Goal: Communication & Community: Answer question/provide support

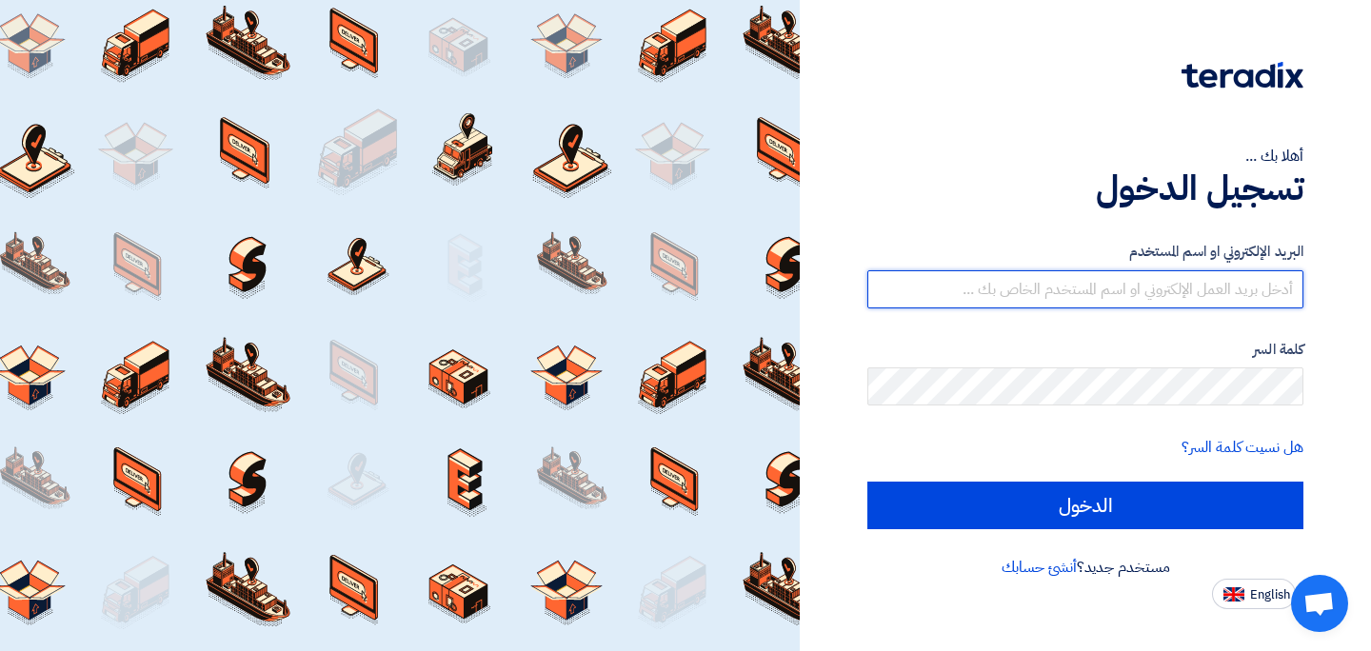
click at [1142, 287] on input "text" at bounding box center [1085, 289] width 436 height 38
type input "[PERSON_NAME][EMAIL_ADDRESS][DOMAIN_NAME]"
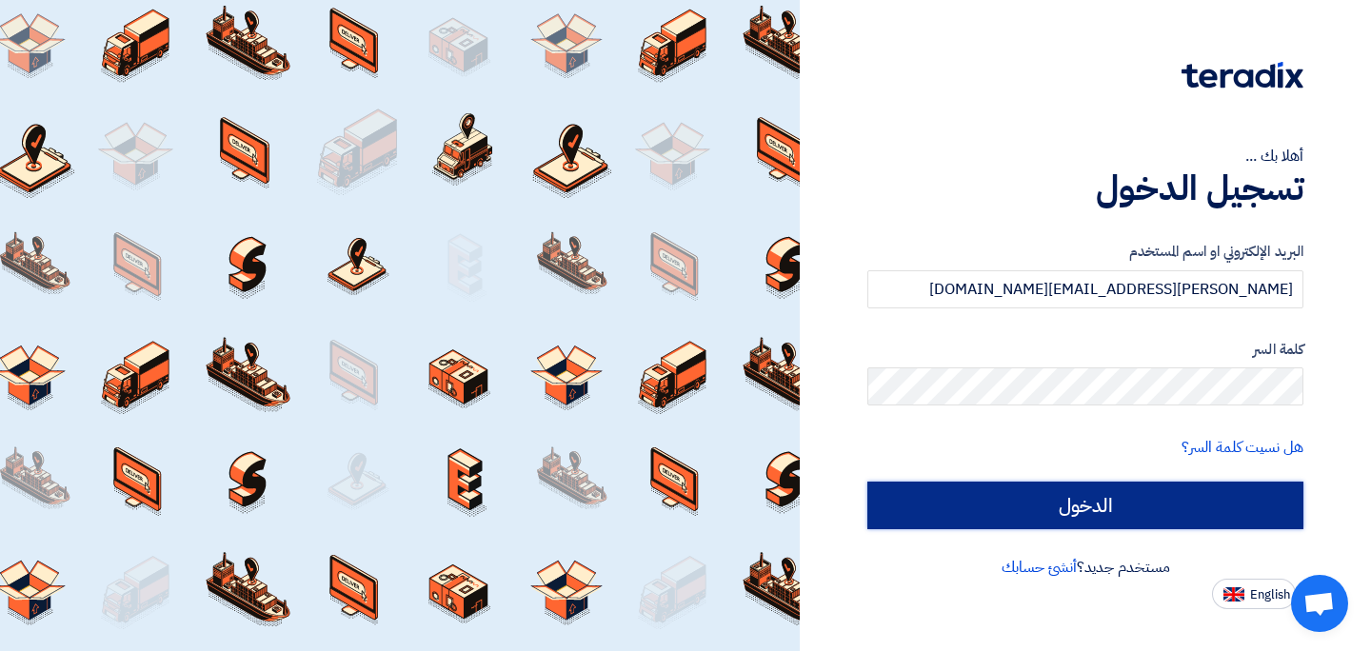
click at [1098, 508] on input "الدخول" at bounding box center [1085, 506] width 436 height 48
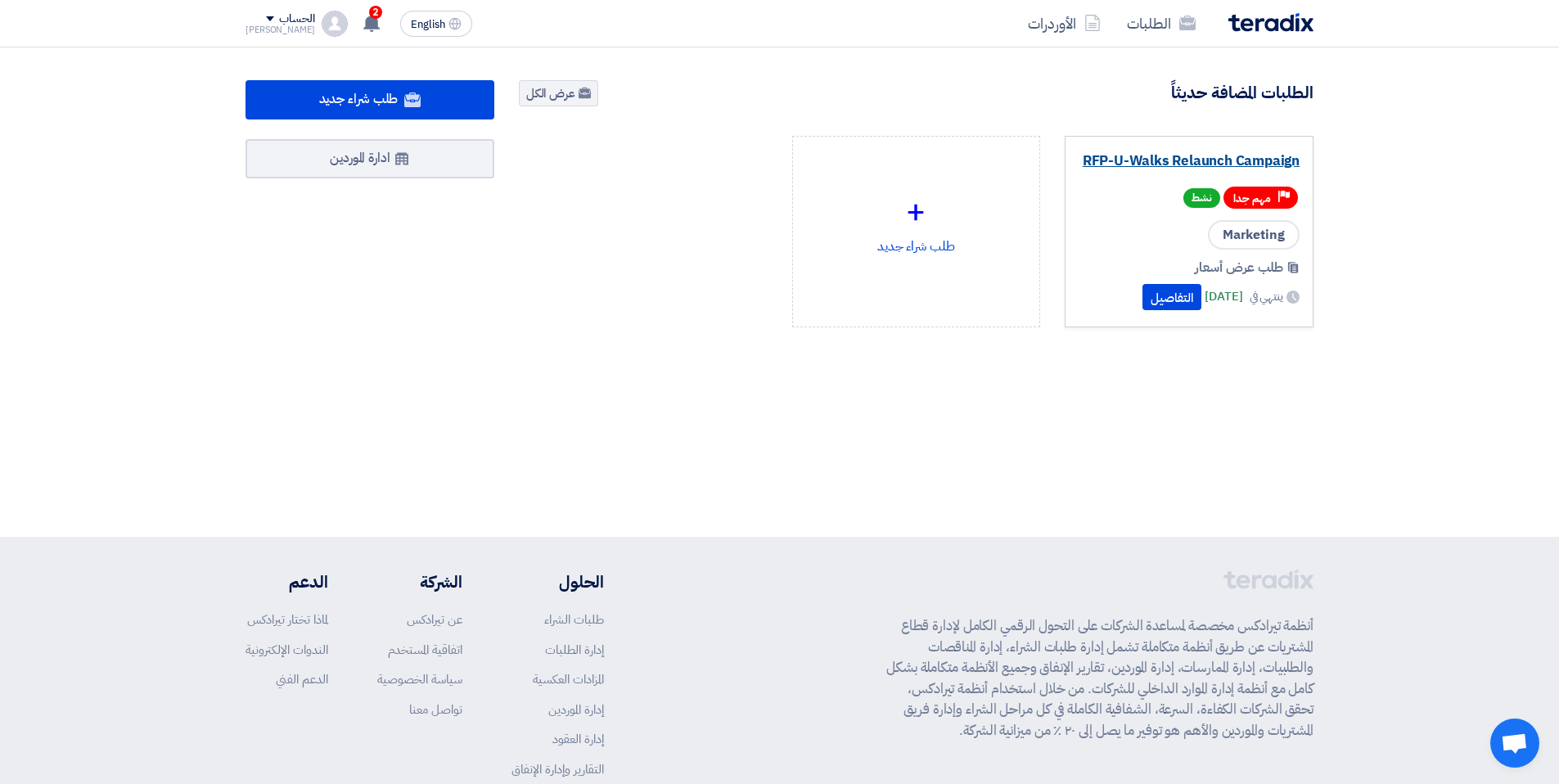
click at [1178, 153] on link "RFP-U-Walks Relaunch Campaign" at bounding box center [1188, 161] width 221 height 16
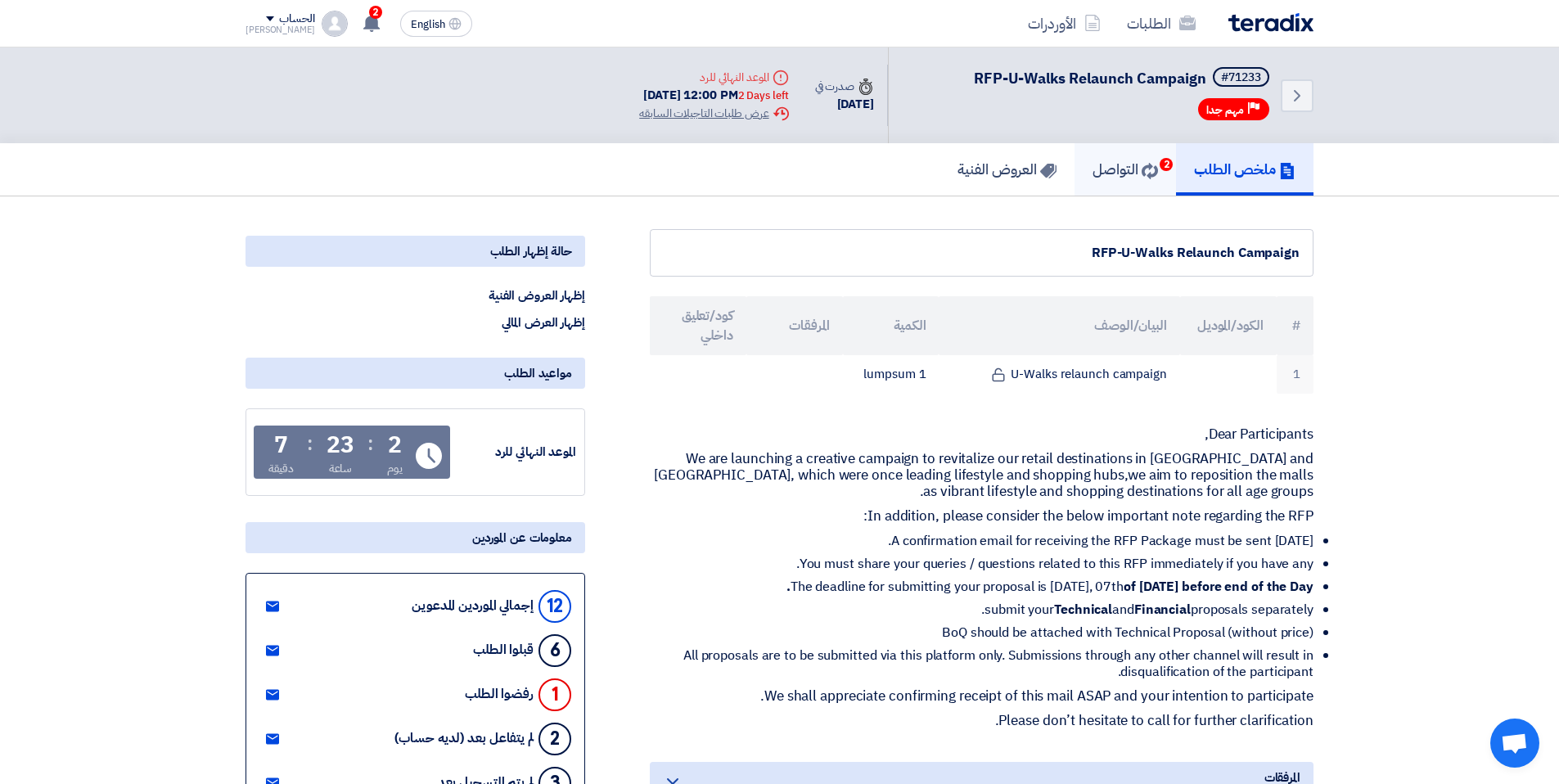
click at [1142, 178] on h5 "التواصل 2" at bounding box center [1126, 169] width 65 height 19
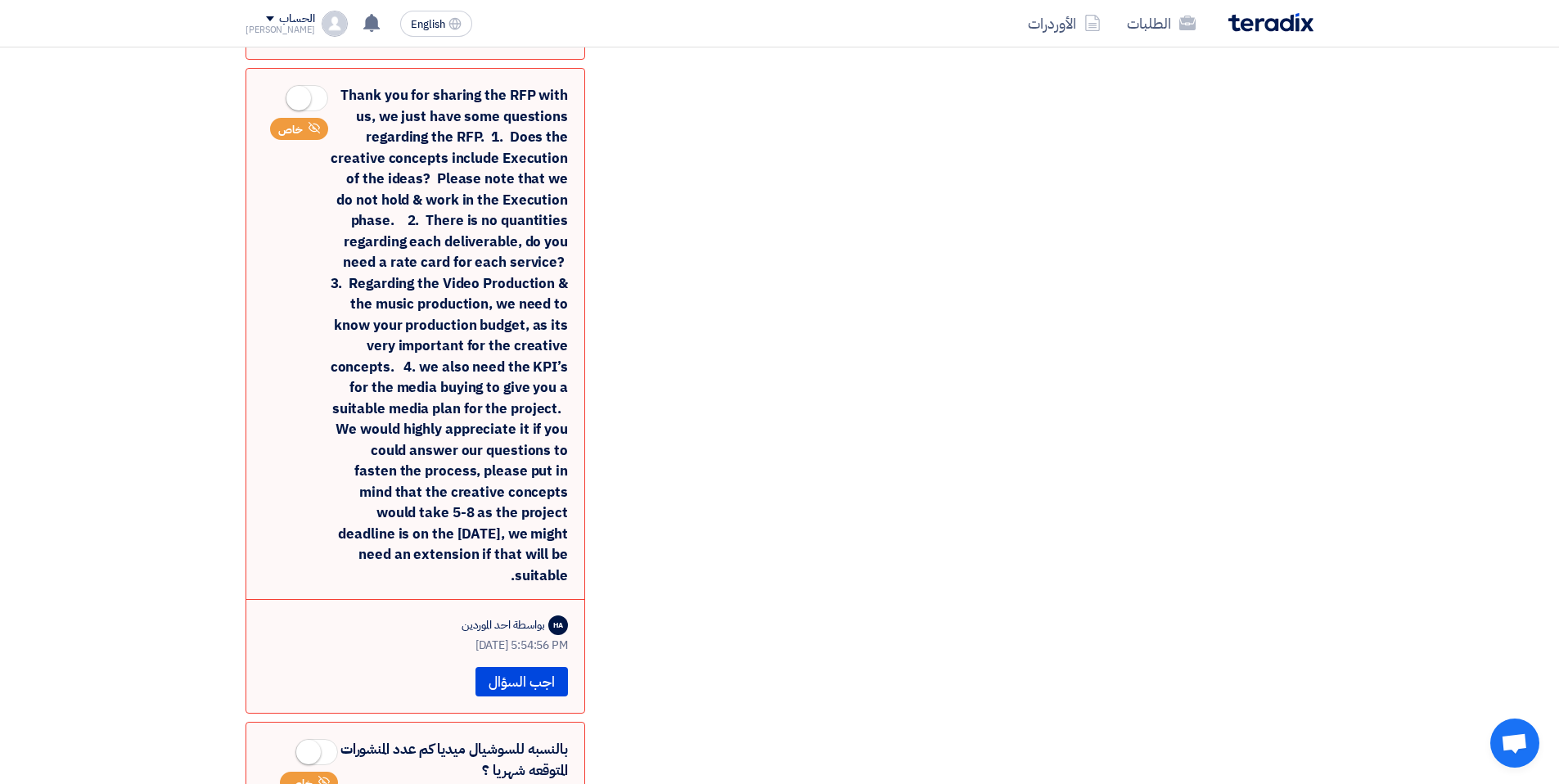
scroll to position [830, 0]
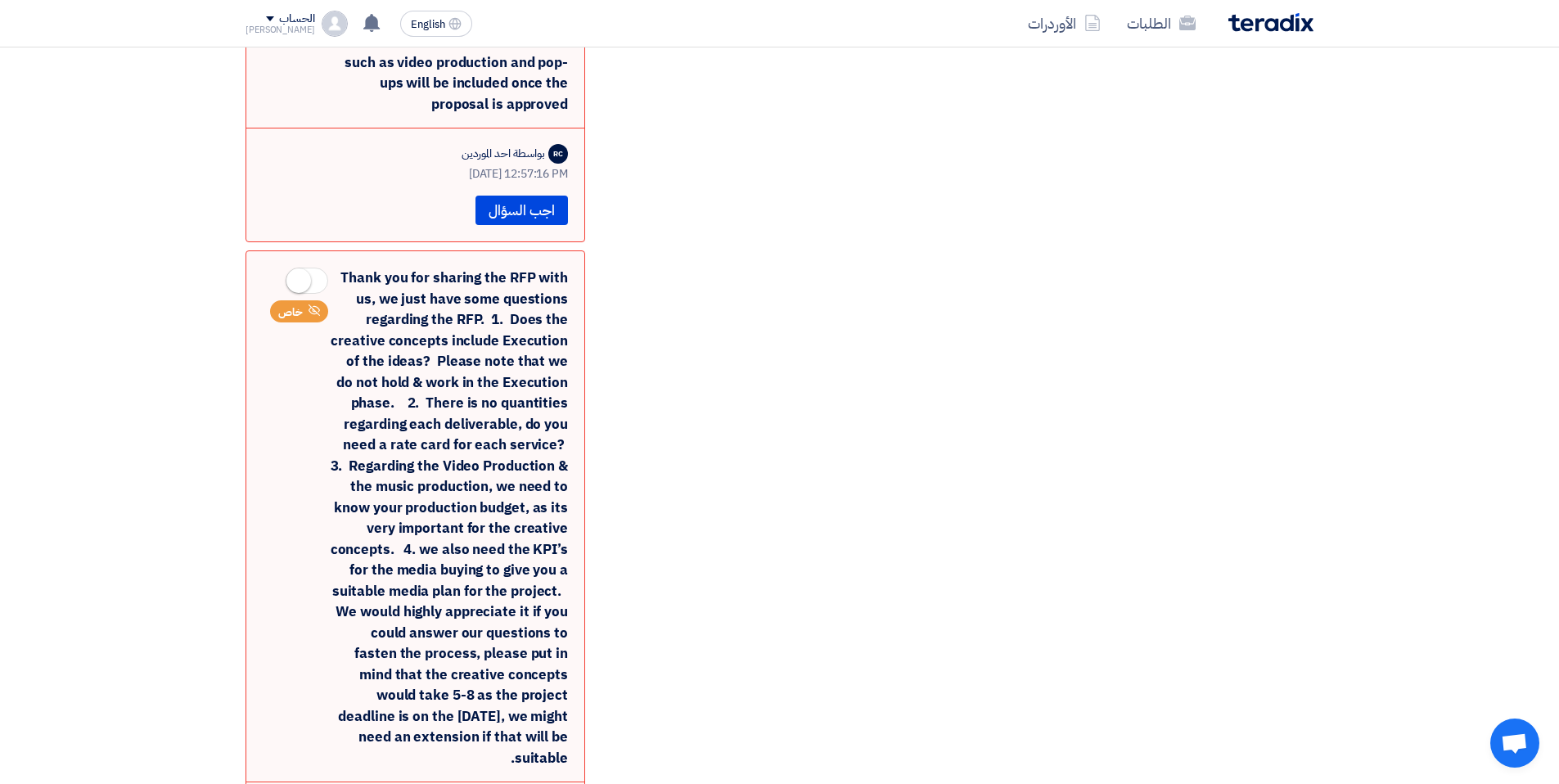
click at [403, 267] on div "Thank you for sharing the RFP with us, we just have some questions regarding th…" at bounding box center [415, 518] width 305 height 500
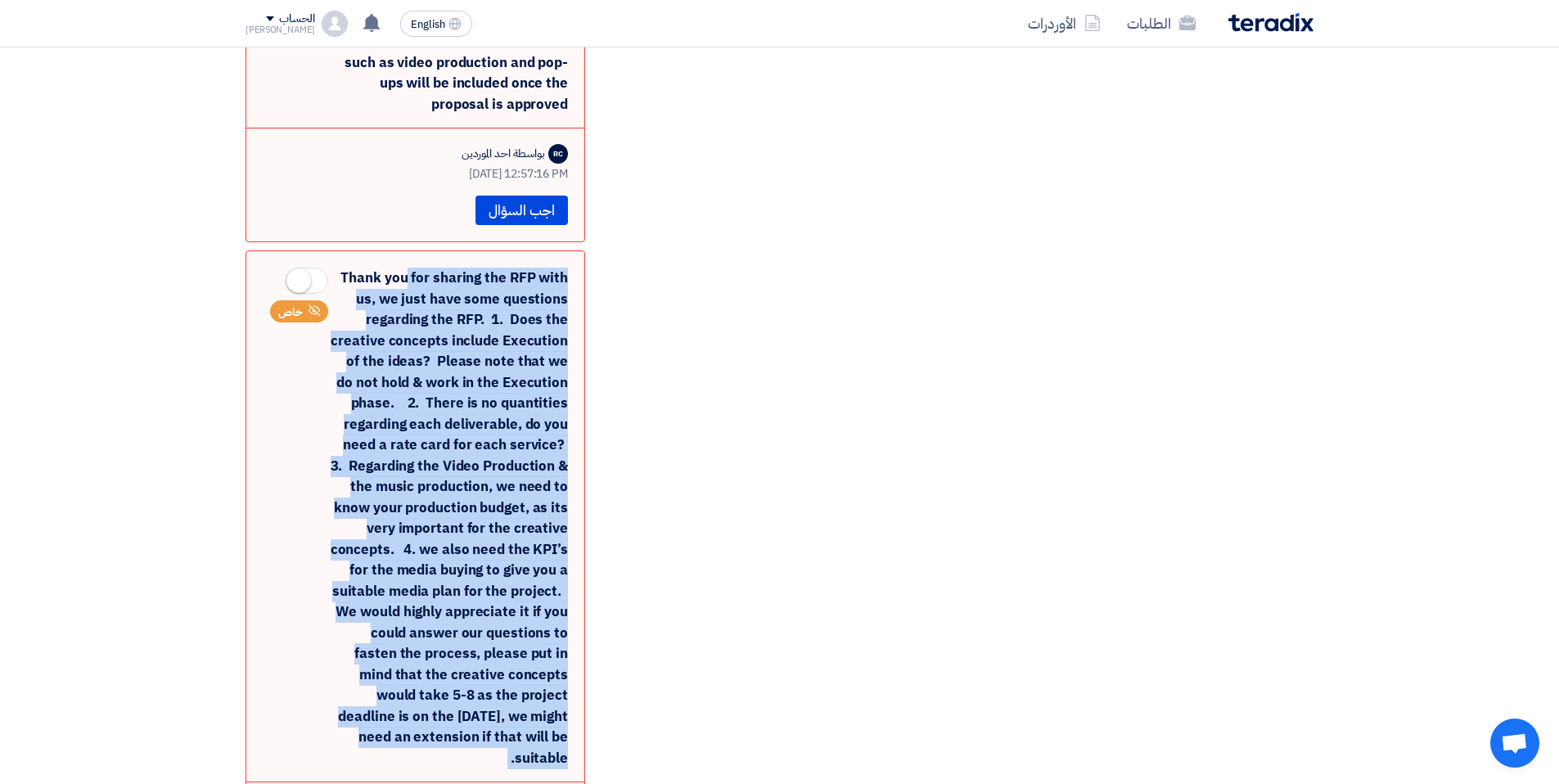
click at [403, 267] on div "Thank you for sharing the RFP with us, we just have some questions regarding th…" at bounding box center [415, 518] width 305 height 500
click at [534, 279] on div "Thank you for sharing the RFP with us, we just have some questions regarding th…" at bounding box center [415, 518] width 305 height 500
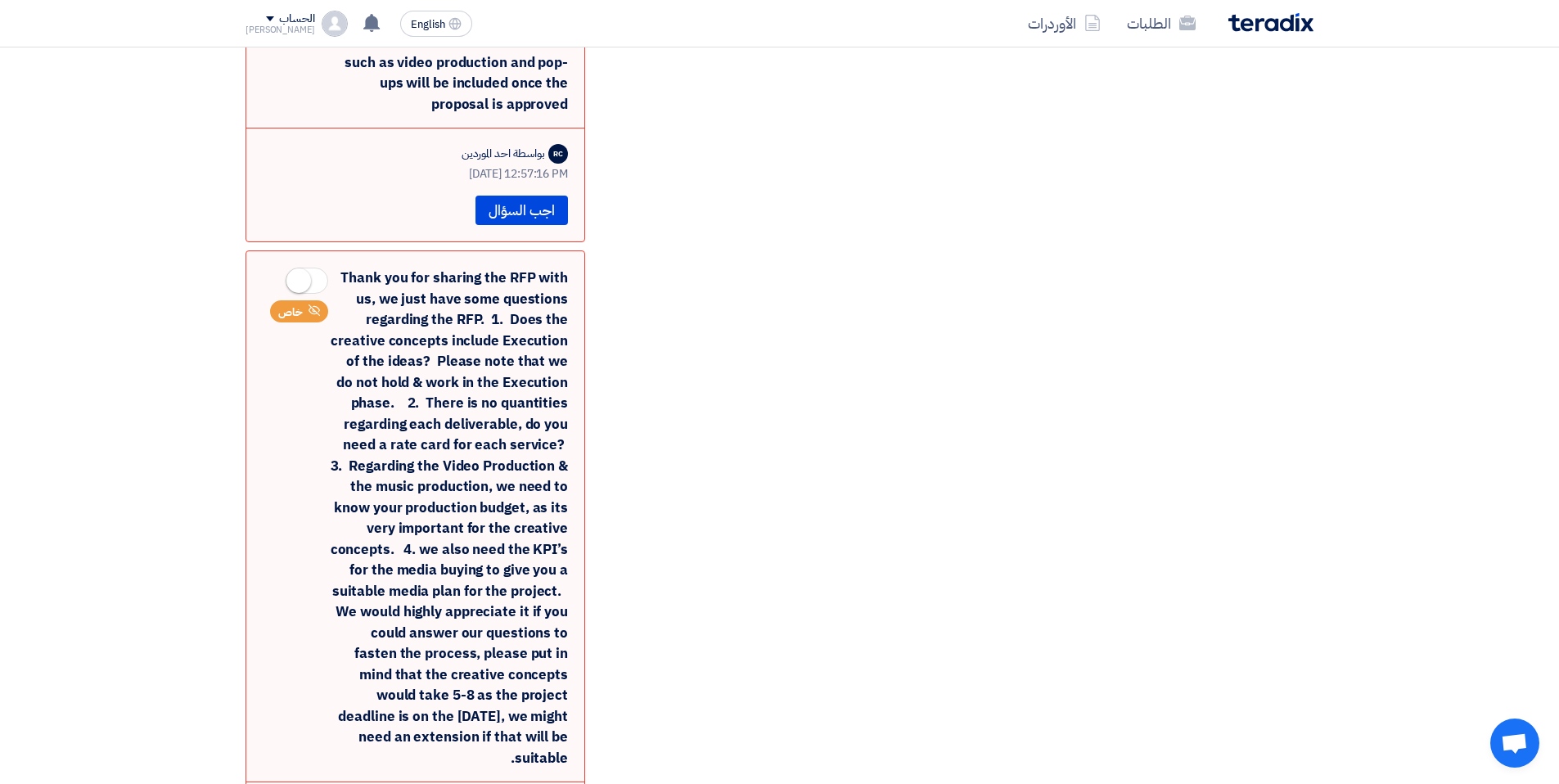
click at [534, 279] on div "Thank you for sharing the RFP with us, we just have some questions regarding th…" at bounding box center [415, 518] width 305 height 500
click at [417, 326] on div "Thank you for sharing the RFP with us, we just have some questions regarding th…" at bounding box center [415, 518] width 305 height 500
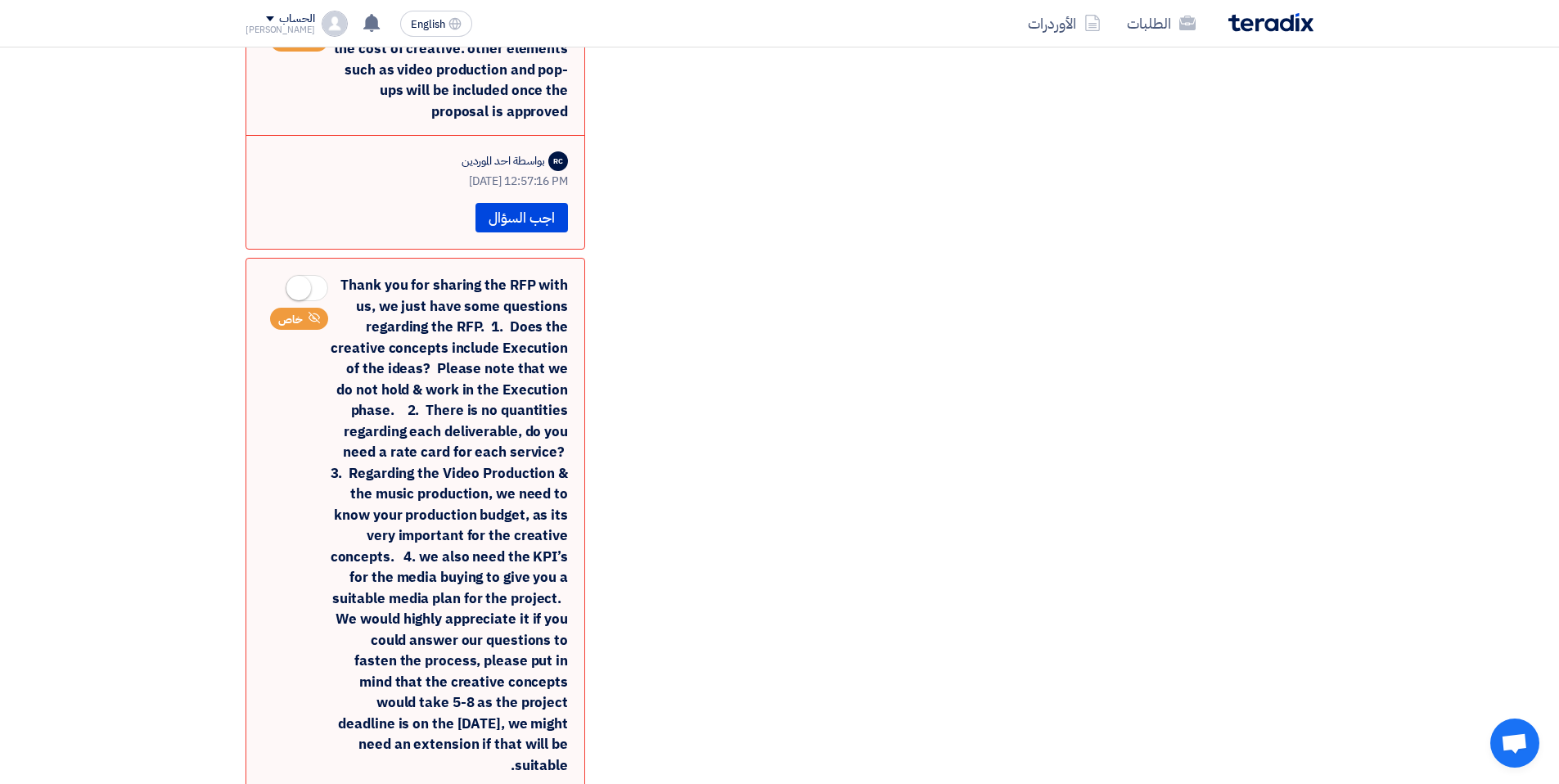
scroll to position [812, 0]
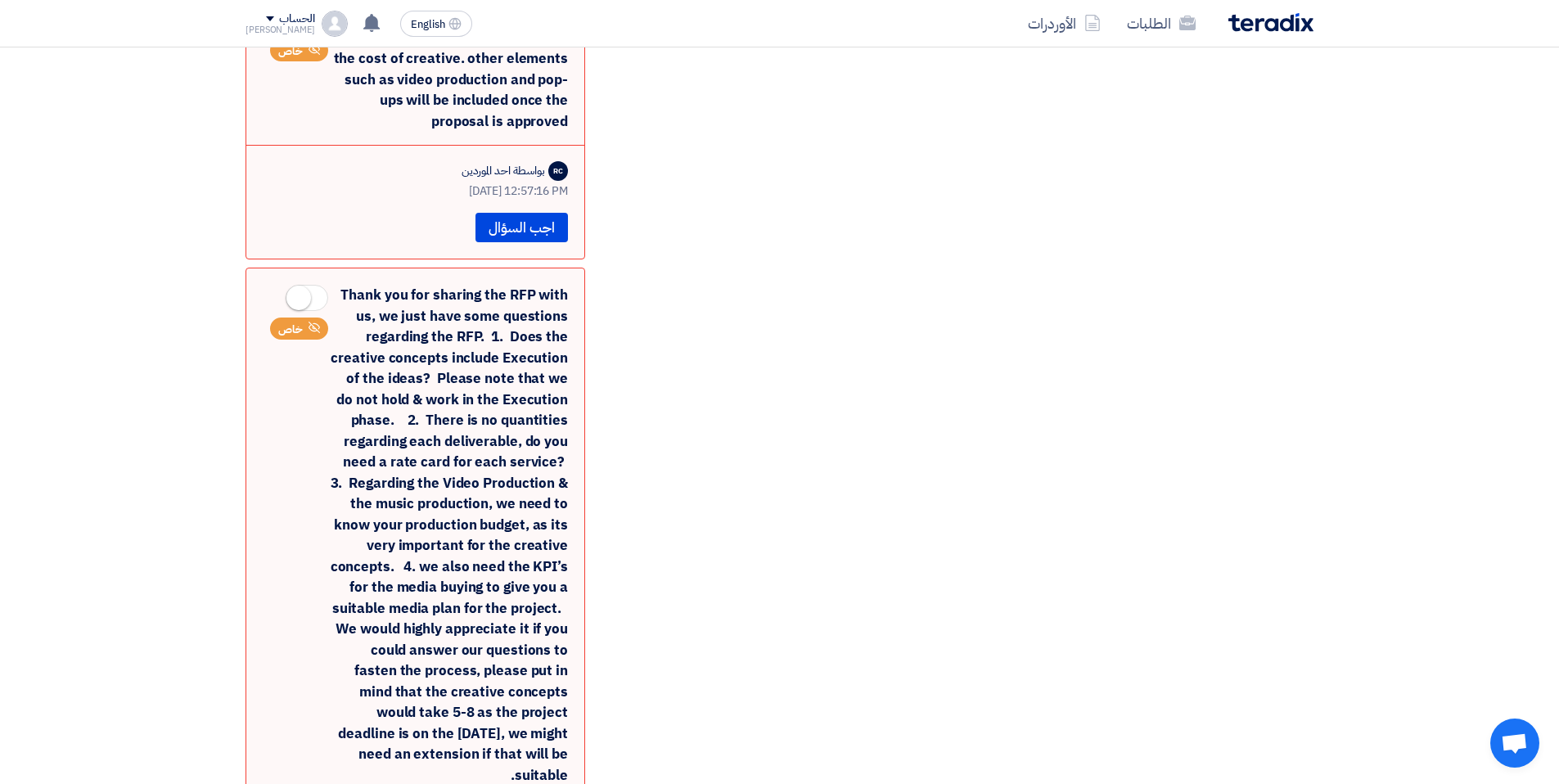
click at [466, 285] on div "Thank you for sharing the RFP with us, we just have some questions regarding th…" at bounding box center [415, 535] width 305 height 500
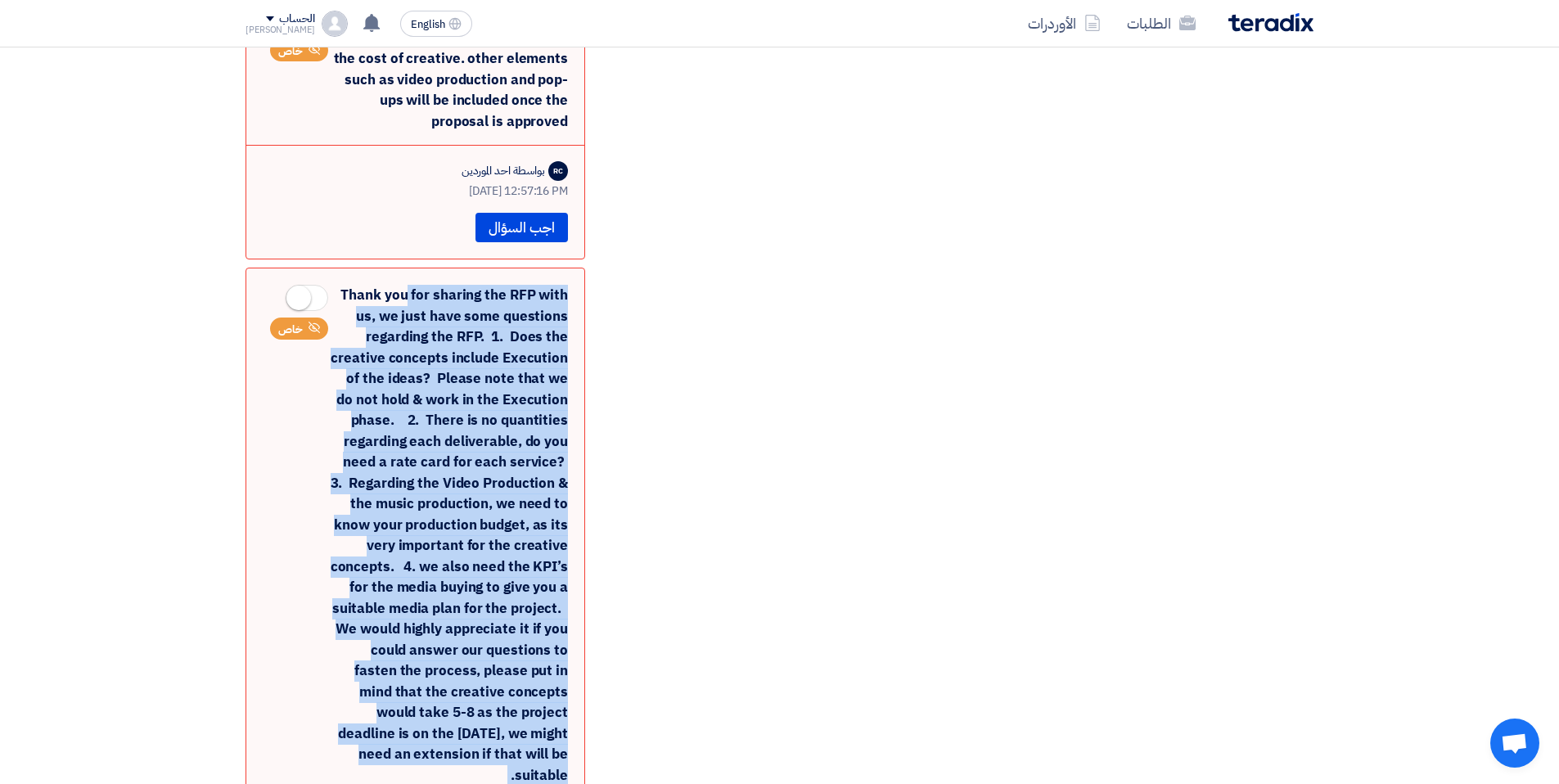
copy div "Thank you for sharing the RFP with us, we just have some questions regarding th…"
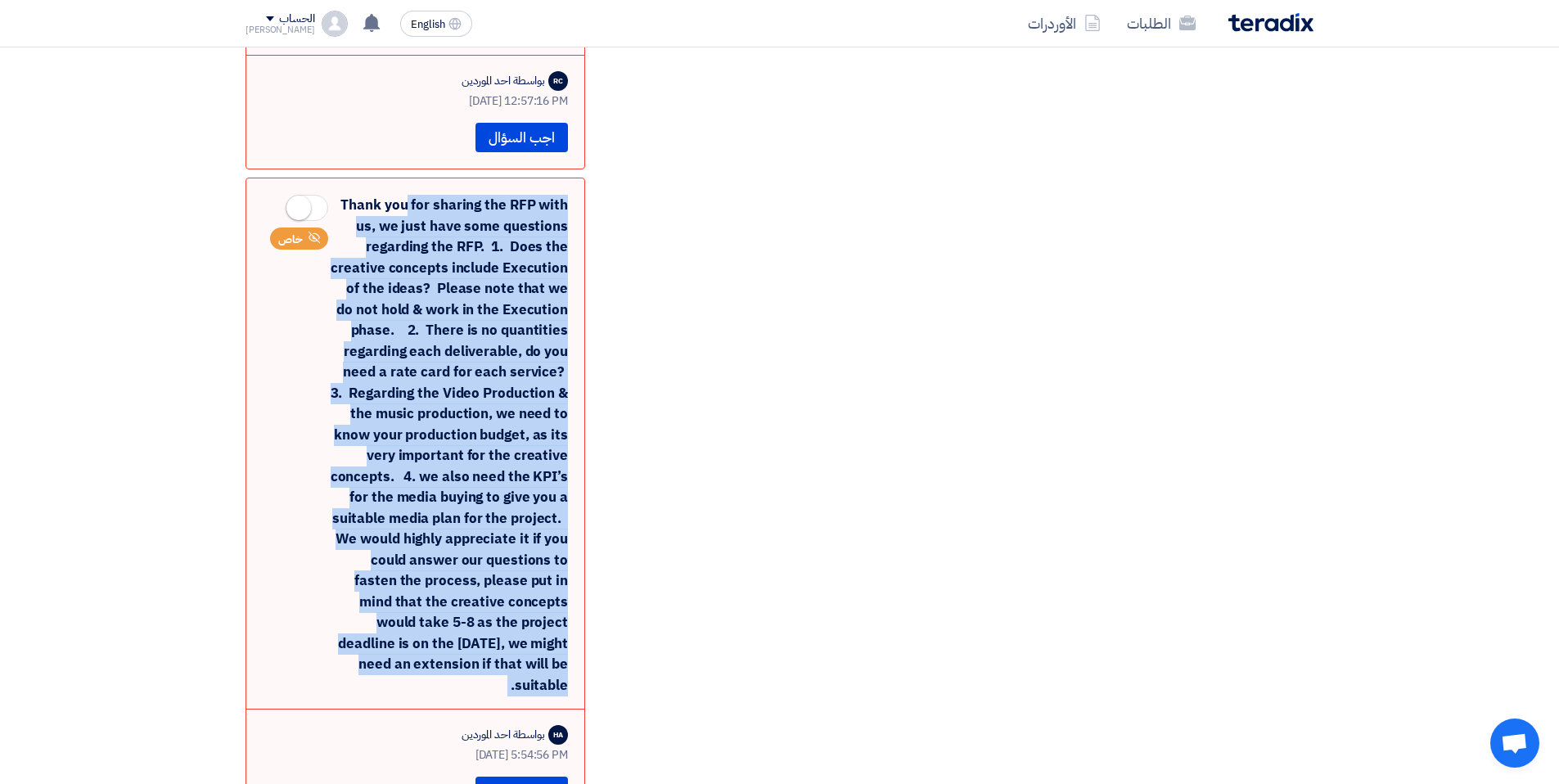
scroll to position [924, 0]
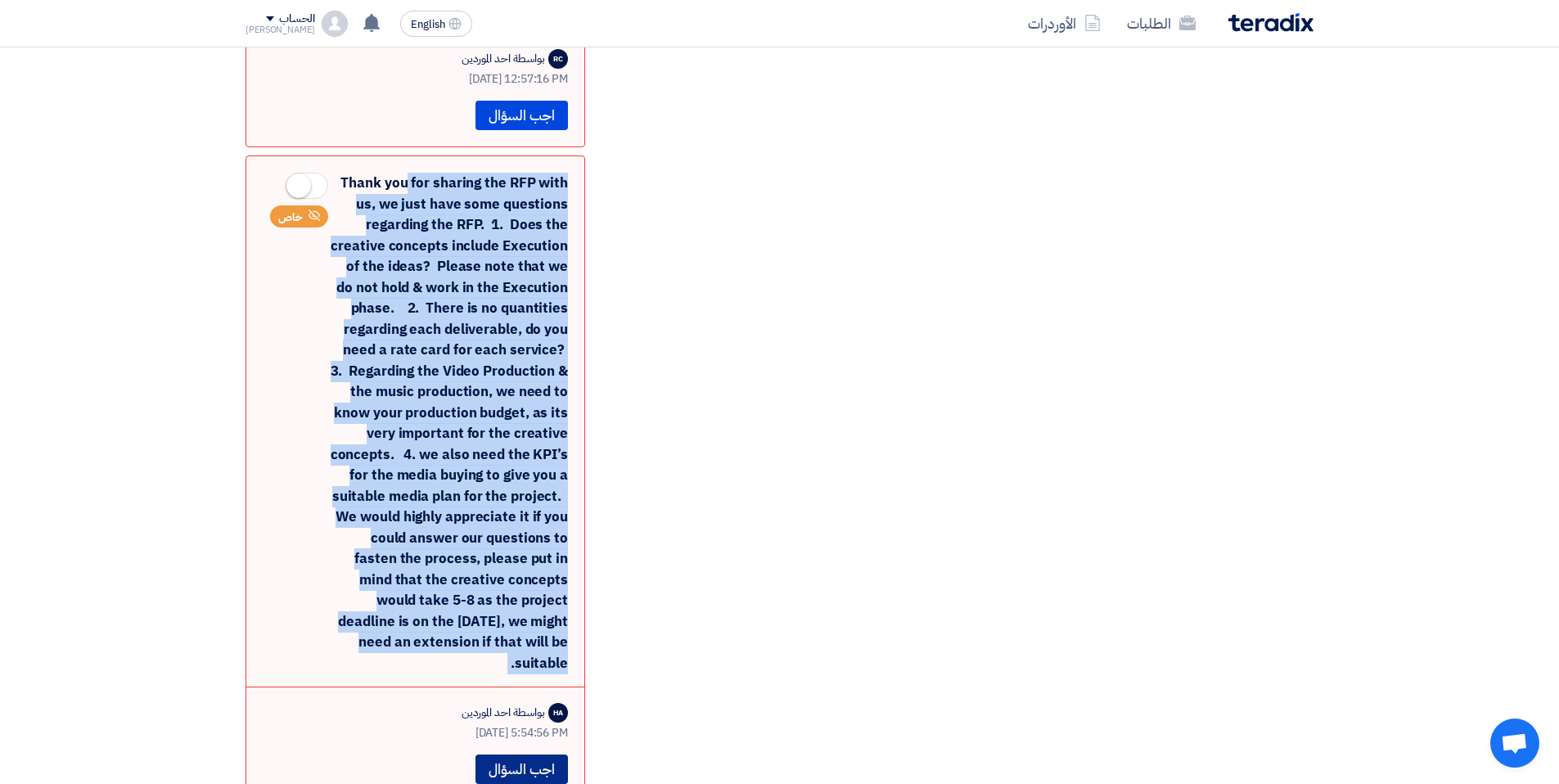
click at [505, 559] on button "اجب السؤال" at bounding box center [522, 769] width 93 height 29
click at [488, 559] on div at bounding box center [415, 745] width 305 height 118
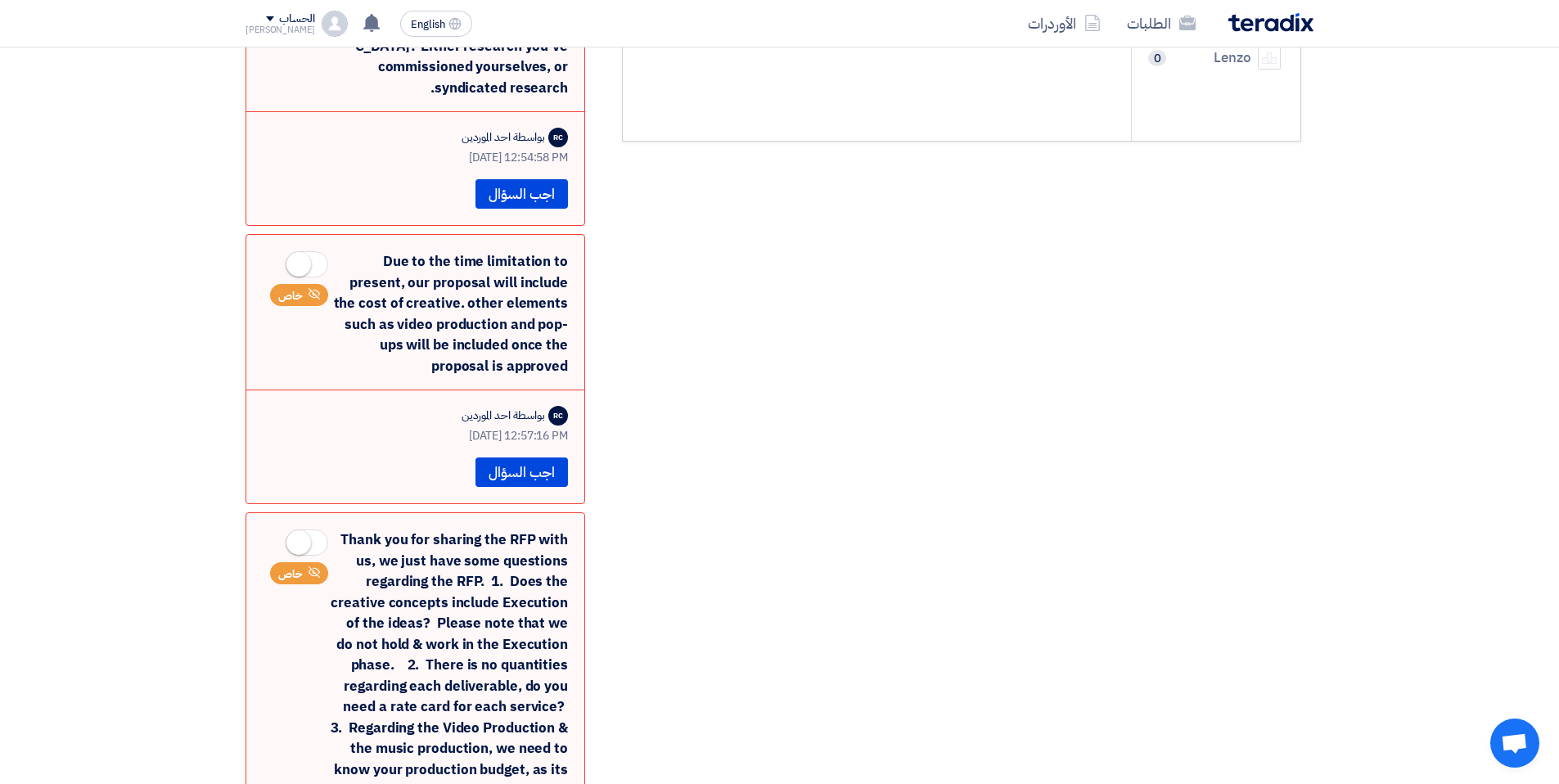
scroll to position [171, 0]
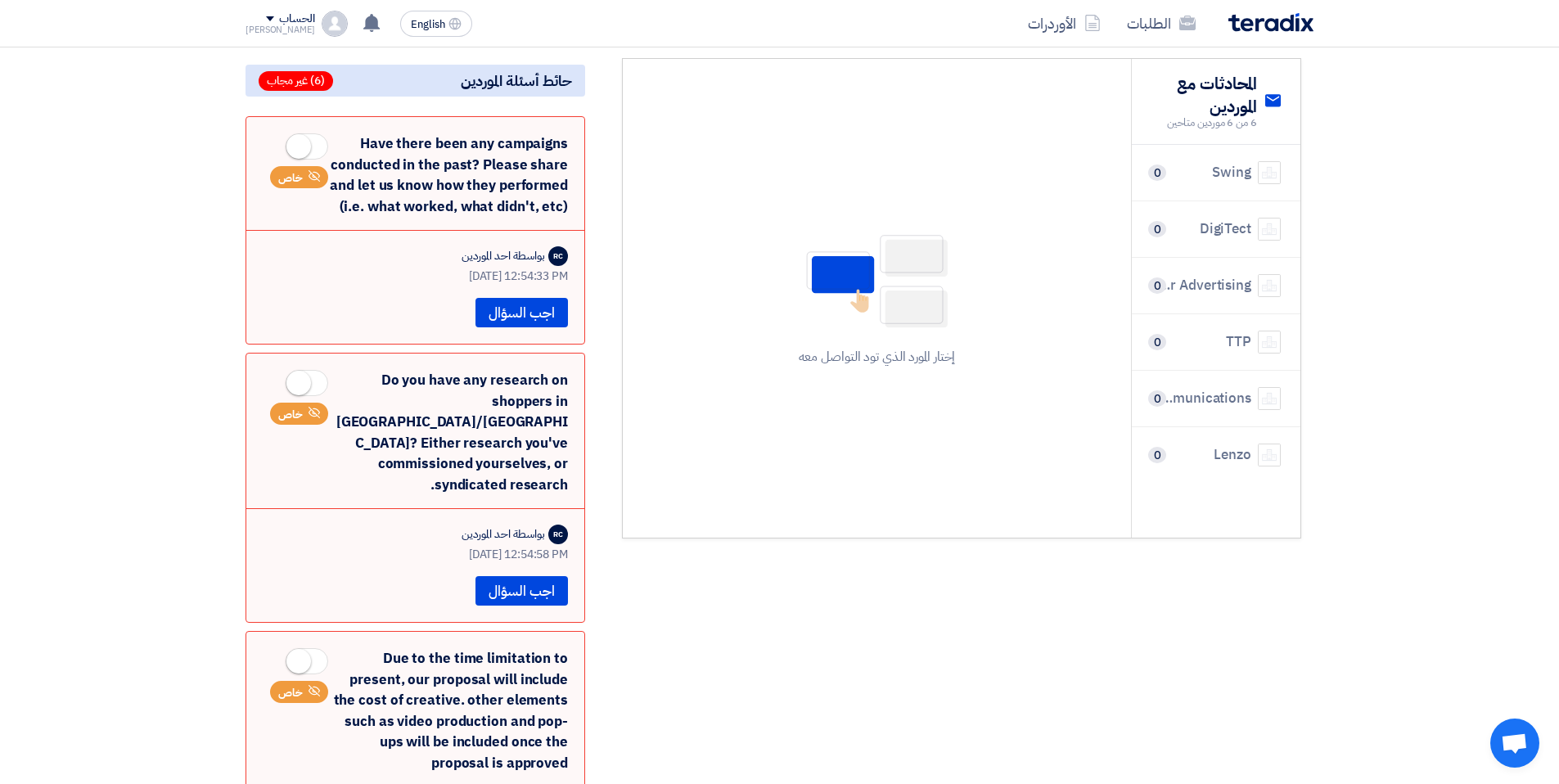
click at [418, 382] on div "Do you have any research on shoppers in [GEOGRAPHIC_DATA]/[GEOGRAPHIC_DATA]? Ei…" at bounding box center [415, 432] width 305 height 126
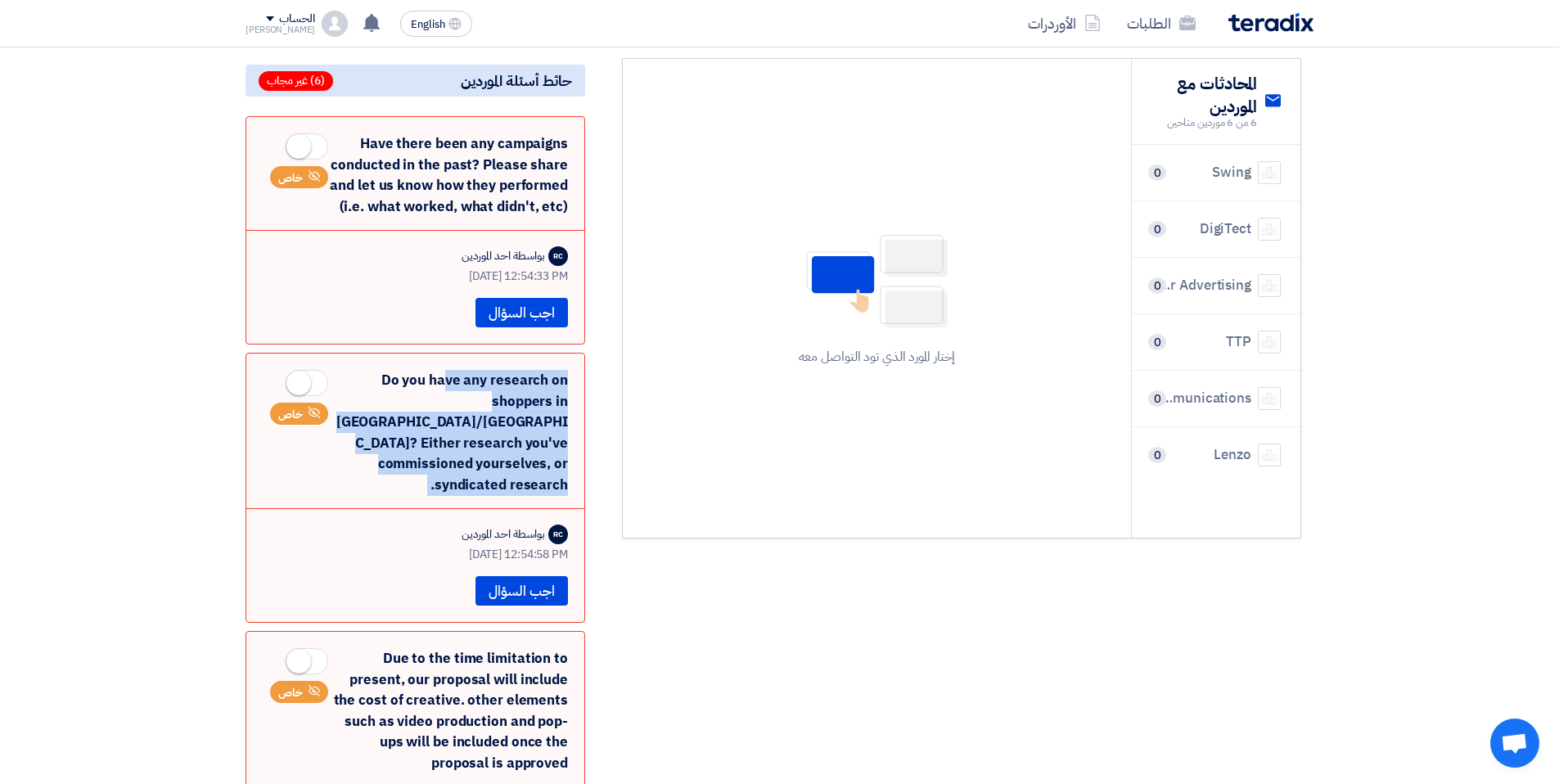
click at [418, 382] on div "Do you have any research on shoppers in [GEOGRAPHIC_DATA]/[GEOGRAPHIC_DATA]? Ei…" at bounding box center [415, 432] width 305 height 126
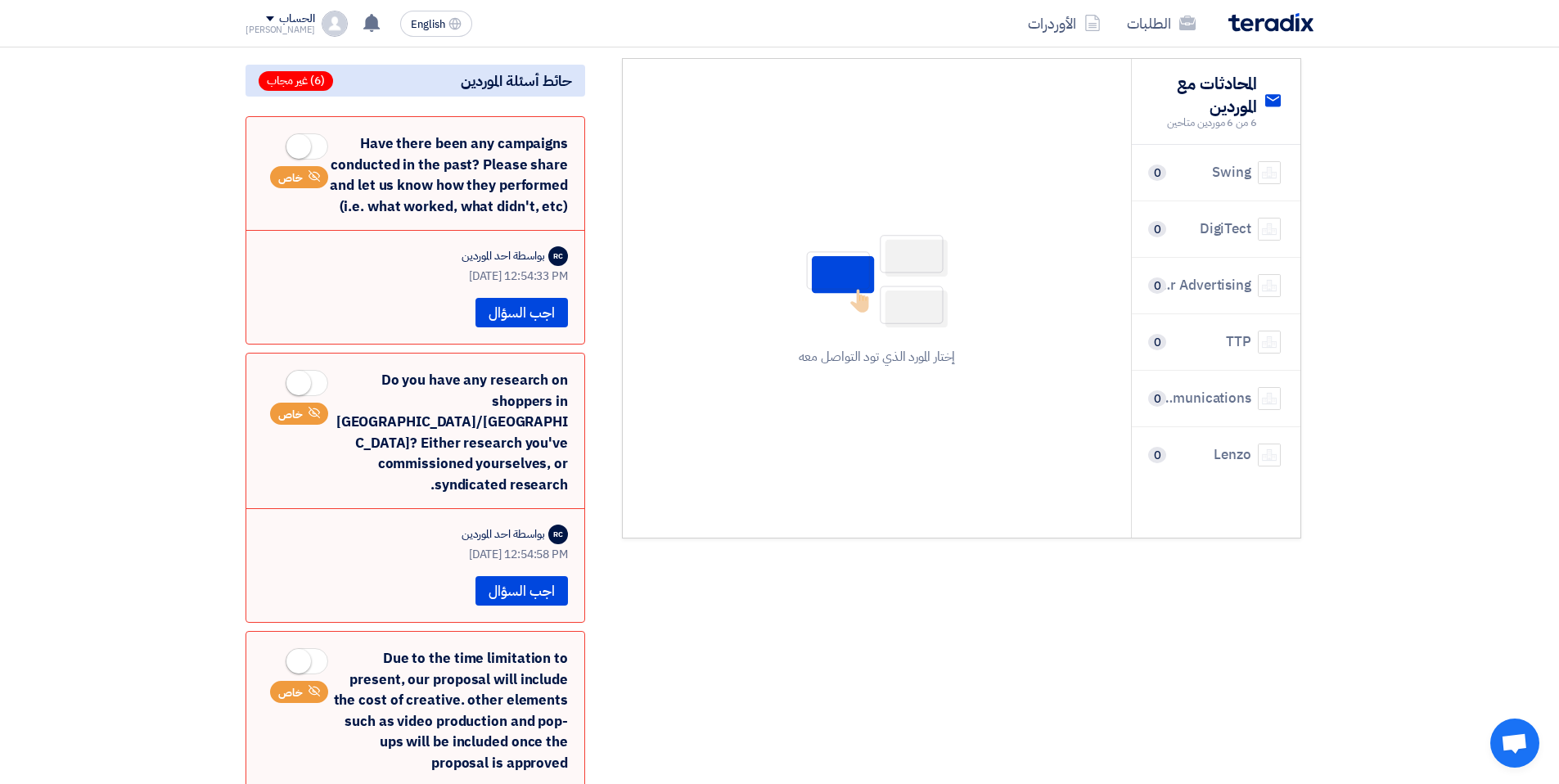
click at [464, 158] on div "Have there been any campaigns conducted in the past? Please share and let us kn…" at bounding box center [415, 175] width 305 height 83
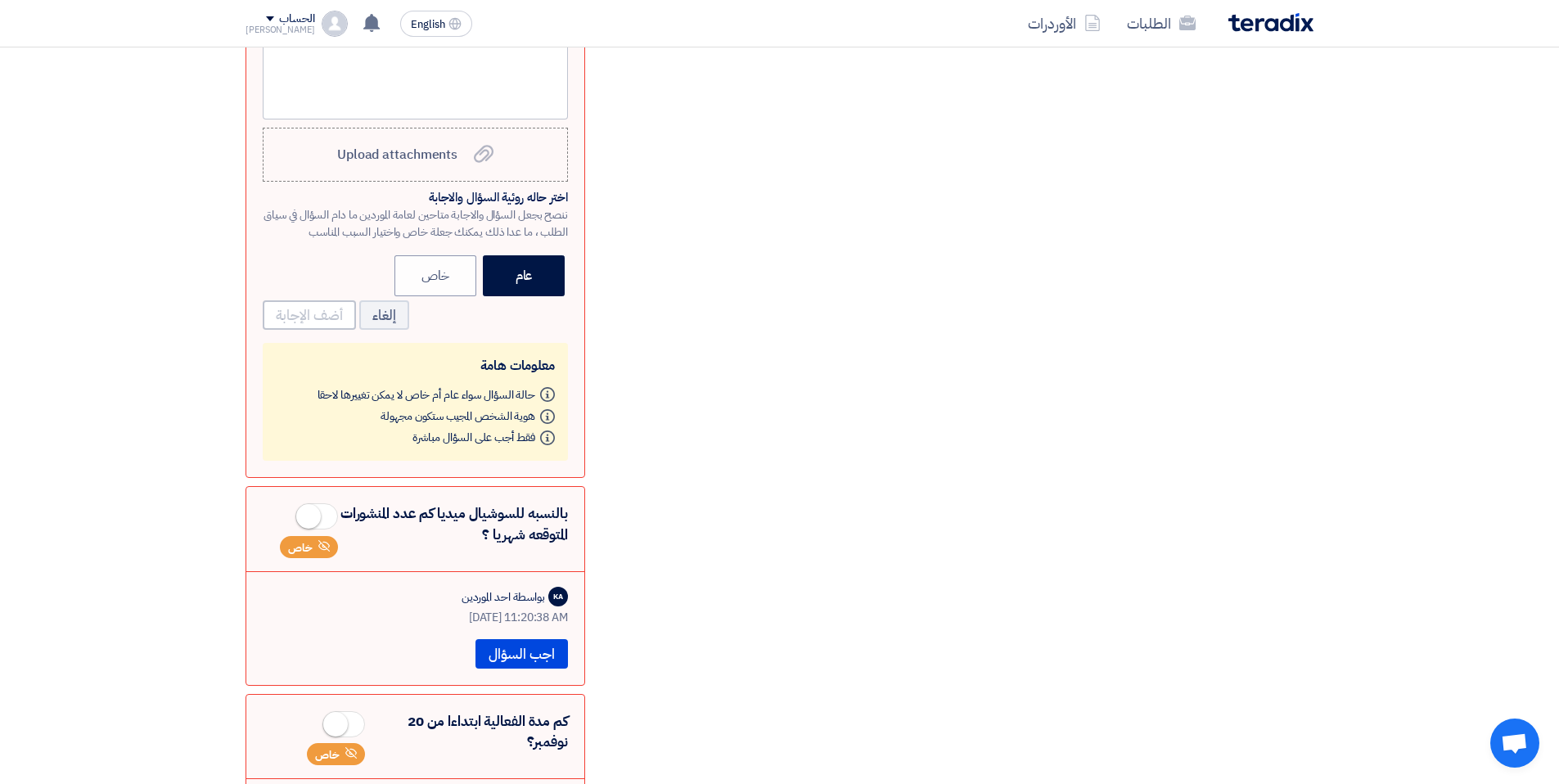
scroll to position [1632, 0]
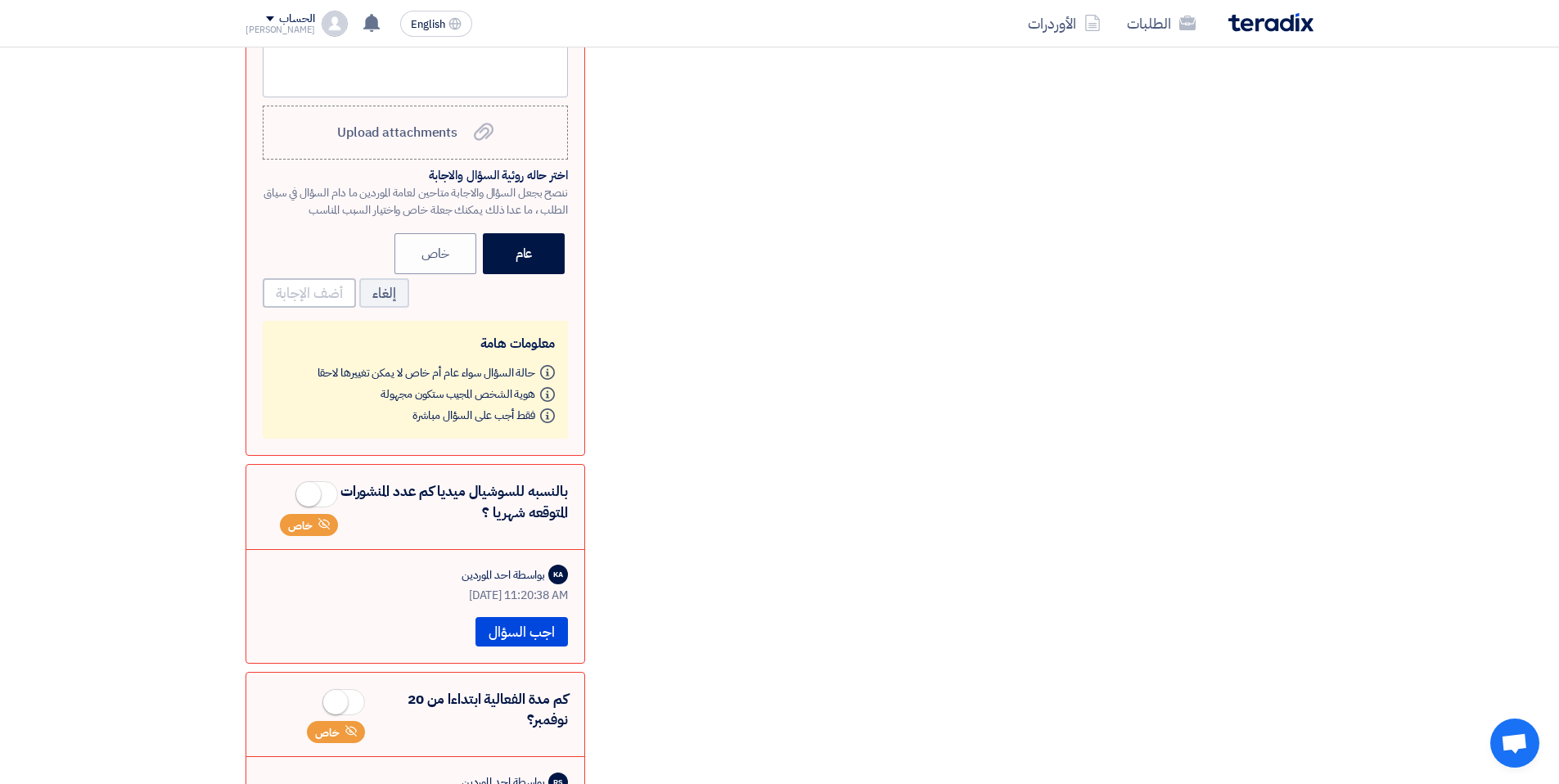
click at [537, 481] on div "بالنسبه للسوشيال ميديا كم عدد المنشورات المتوقعه شهريا ؟ خاص" at bounding box center [415, 509] width 305 height 55
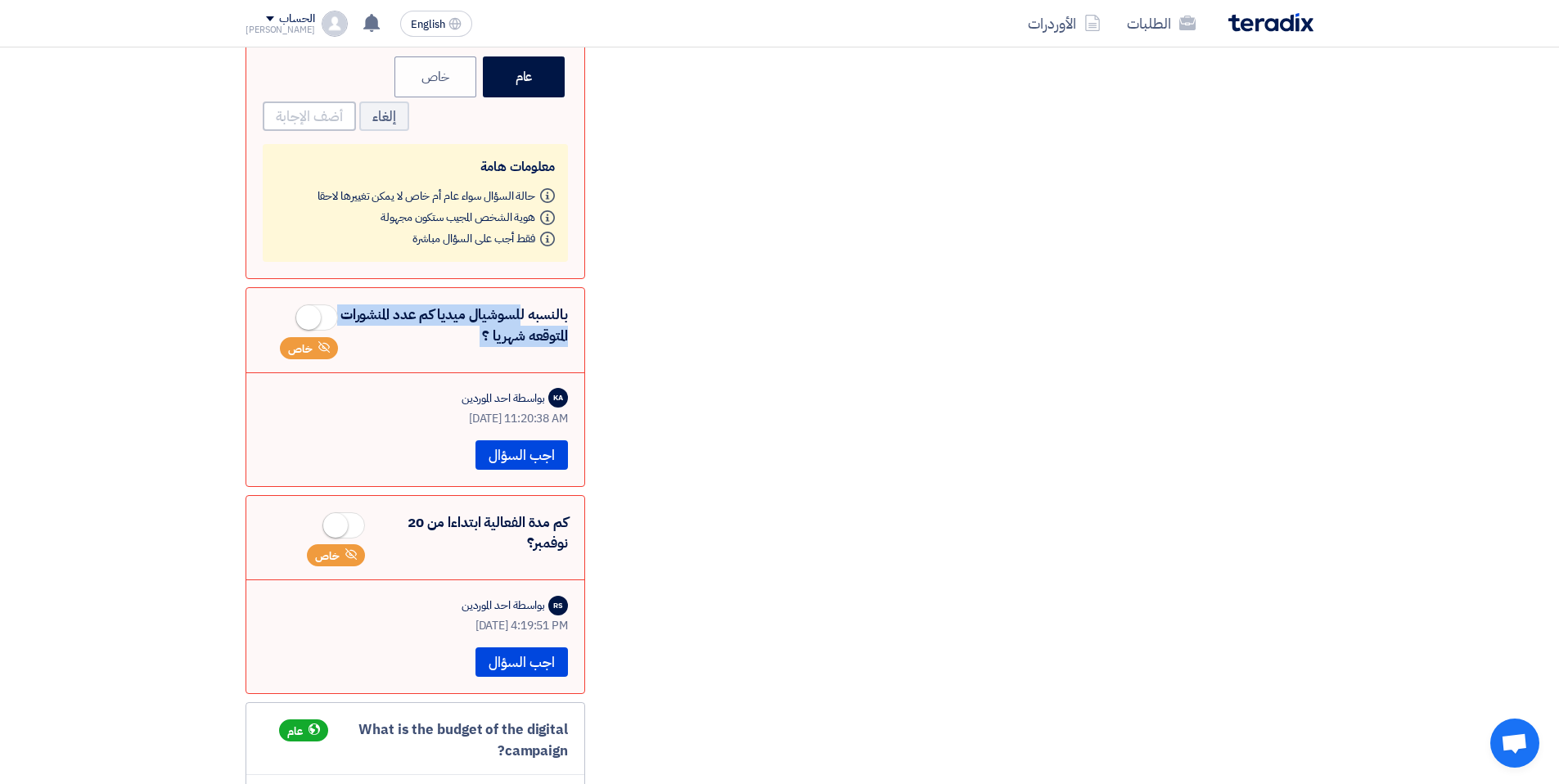
scroll to position [1823, 0]
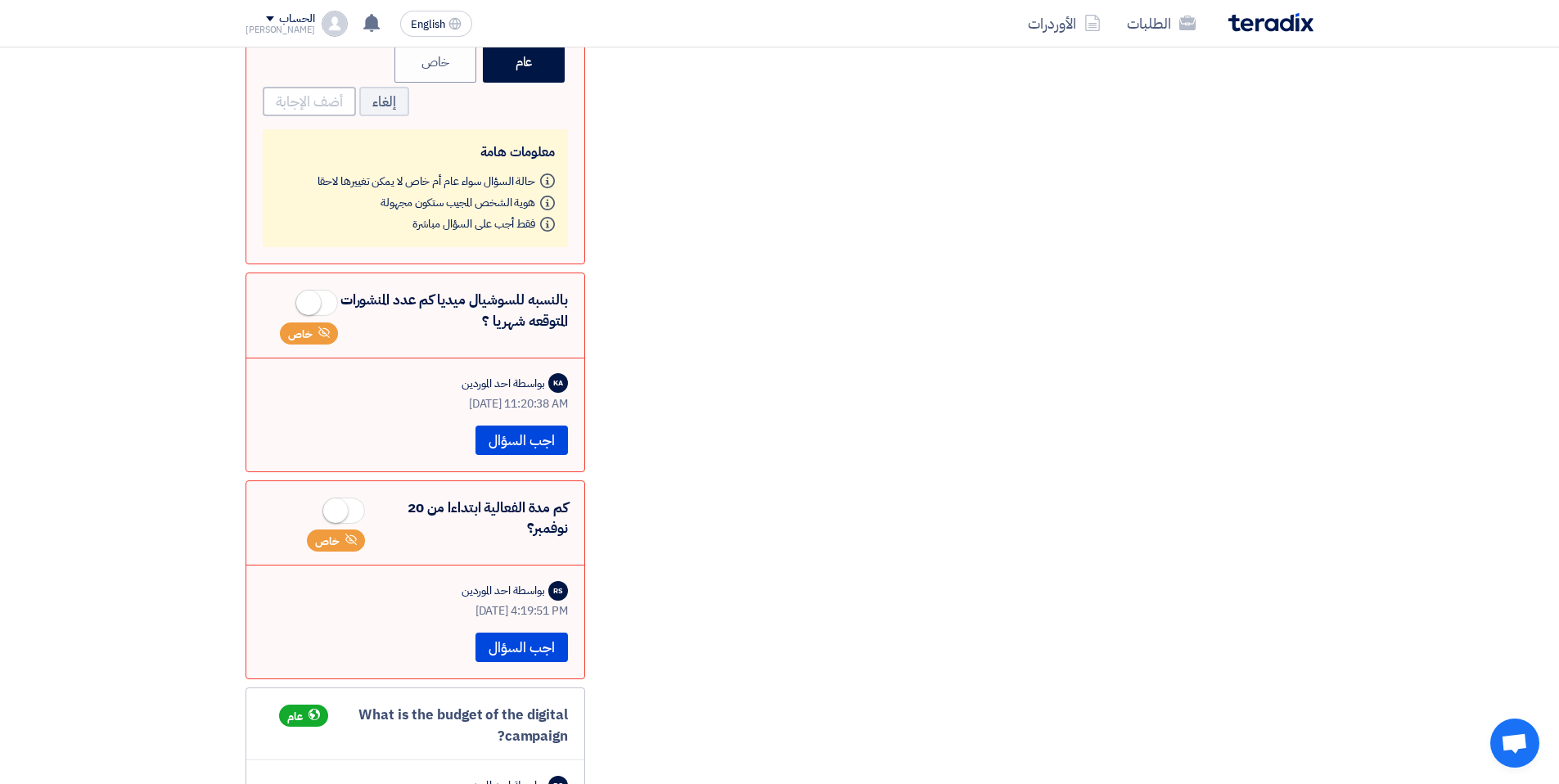
click at [551, 498] on div "كم مدة الفعالية ابتداءا من [DATE]؟ خاص" at bounding box center [415, 525] width 305 height 55
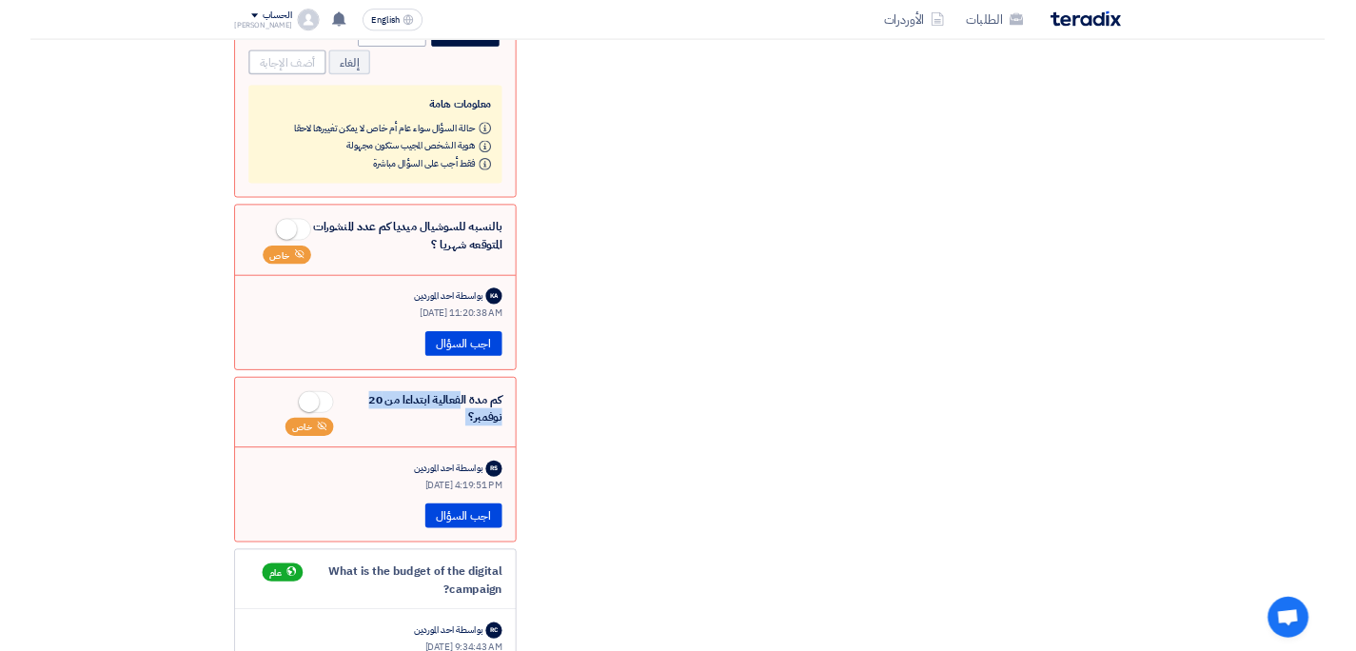
scroll to position [2152, 0]
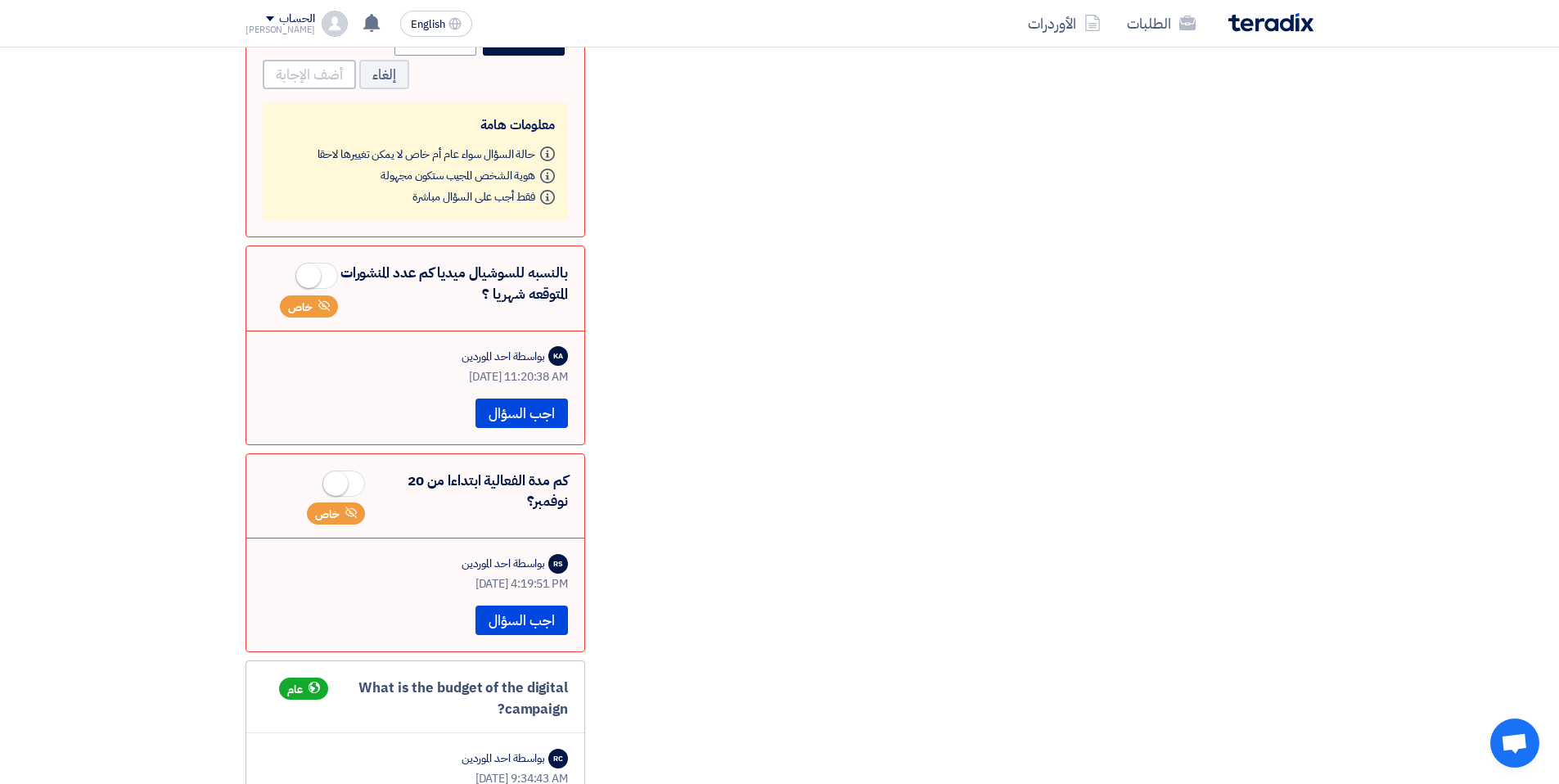
click at [617, 554] on div "service المحادثات مع الموردين 6 من 6 موردين متاحين Swing 0 DigiTect 0" at bounding box center [961, 165] width 728 height 3571
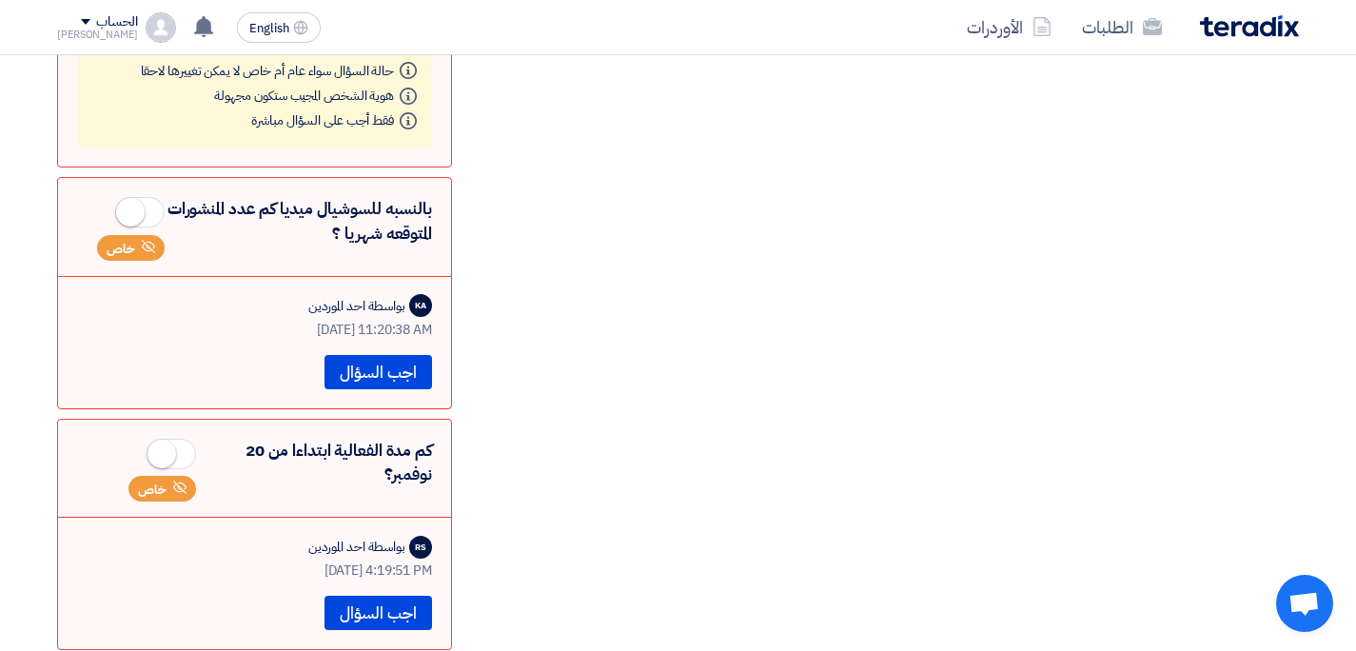
scroll to position [2284, 0]
click at [400, 595] on button "اجب السؤال" at bounding box center [379, 612] width 108 height 34
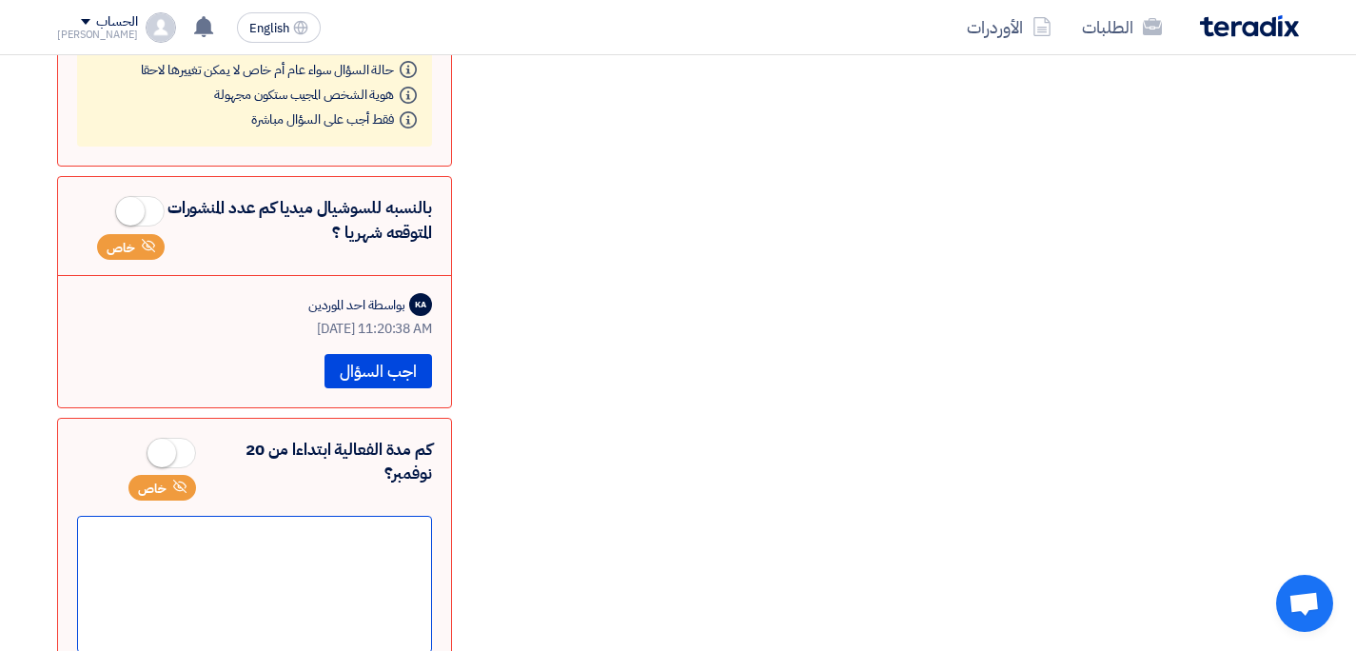
click at [363, 516] on div at bounding box center [254, 584] width 355 height 137
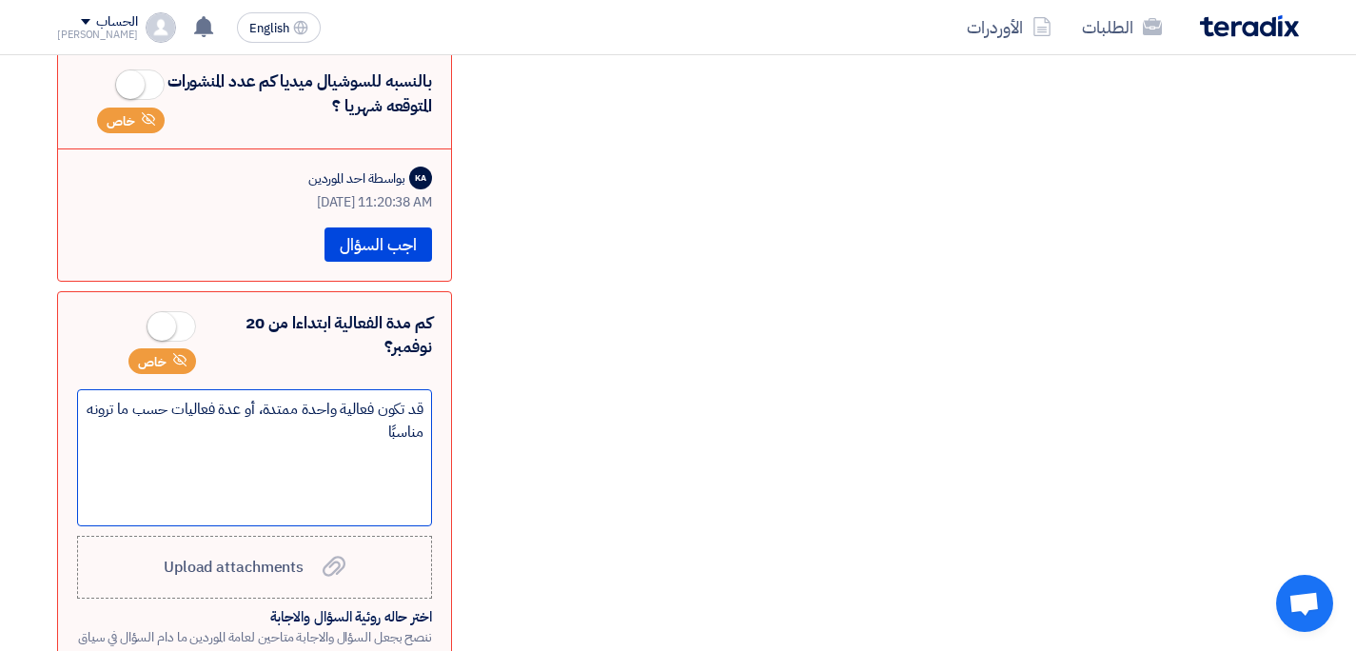
scroll to position [2432, 0]
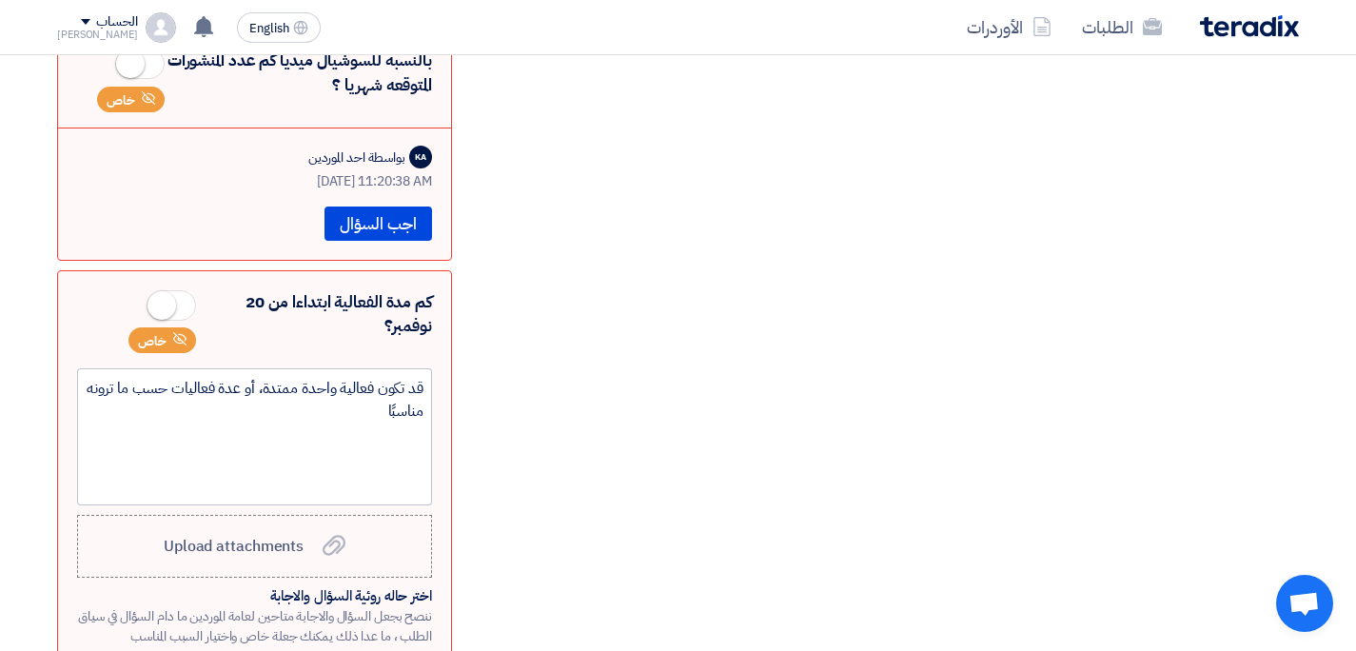
click at [182, 290] on span at bounding box center [171, 305] width 49 height 30
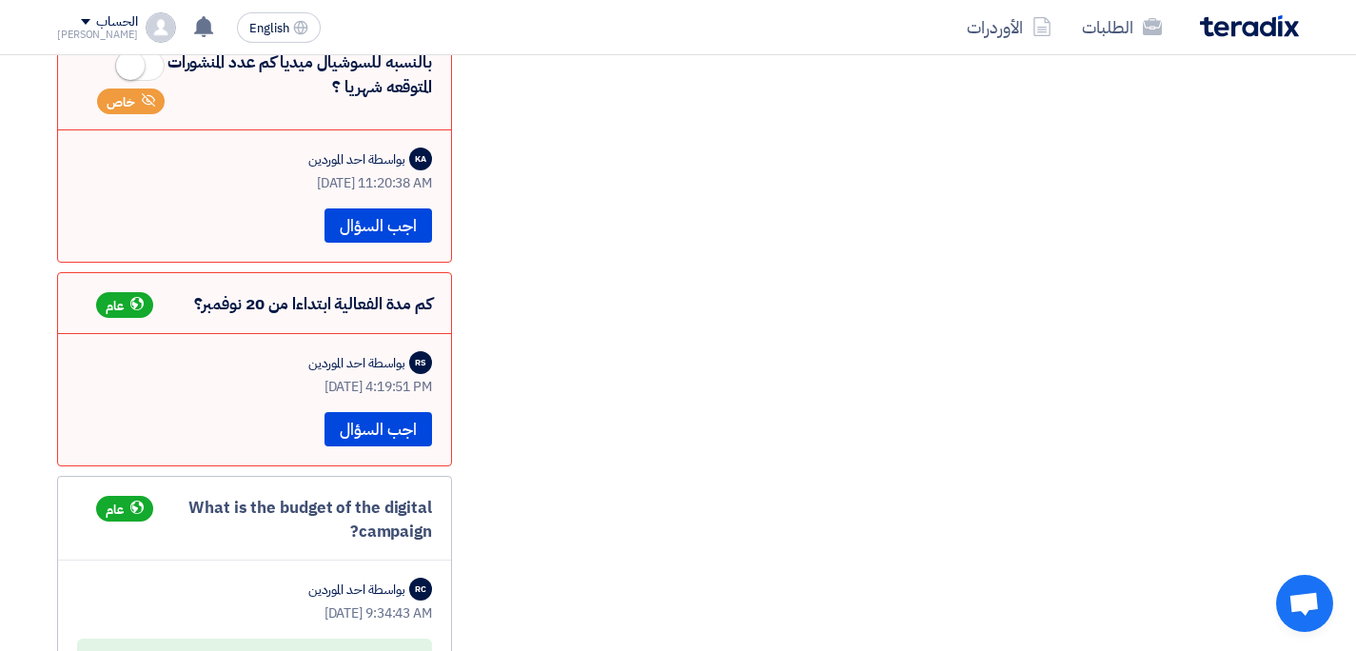
scroll to position [2003, 0]
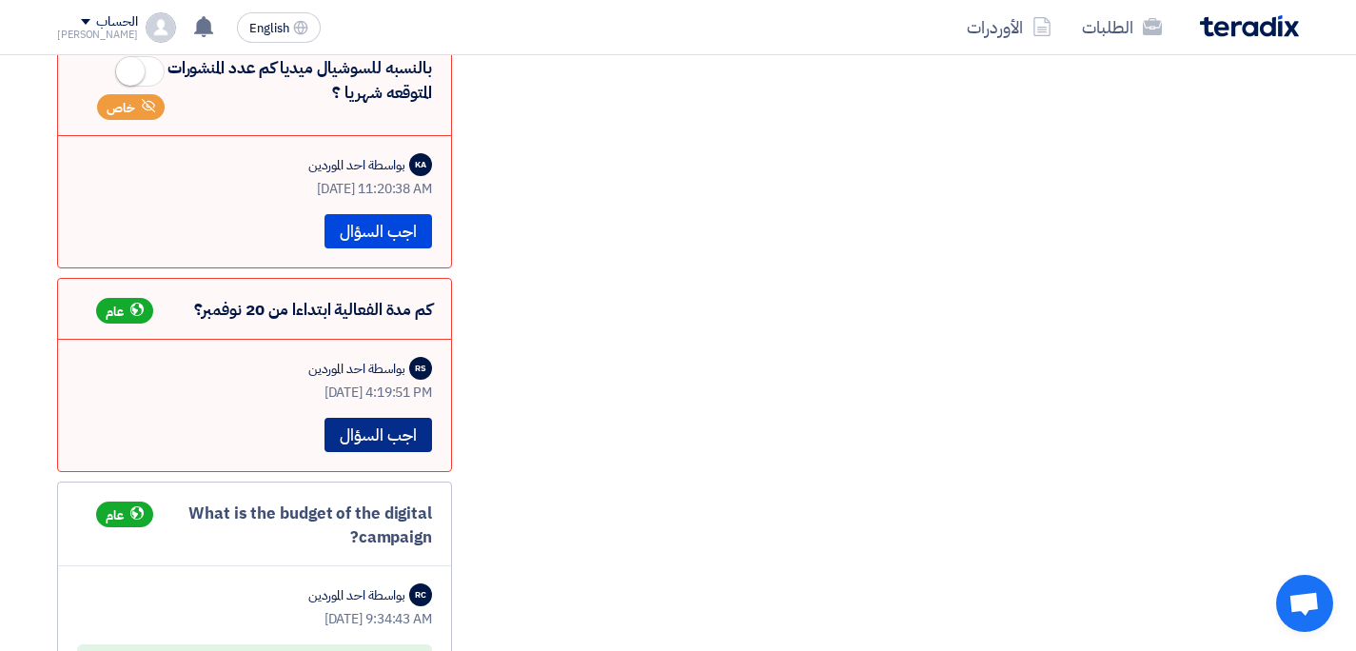
click at [369, 418] on button "اجب السؤال" at bounding box center [379, 435] width 108 height 34
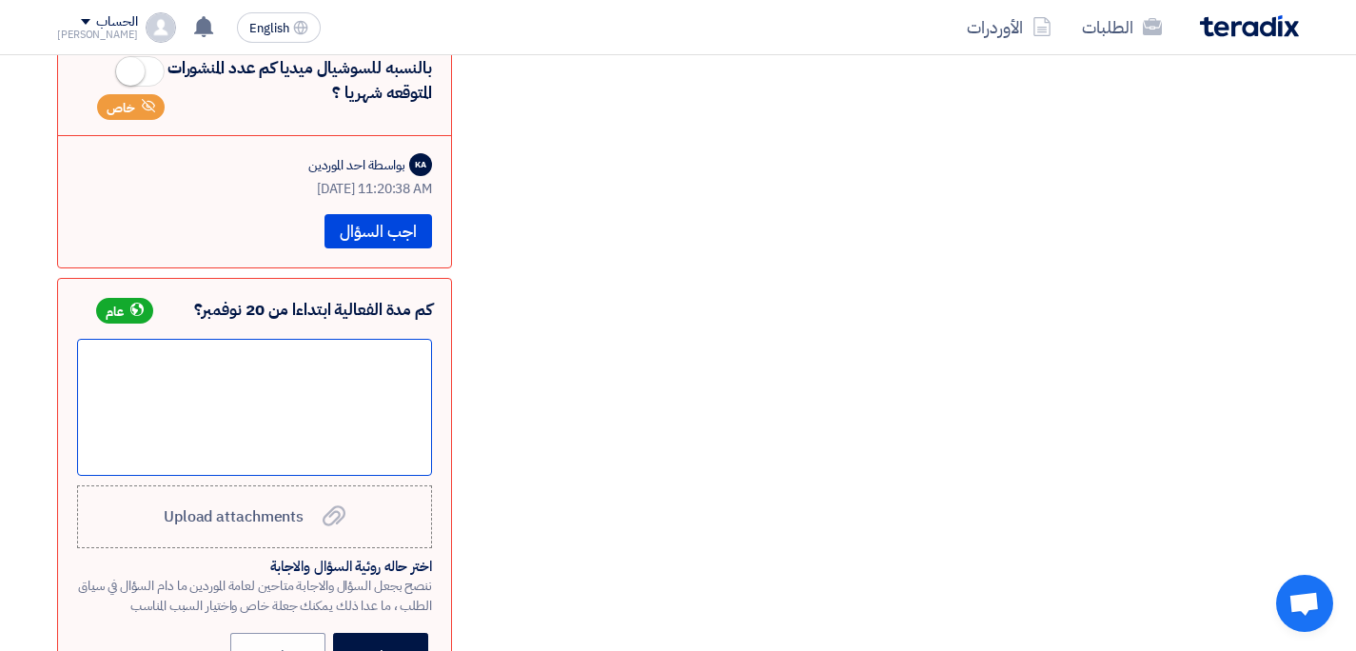
click at [350, 339] on div at bounding box center [254, 407] width 355 height 137
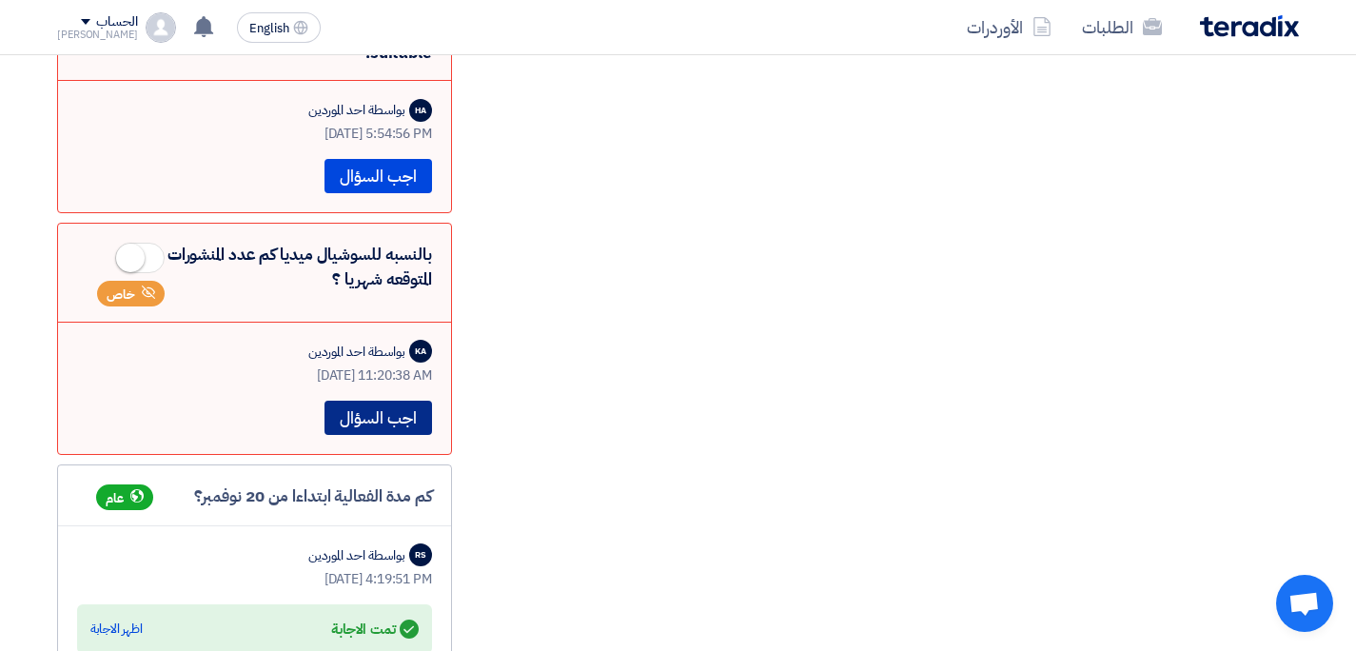
scroll to position [1816, 0]
click at [397, 402] on button "اجب السؤال" at bounding box center [379, 419] width 108 height 34
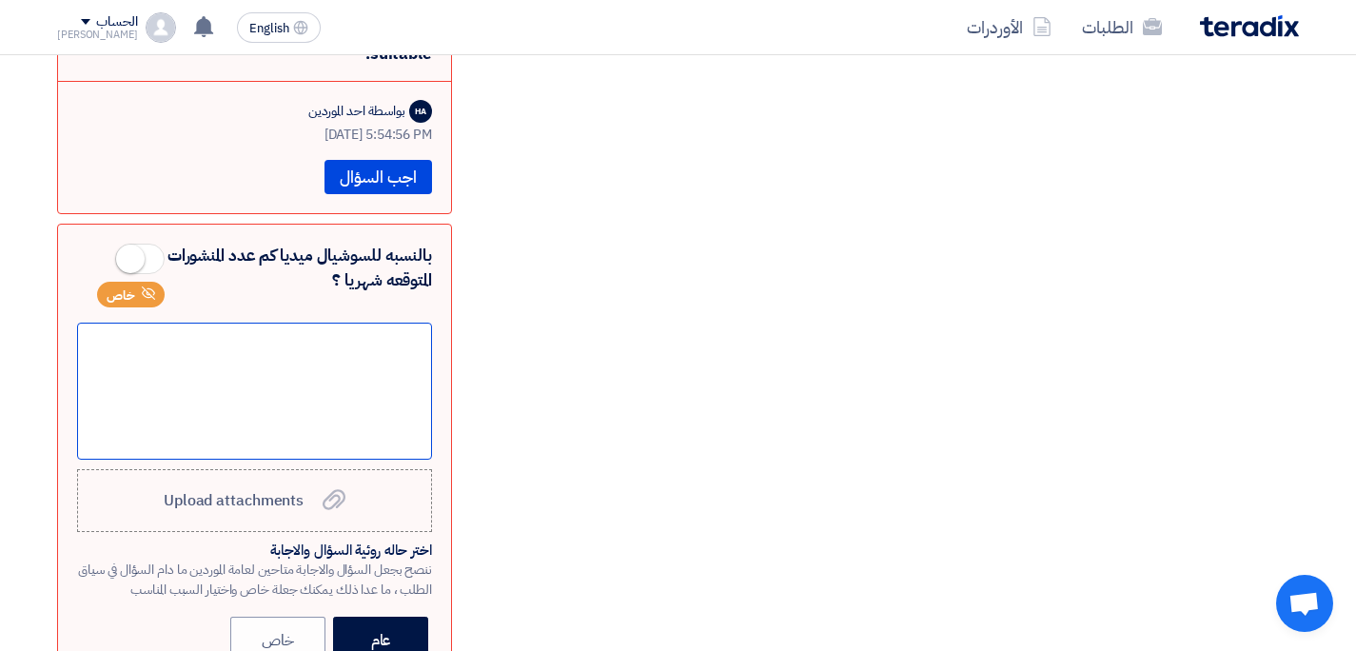
click at [358, 323] on div at bounding box center [254, 391] width 355 height 137
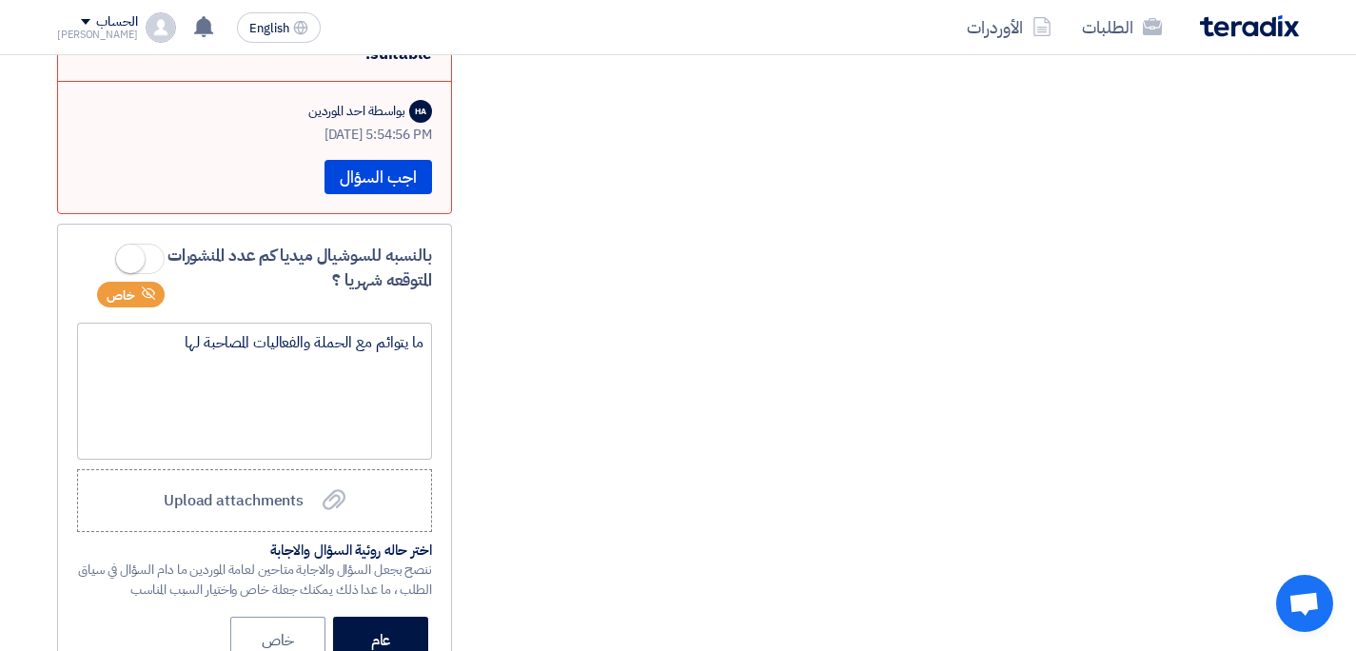
click at [134, 617] on div "عام خاص" at bounding box center [254, 643] width 355 height 52
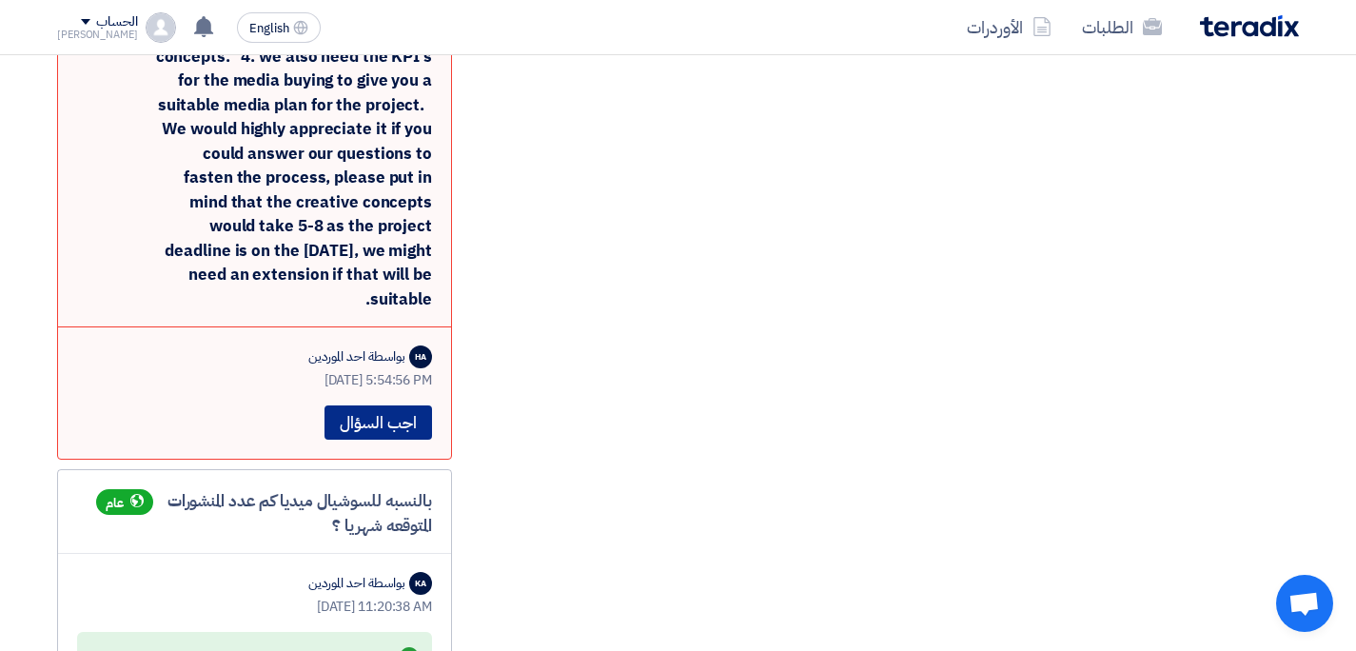
scroll to position [1555, 0]
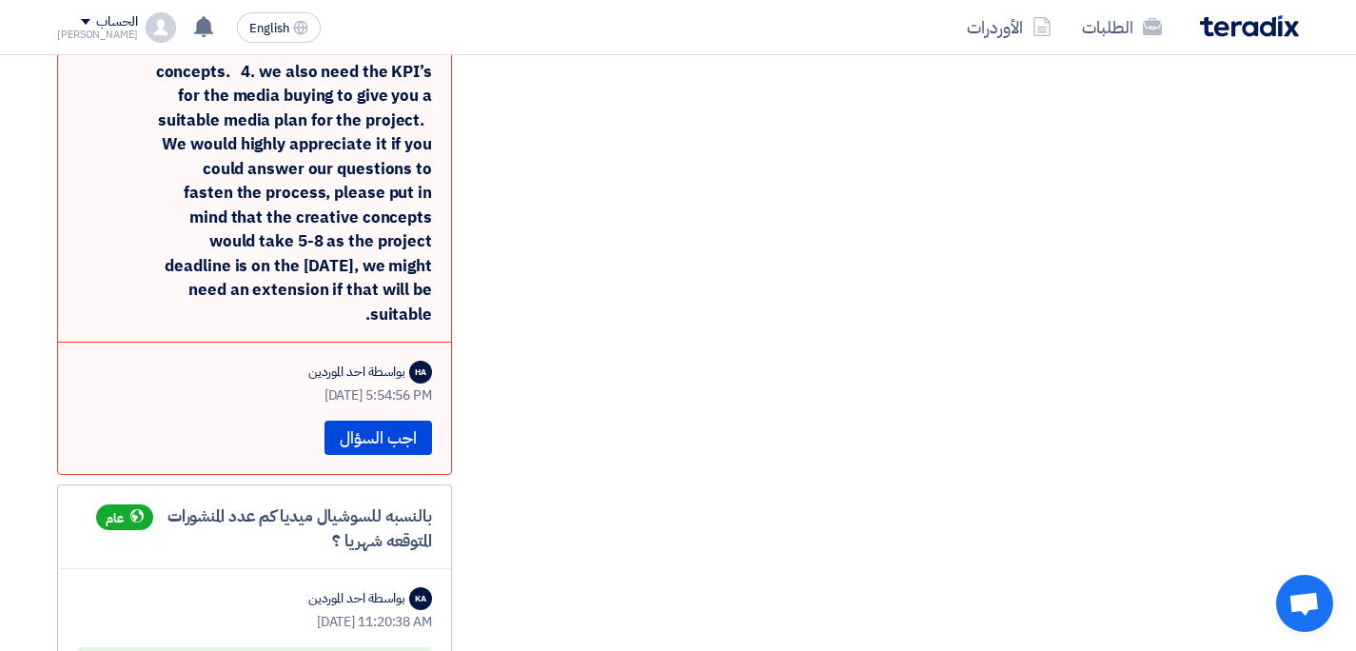
click at [336, 174] on div "Thank you for sharing the RFP with us, we just have some questions regarding th…" at bounding box center [254, 35] width 355 height 582
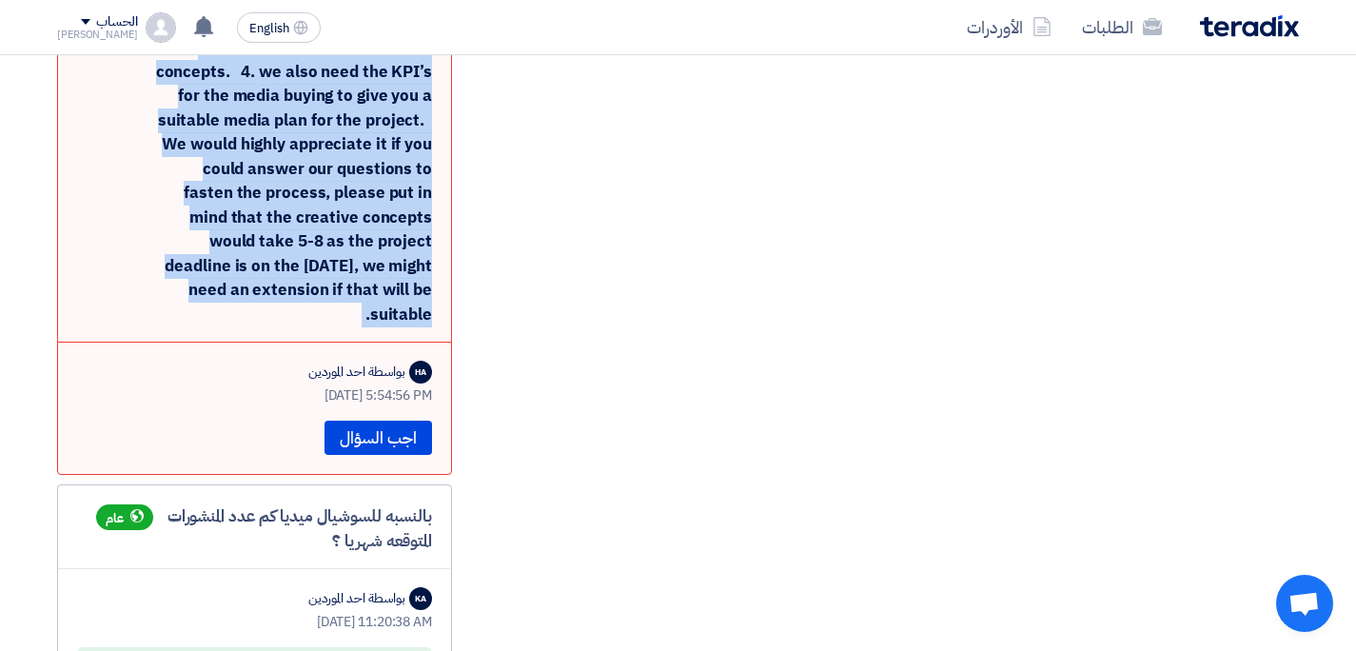
click at [336, 174] on div "Thank you for sharing the RFP with us, we just have some questions regarding th…" at bounding box center [254, 35] width 355 height 582
copy div "Thank you for sharing the RFP with us, we just have some questions regarding th…"
click at [390, 421] on button "اجب السؤال" at bounding box center [379, 438] width 108 height 34
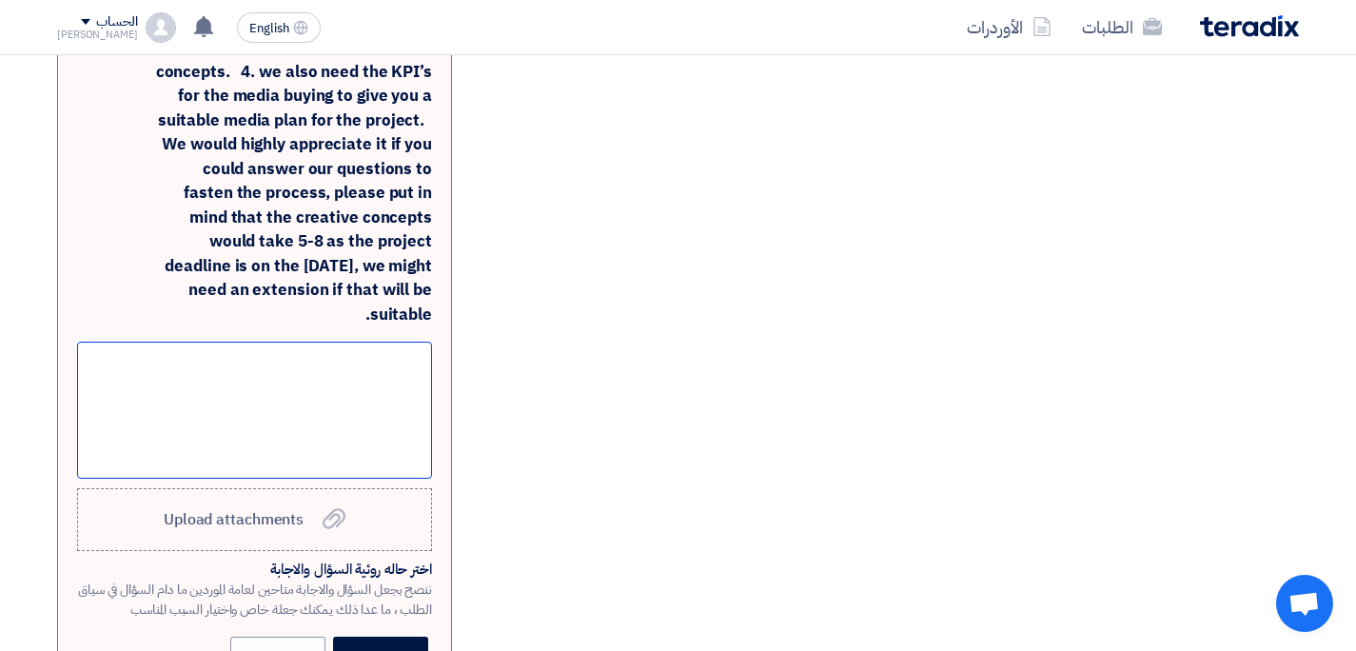
click at [259, 342] on div at bounding box center [254, 410] width 355 height 137
paste div
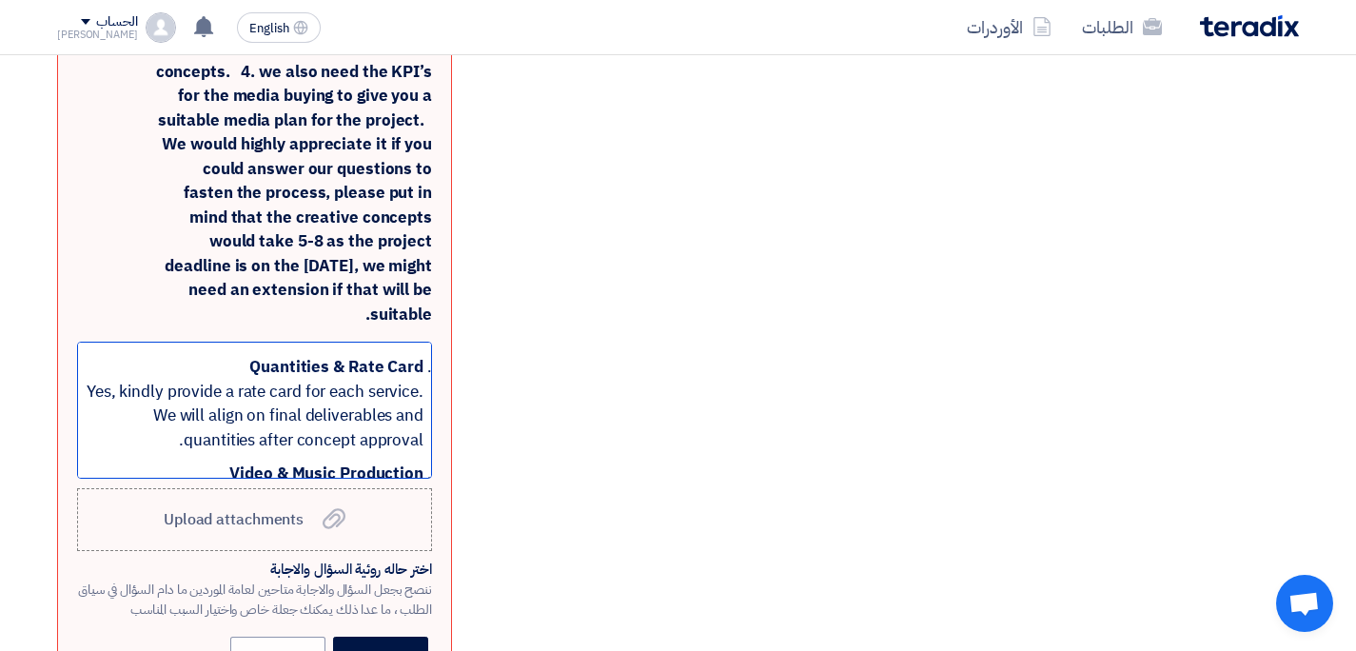
scroll to position [0, 0]
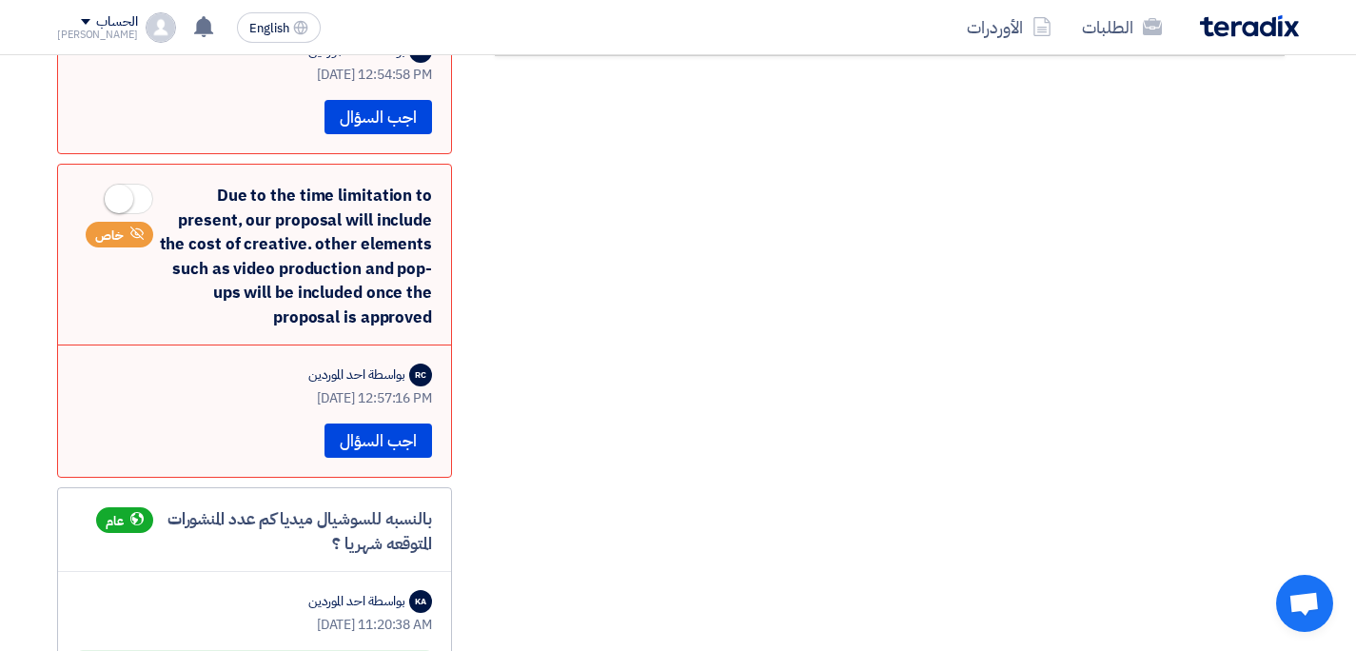
scroll to position [712, 0]
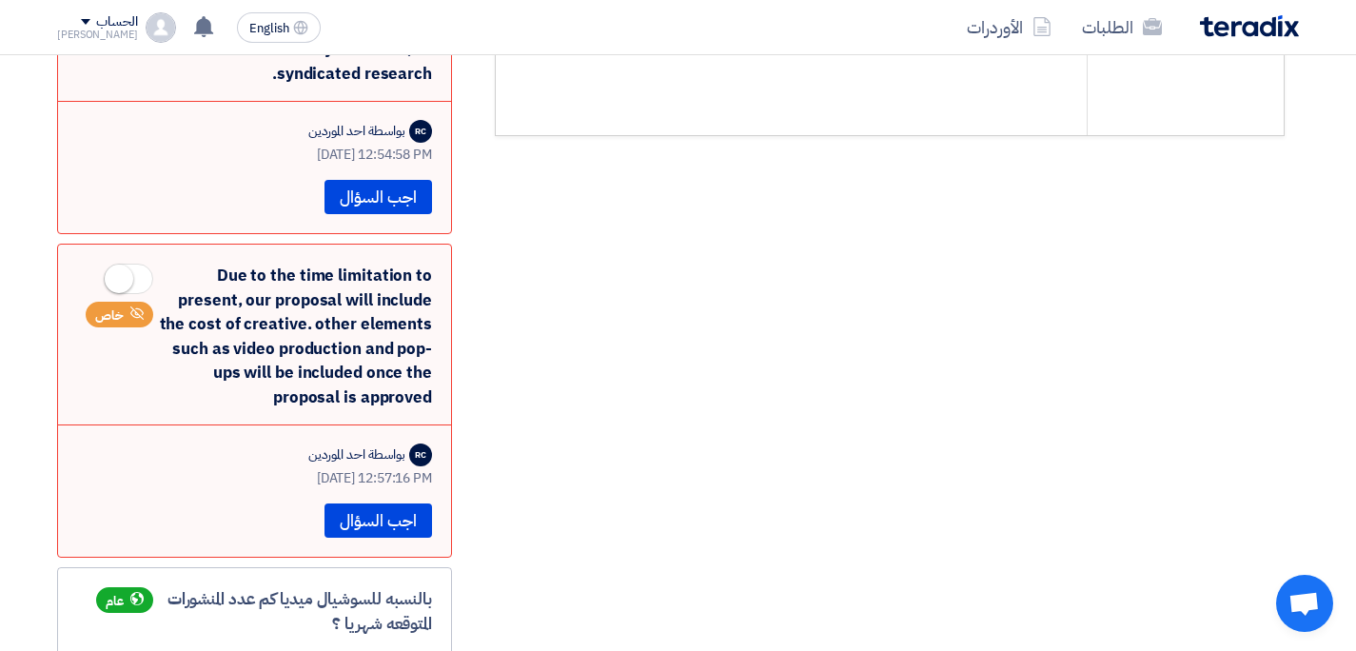
click at [234, 264] on div "Due to the time limitation to present, our proposal will include the cost of cr…" at bounding box center [254, 337] width 355 height 146
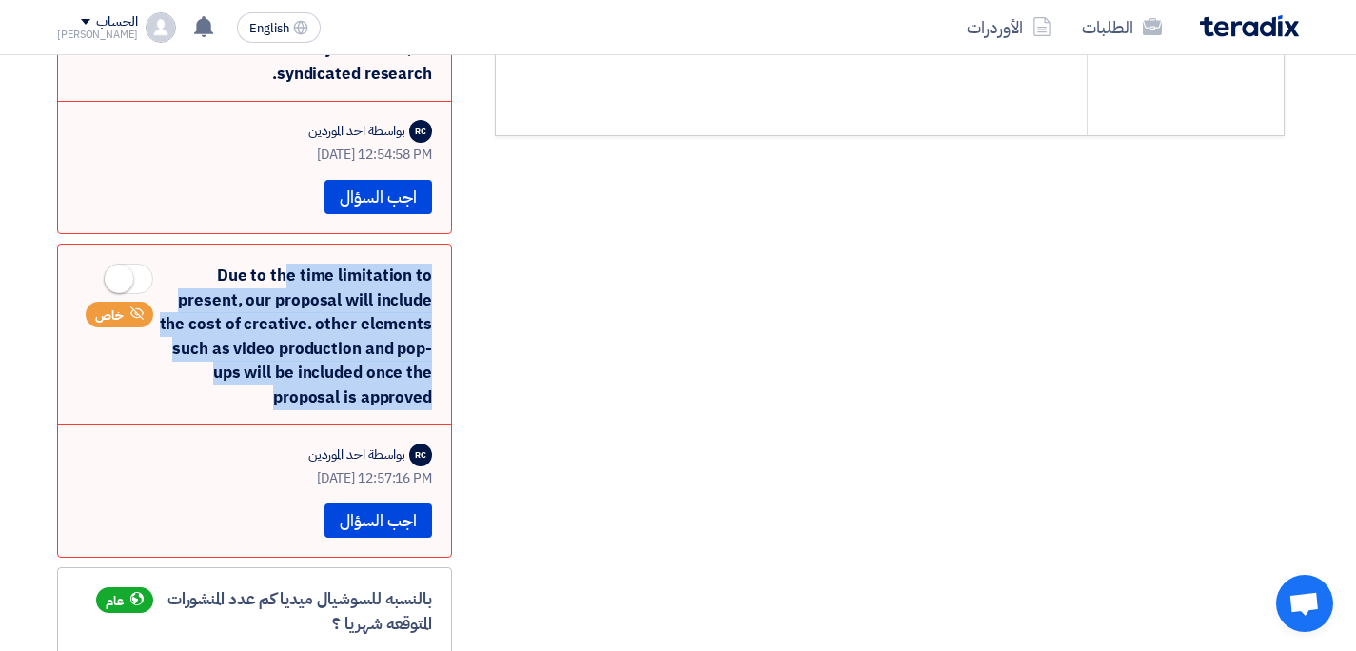
click at [234, 264] on div "Due to the time limitation to present, our proposal will include the cost of cr…" at bounding box center [254, 337] width 355 height 146
click at [401, 503] on button "اجب السؤال" at bounding box center [379, 520] width 108 height 34
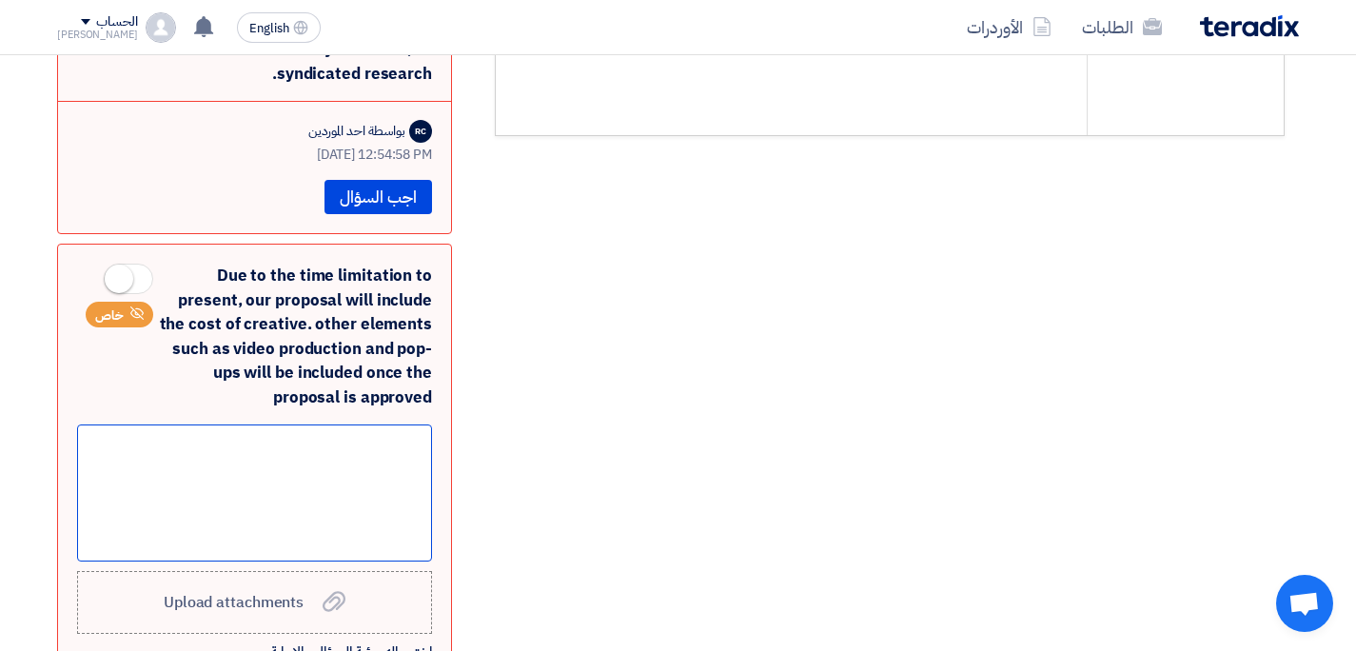
click at [370, 424] on div at bounding box center [254, 492] width 355 height 137
click at [348, 264] on div "Due to the time limitation to present, our proposal will include the cost of cr…" at bounding box center [254, 337] width 355 height 146
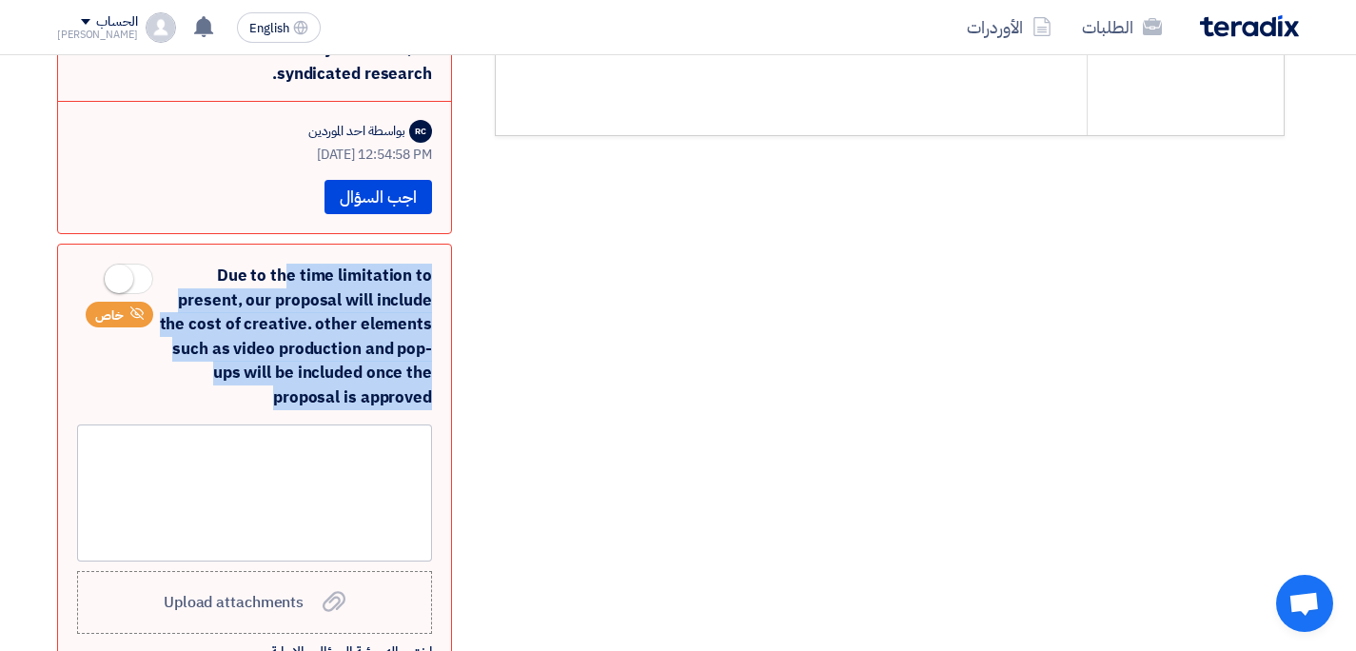
click at [348, 264] on div "Due to the time limitation to present, our proposal will include the cost of cr…" at bounding box center [254, 337] width 355 height 146
copy div "Due to the time limitation to present, our proposal will include the cost of cr…"
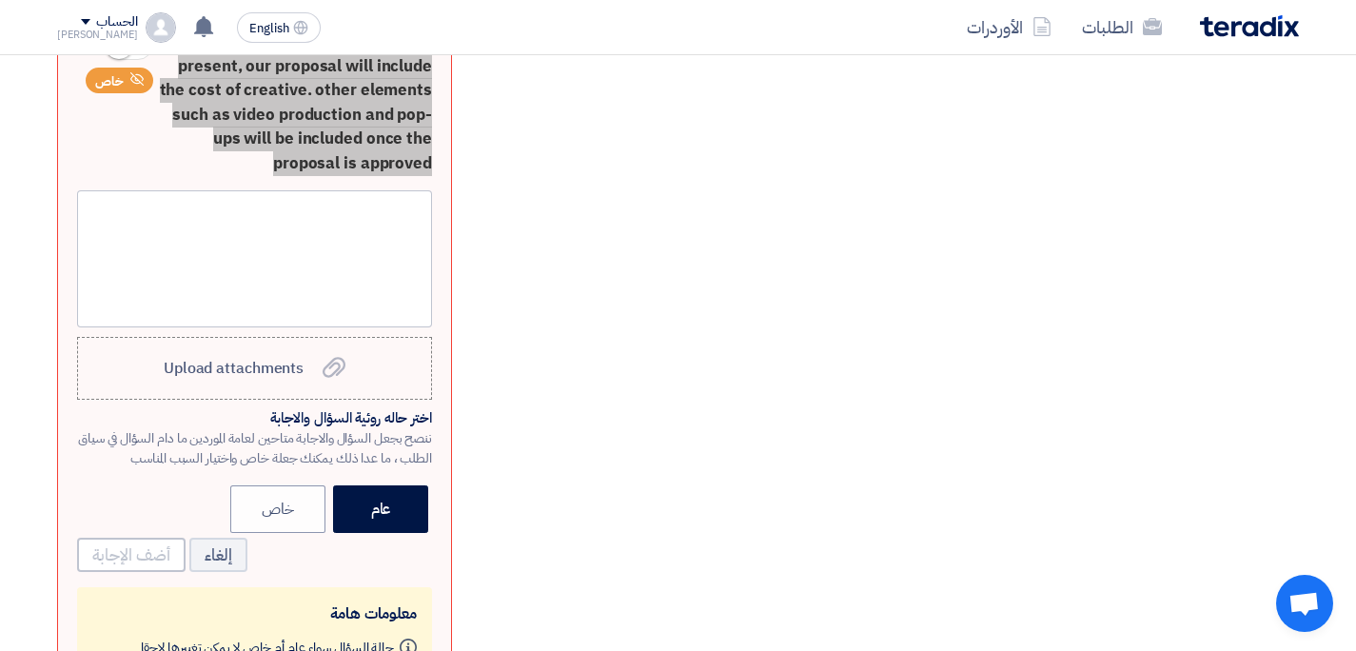
scroll to position [931, 0]
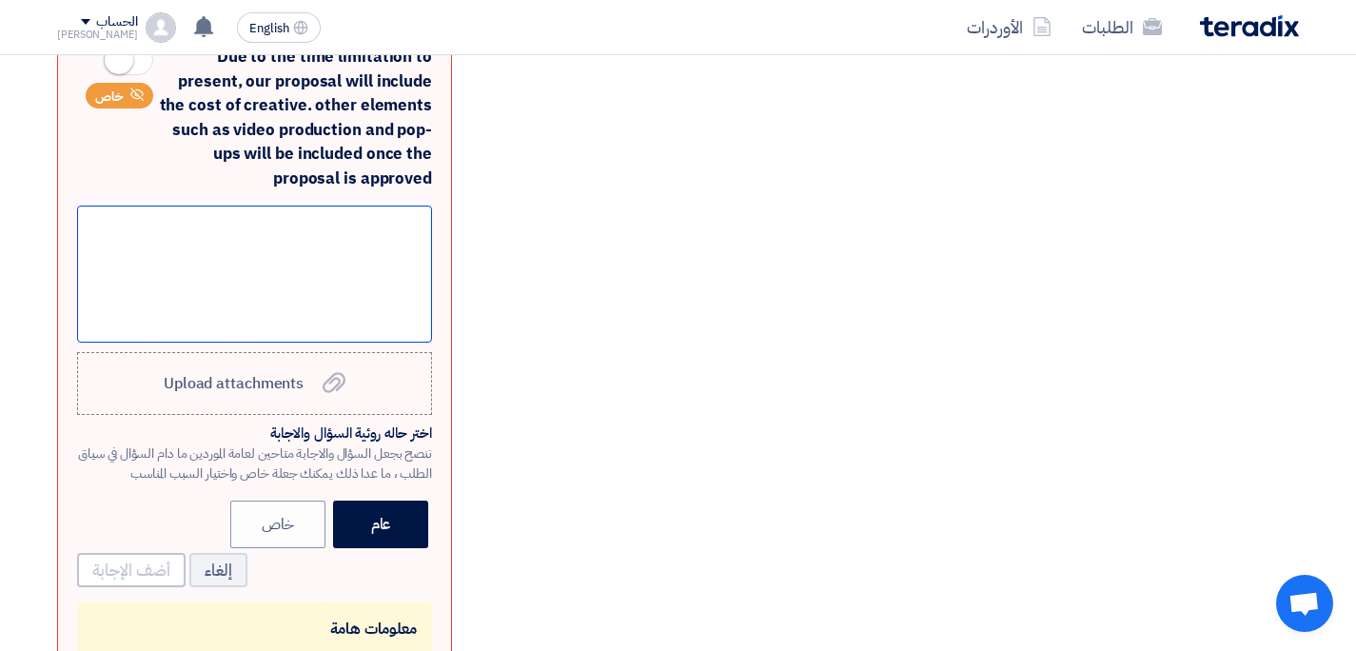
click at [297, 206] on div at bounding box center [254, 274] width 355 height 137
paste div
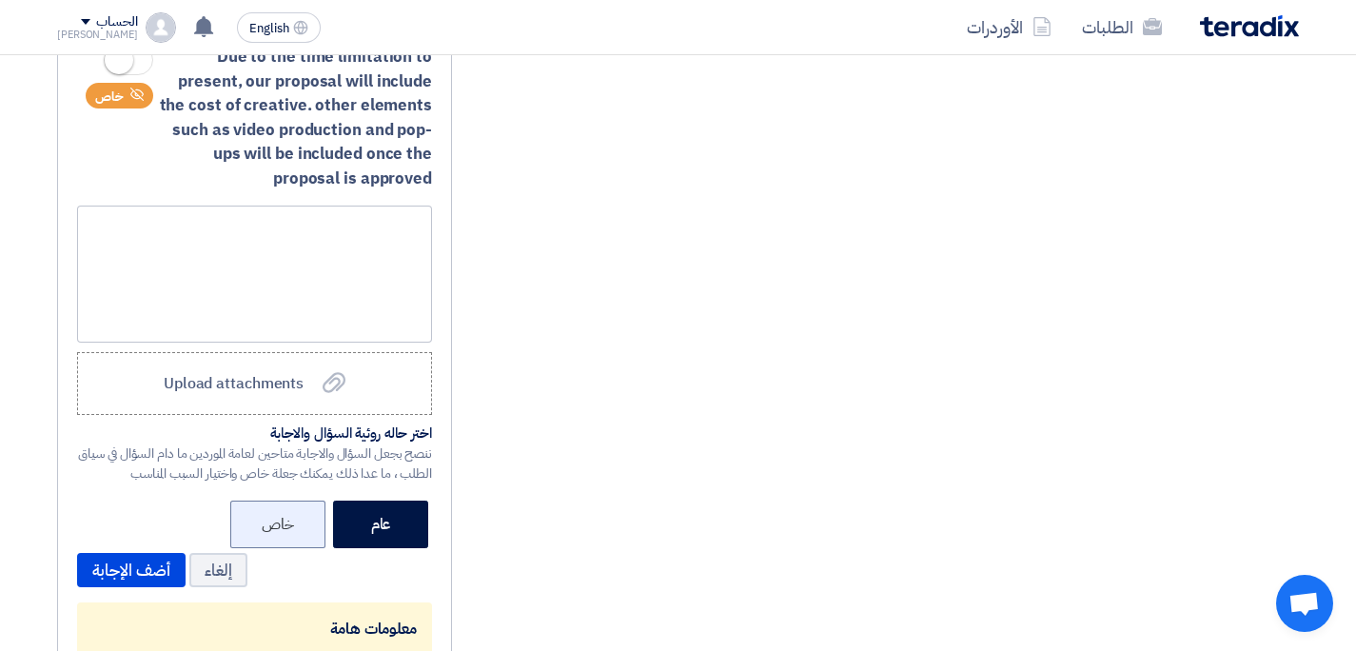
click at [294, 501] on label "خاص" at bounding box center [277, 525] width 95 height 48
click at [294, 517] on input "خاص" at bounding box center [288, 523] width 12 height 12
radio input "true"
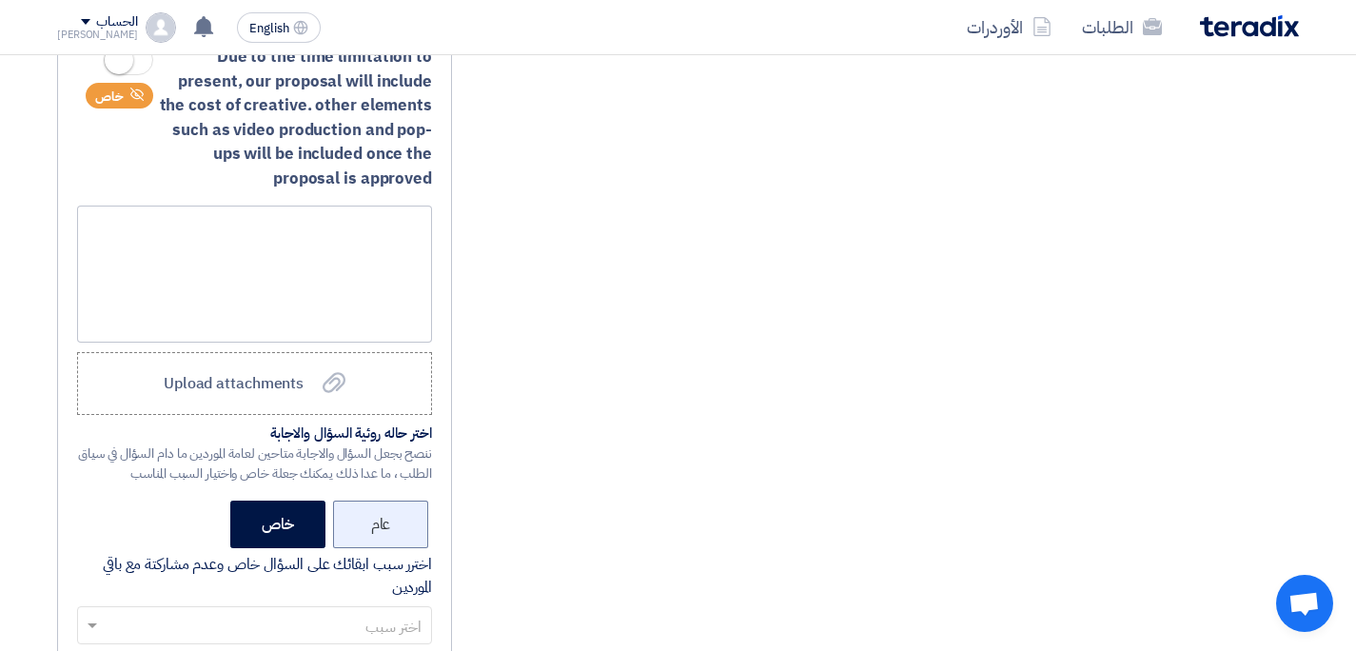
click at [365, 501] on label "عام" at bounding box center [380, 525] width 95 height 48
click at [378, 517] on input "عام" at bounding box center [384, 523] width 12 height 12
radio input "true"
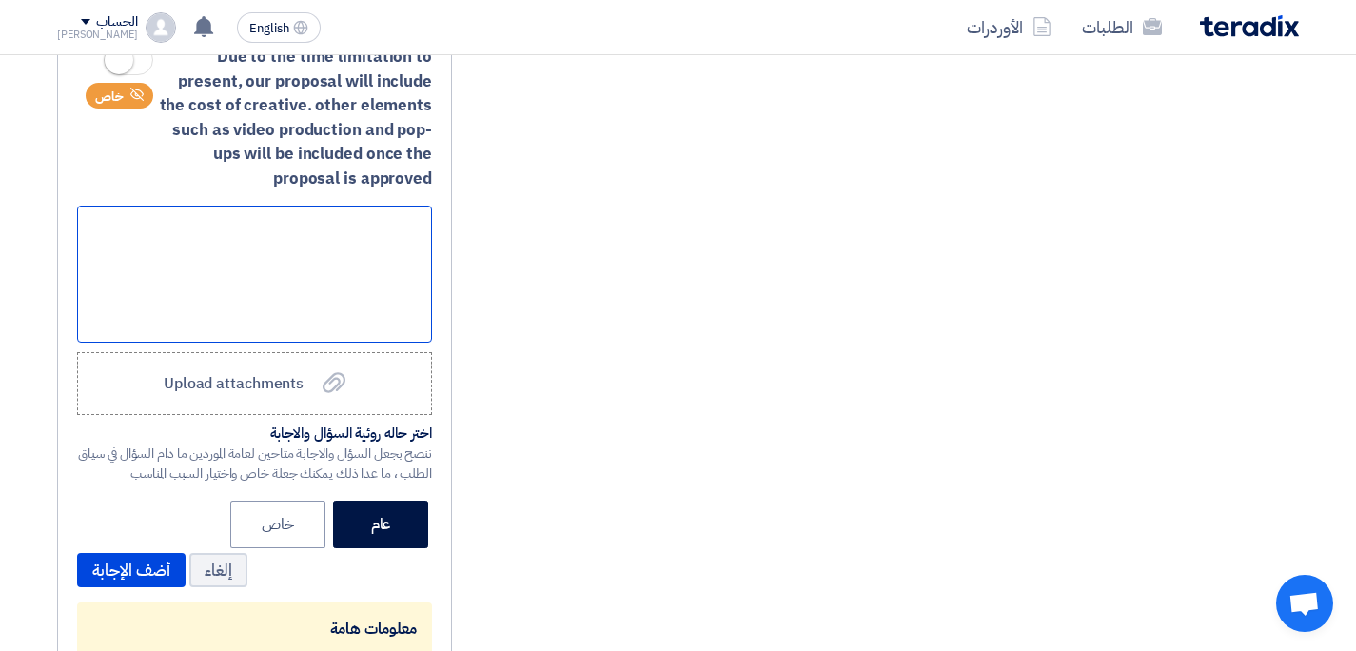
click at [250, 251] on div at bounding box center [254, 274] width 355 height 137
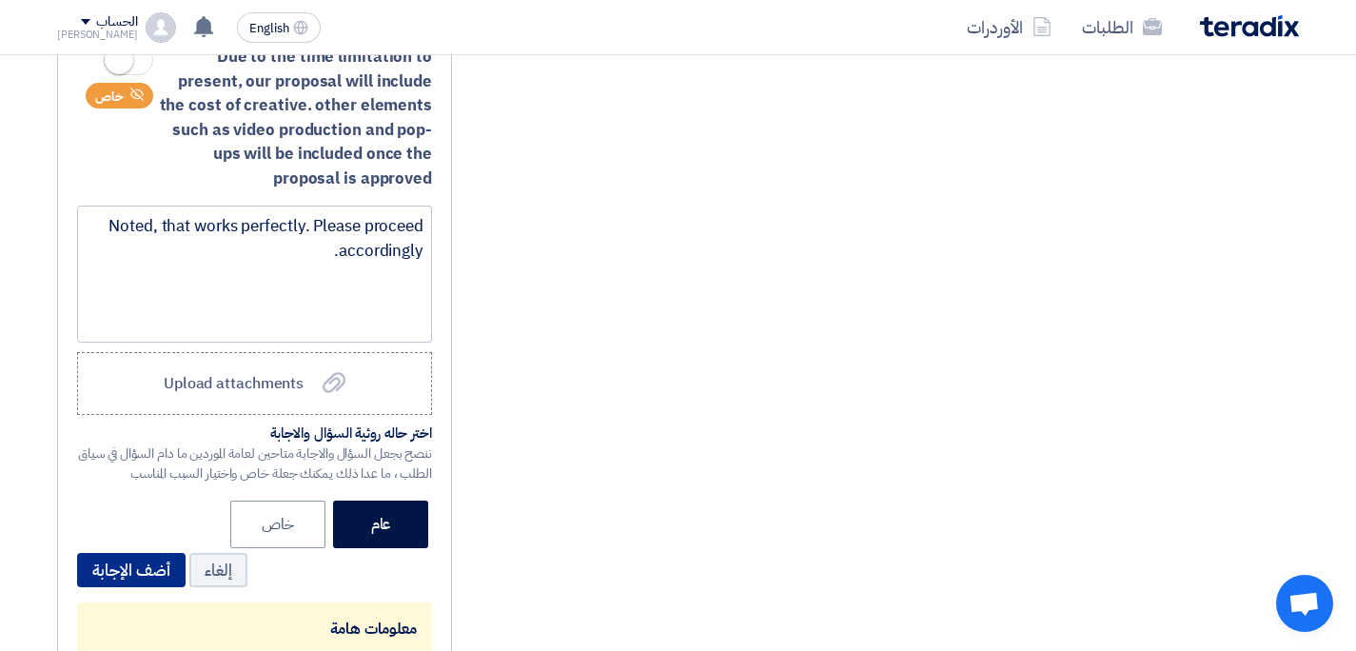
click at [117, 553] on button "أضف الإجابة" at bounding box center [131, 570] width 109 height 34
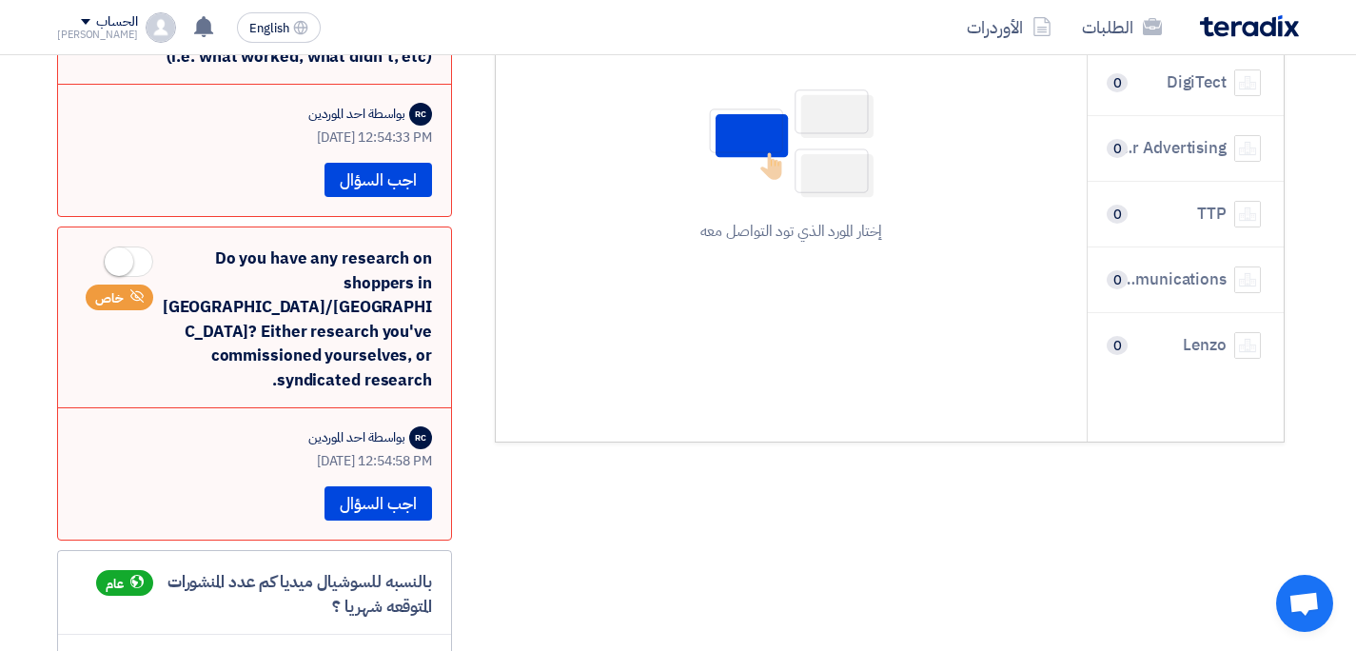
scroll to position [380, 0]
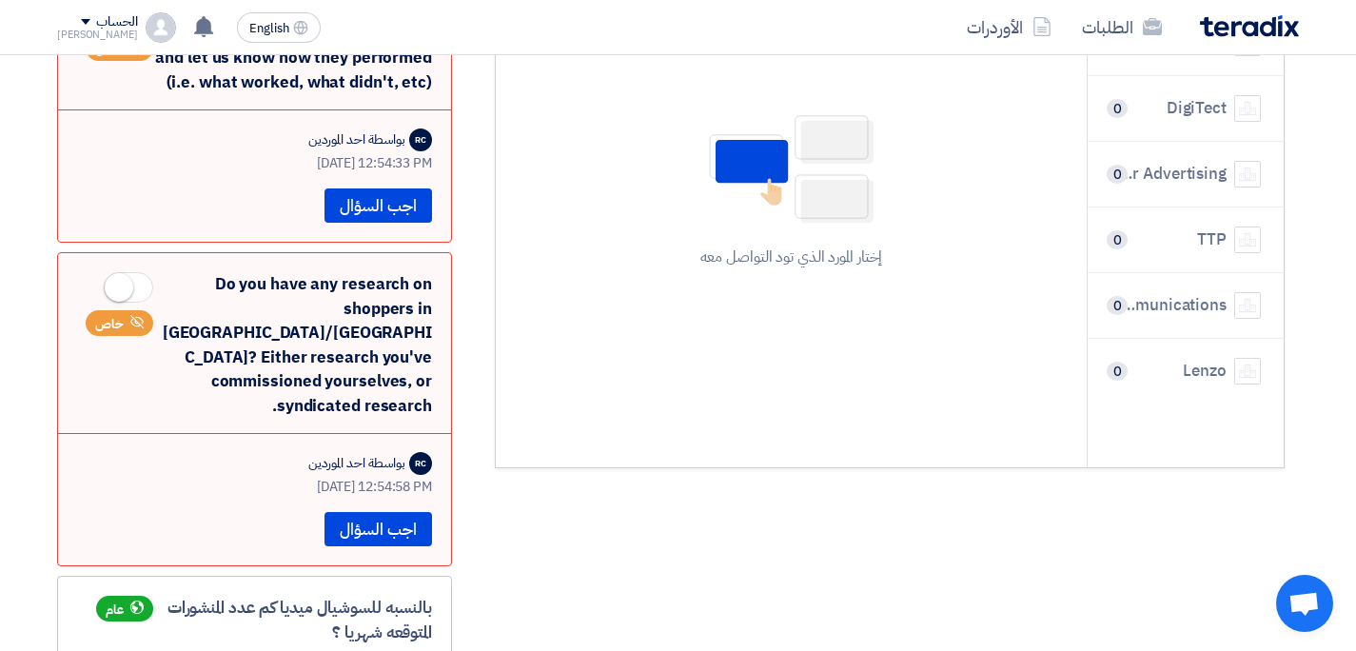
click at [288, 272] on div "Do you have any research on shoppers in [GEOGRAPHIC_DATA]/[GEOGRAPHIC_DATA]? Ei…" at bounding box center [254, 345] width 355 height 146
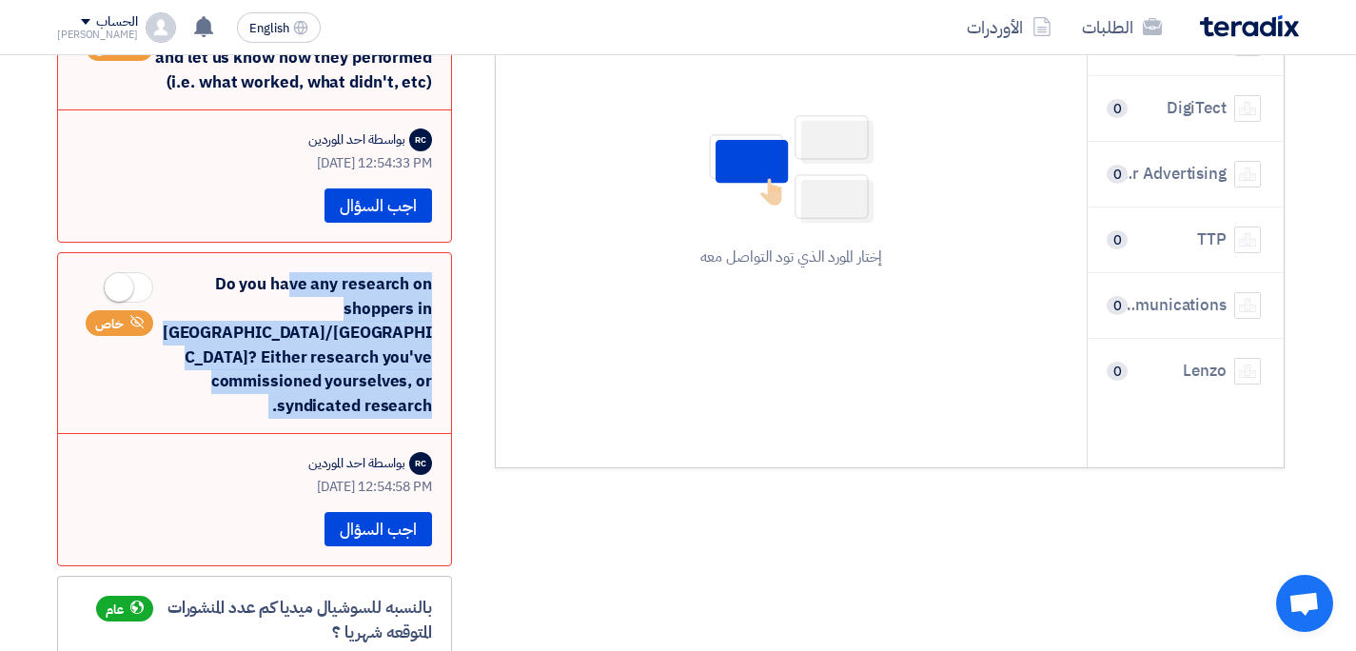
click at [288, 272] on div "Do you have any research on shoppers in [GEOGRAPHIC_DATA]/[GEOGRAPHIC_DATA]? Ei…" at bounding box center [254, 345] width 355 height 146
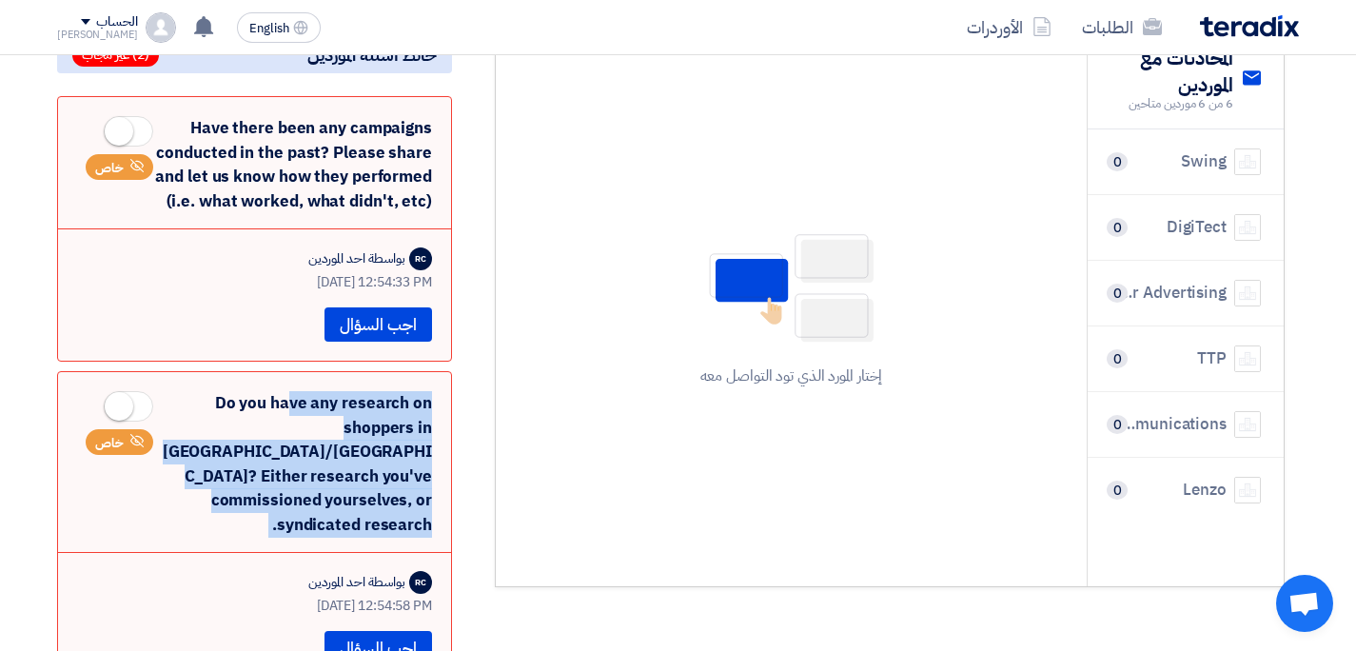
scroll to position [260, 0]
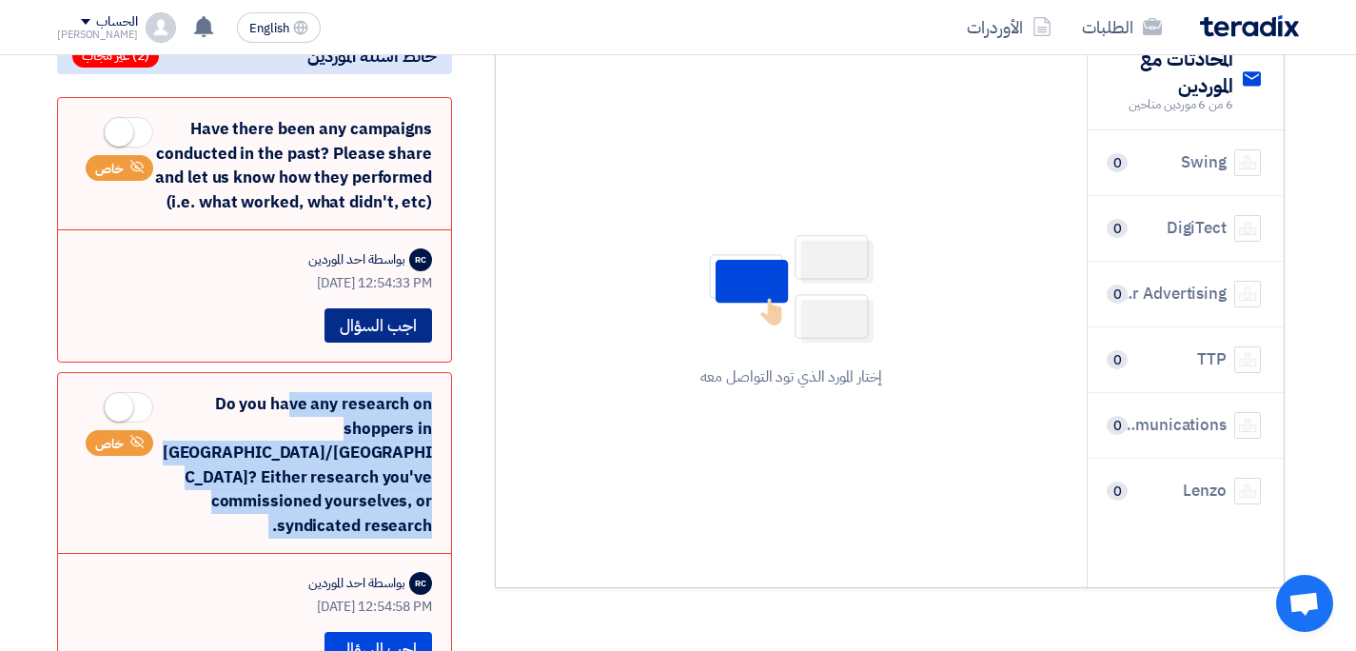
click at [384, 313] on button "اجب السؤال" at bounding box center [379, 325] width 108 height 34
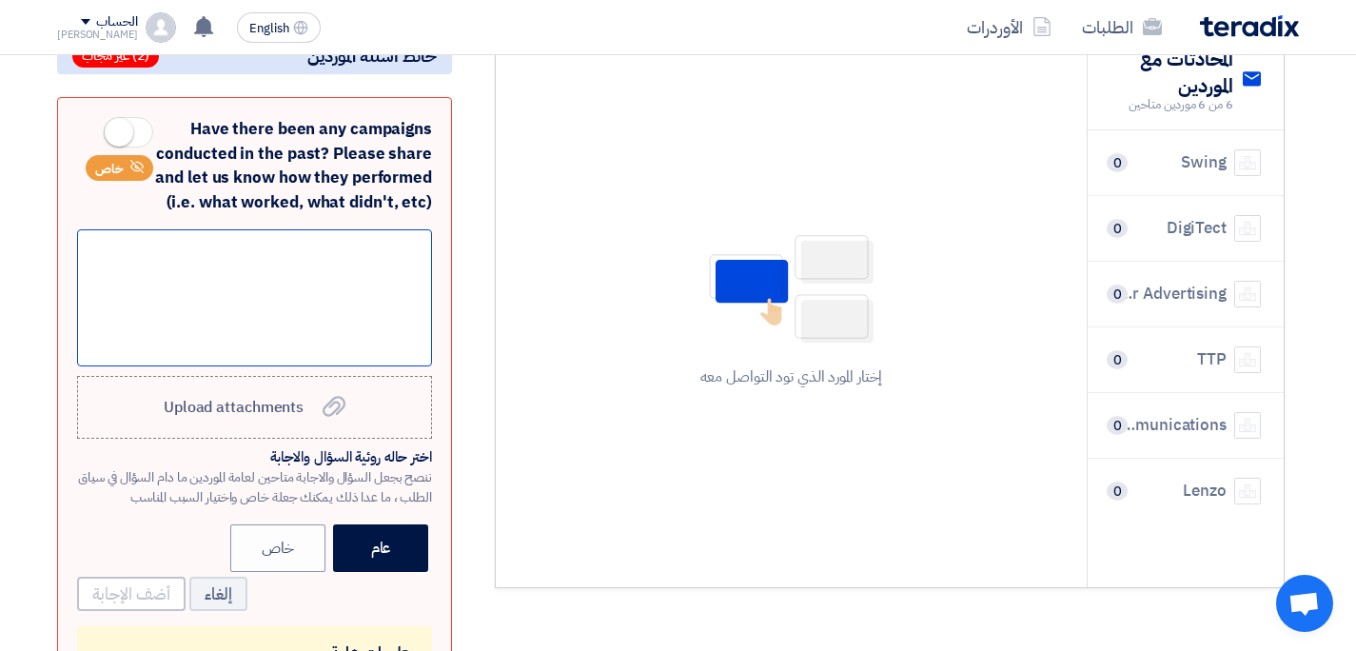
click at [351, 284] on div at bounding box center [254, 297] width 355 height 137
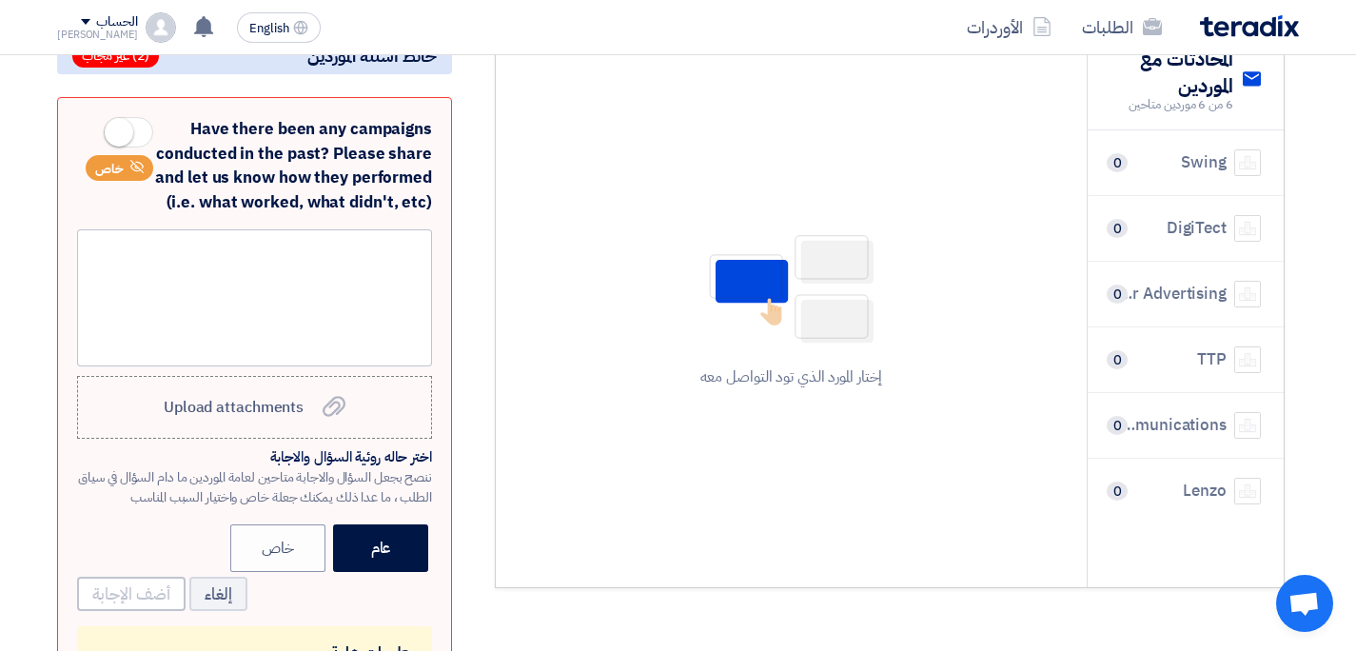
click at [322, 117] on div "Have there been any campaigns conducted in the past? Please share and let us kn…" at bounding box center [254, 165] width 355 height 97
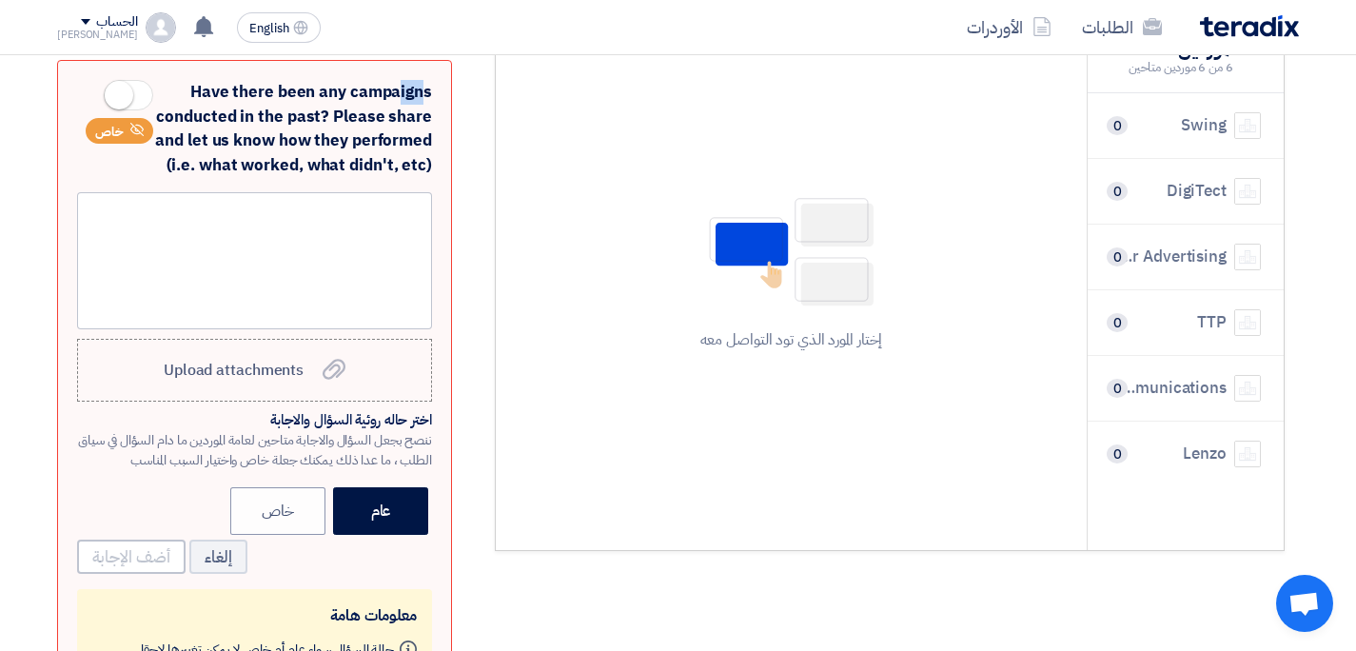
scroll to position [266, 0]
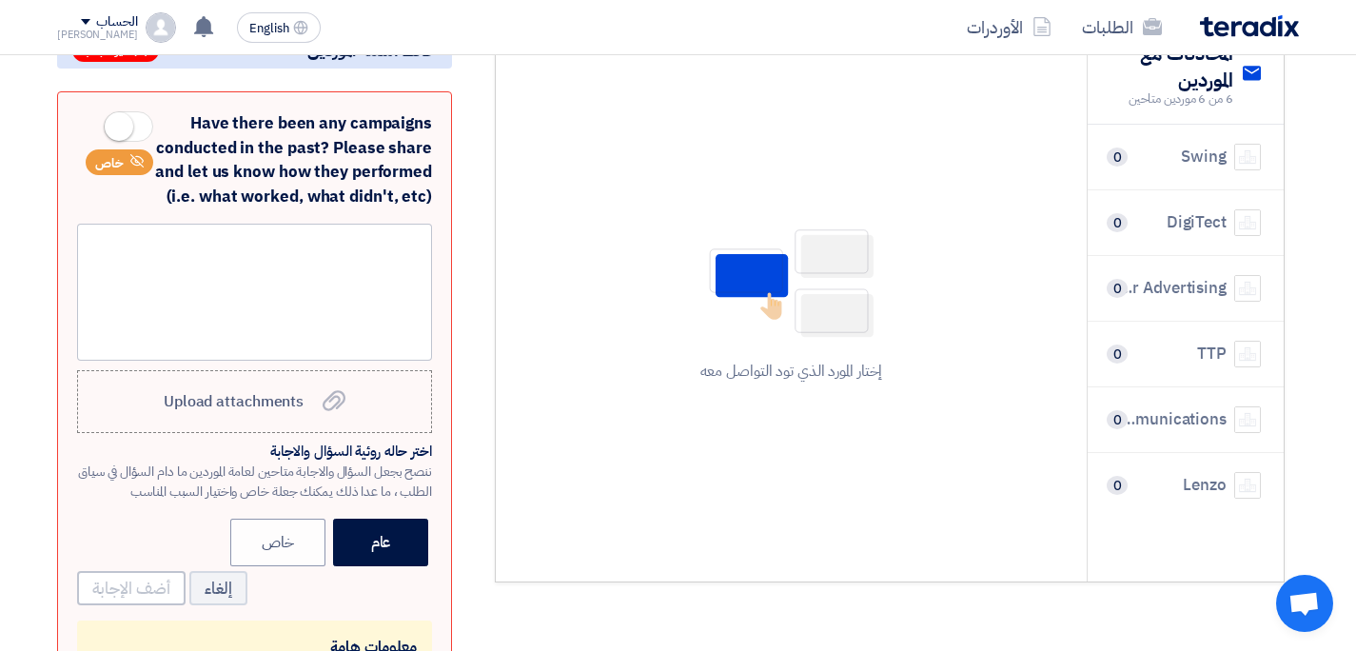
click at [382, 111] on div "Have there been any campaigns conducted in the past? Please share and let us kn…" at bounding box center [254, 159] width 355 height 97
copy div "campaigns"
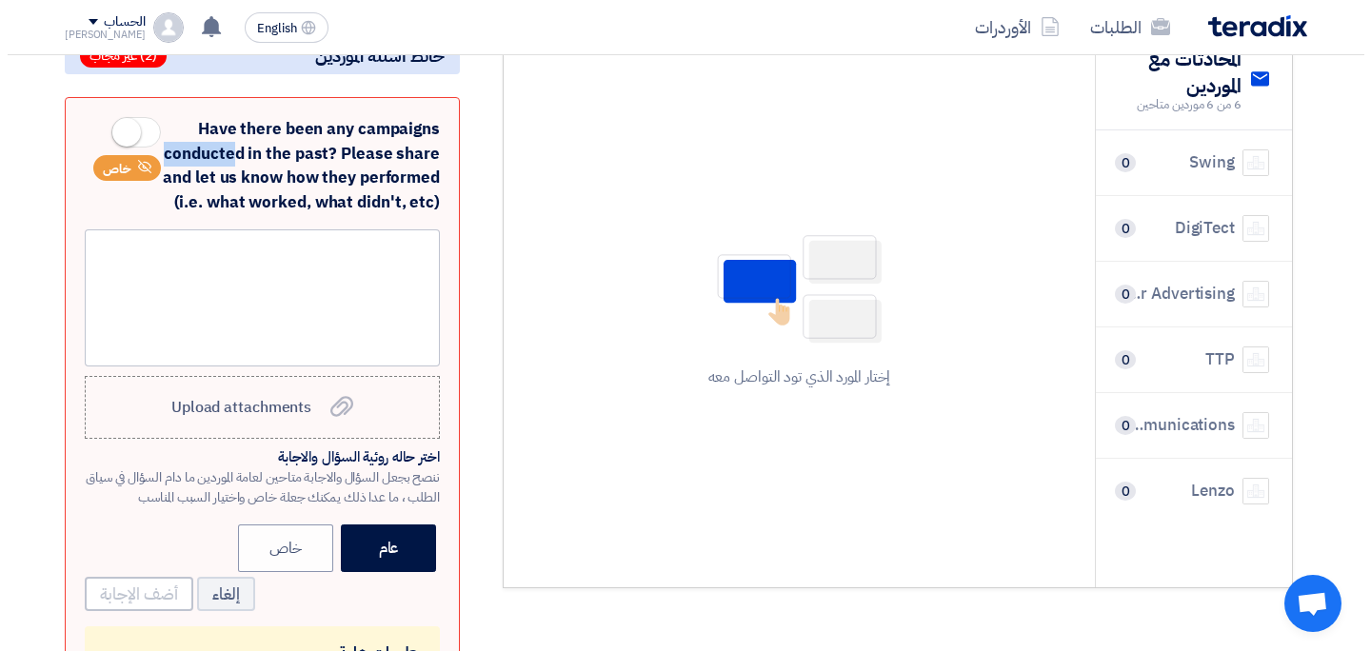
scroll to position [0, 0]
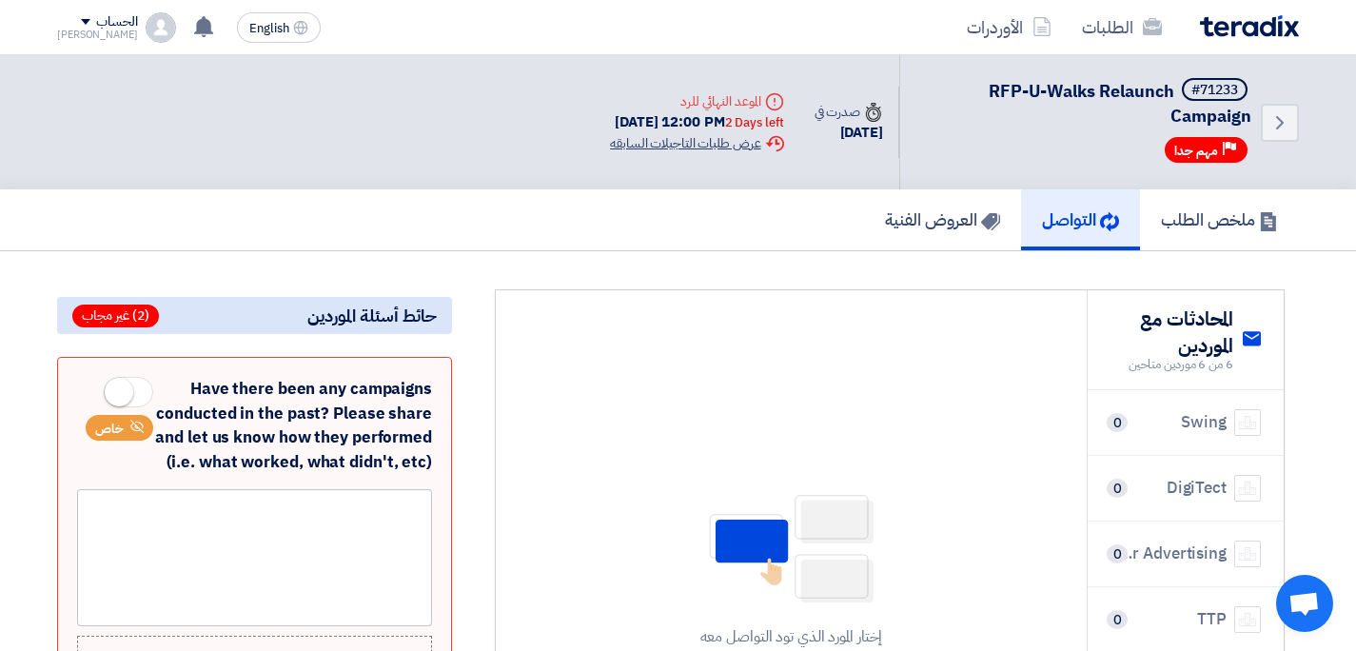
click at [610, 133] on div "Extension History عرض طلبات التاجيلات السابقه" at bounding box center [696, 143] width 173 height 20
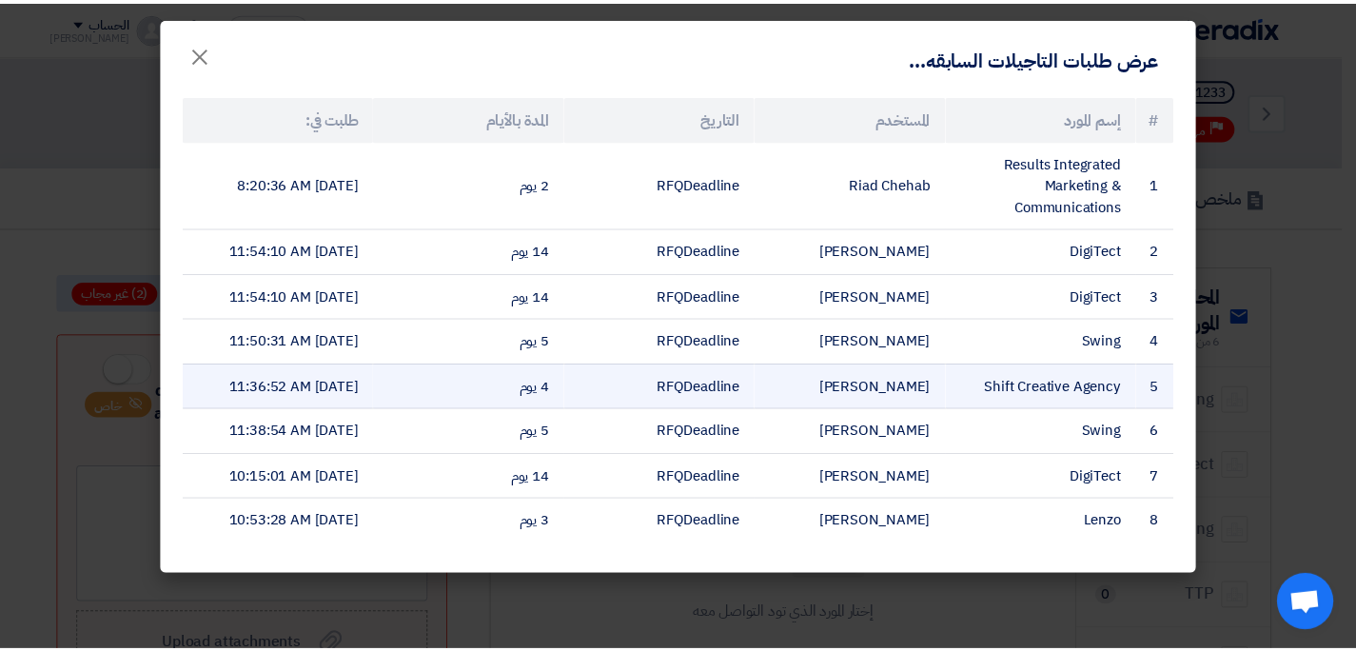
scroll to position [90, 0]
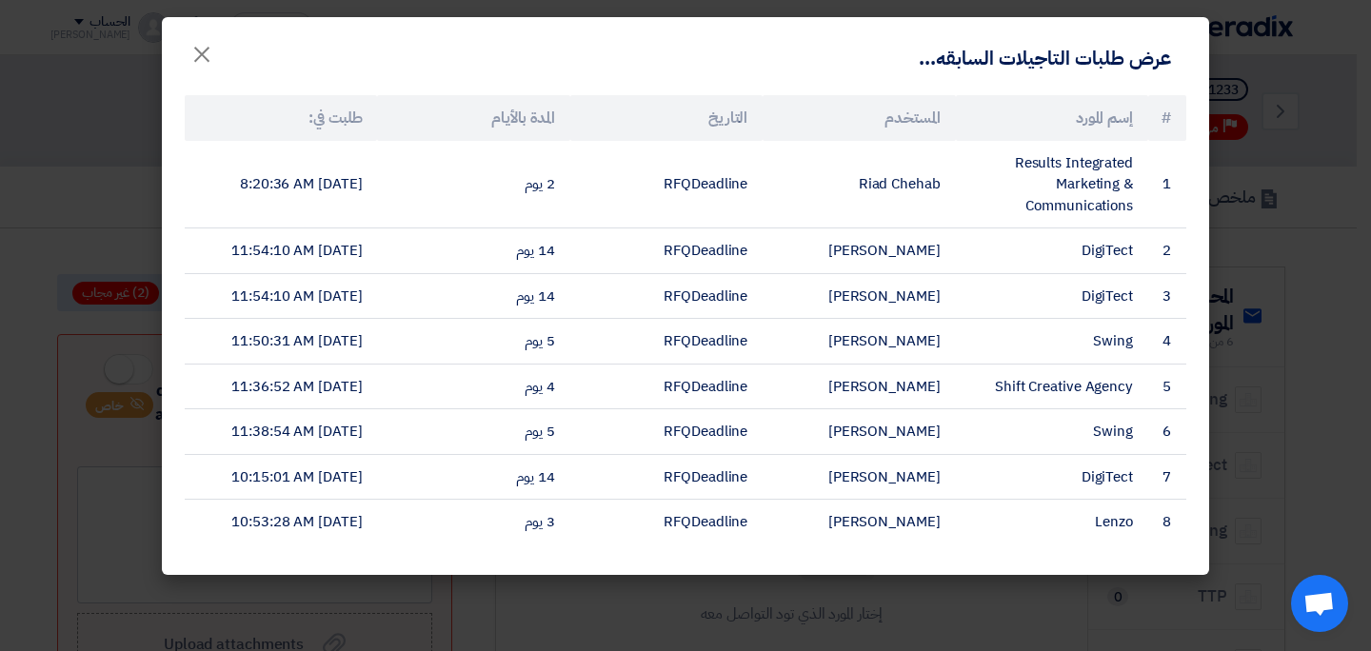
click at [1282, 489] on modal-container "عرض طلبات التاجيلات السابقه... × # إسم المورد المستخدم التاريخ المدة بالأيام طل…" at bounding box center [685, 325] width 1371 height 651
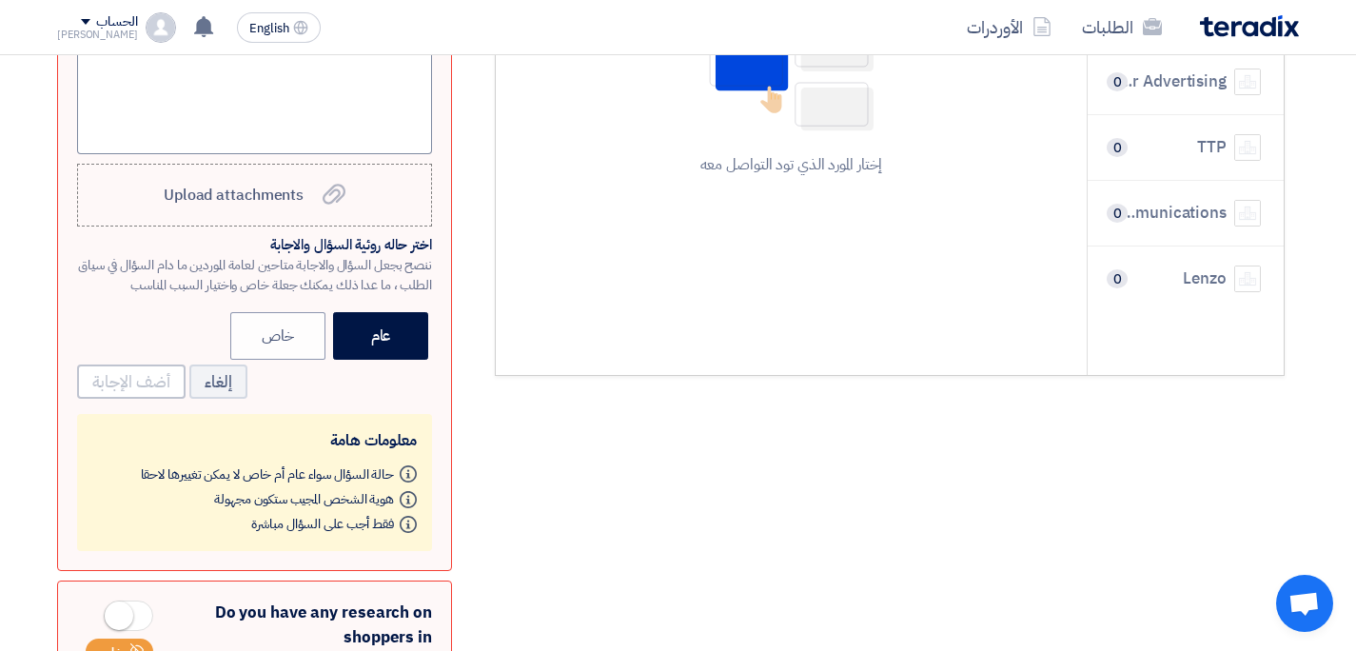
scroll to position [174, 0]
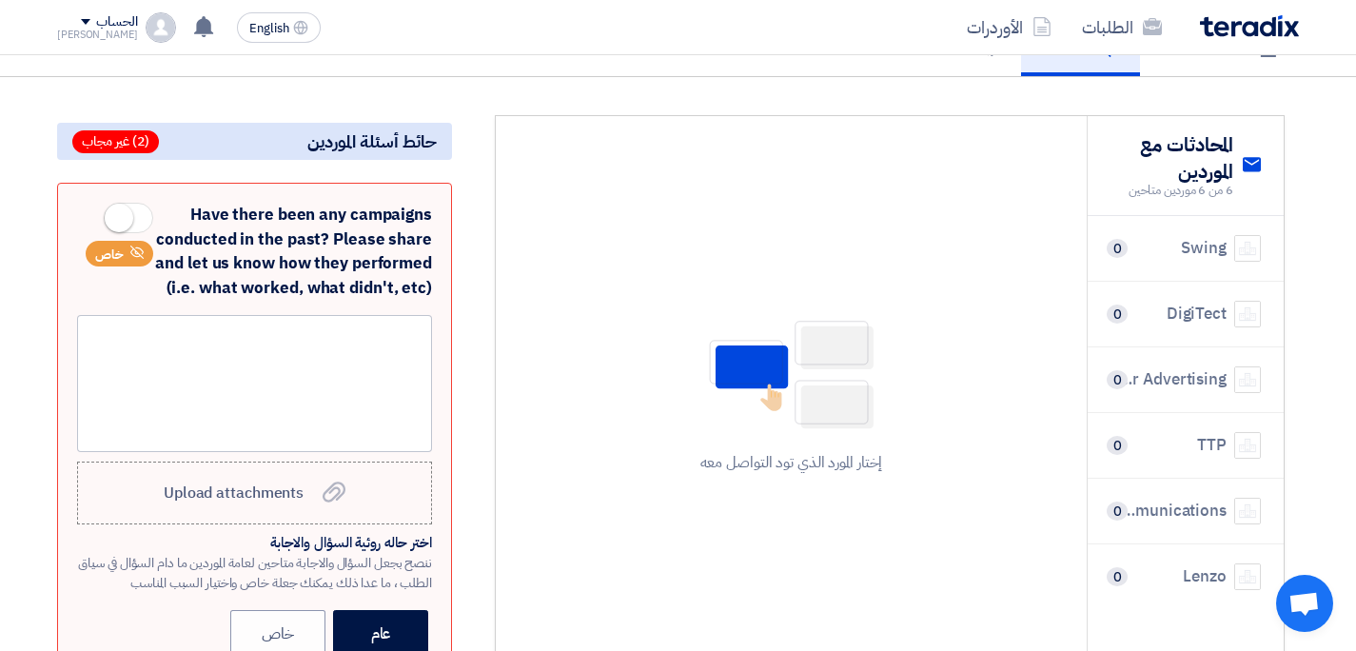
click at [292, 241] on div "Have there been any campaigns conducted in the past? Please share and let us kn…" at bounding box center [254, 251] width 355 height 97
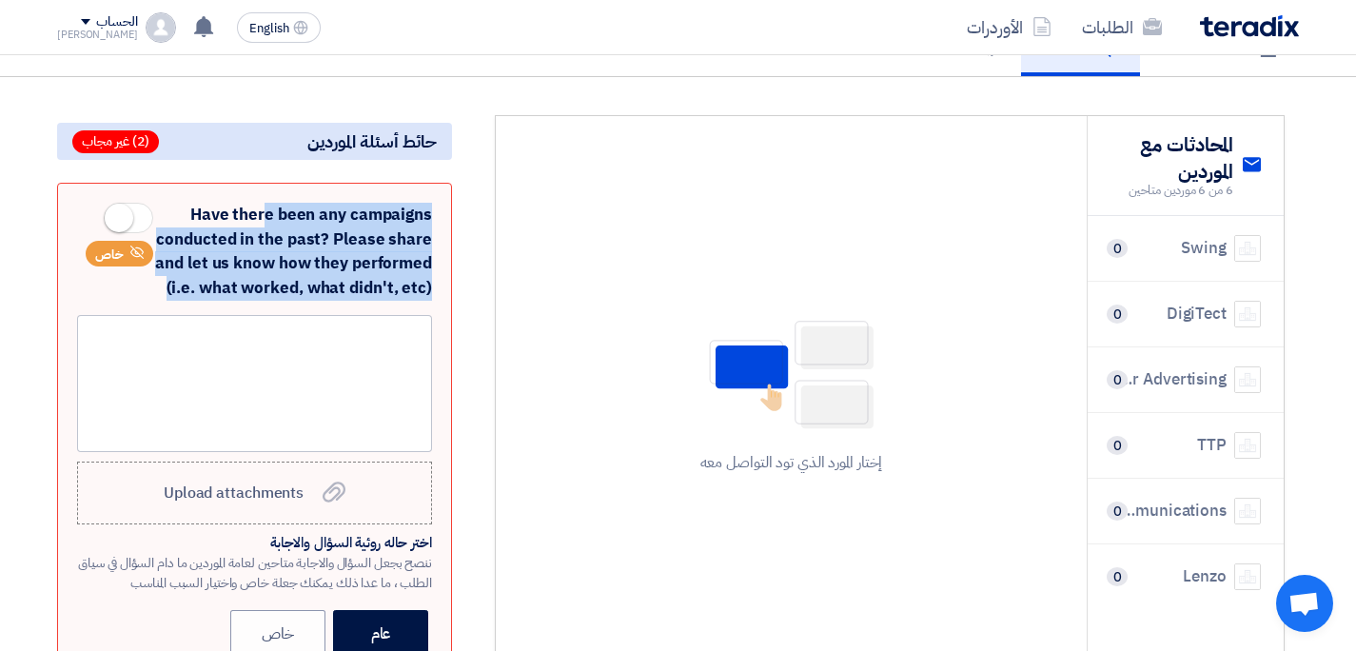
click at [292, 241] on div "Have there been any campaigns conducted in the past? Please share and let us kn…" at bounding box center [254, 251] width 355 height 97
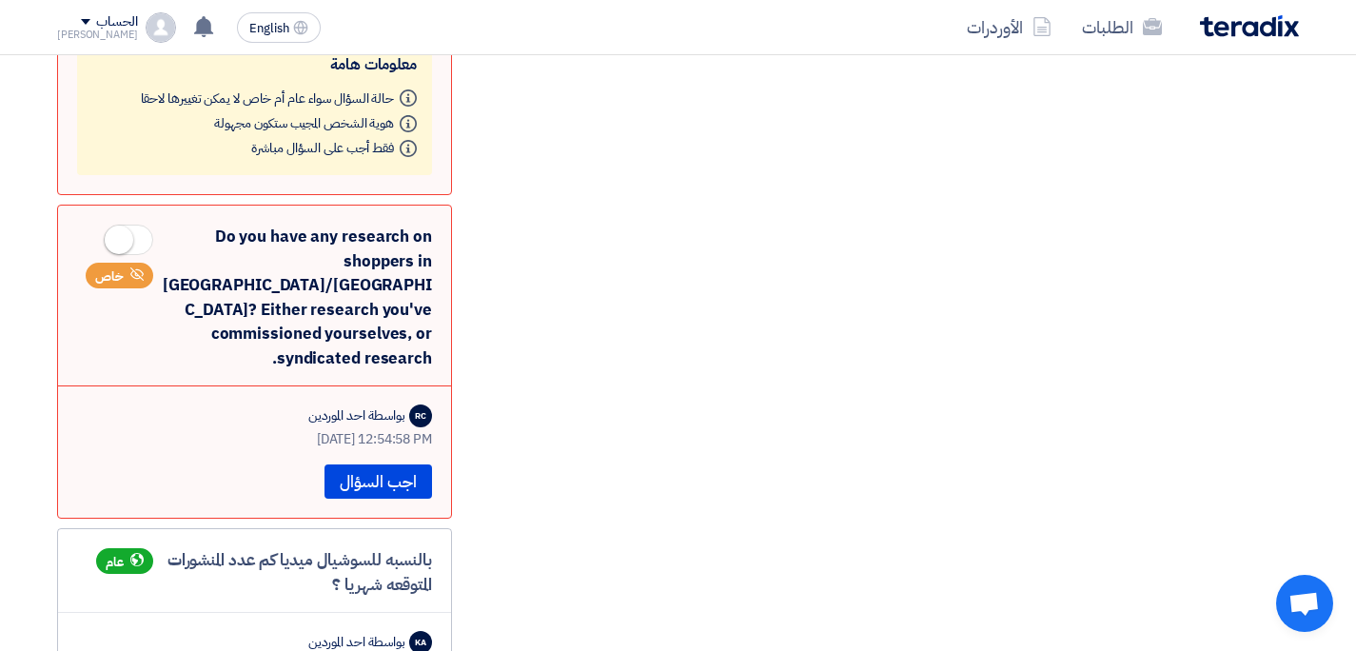
scroll to position [920, 0]
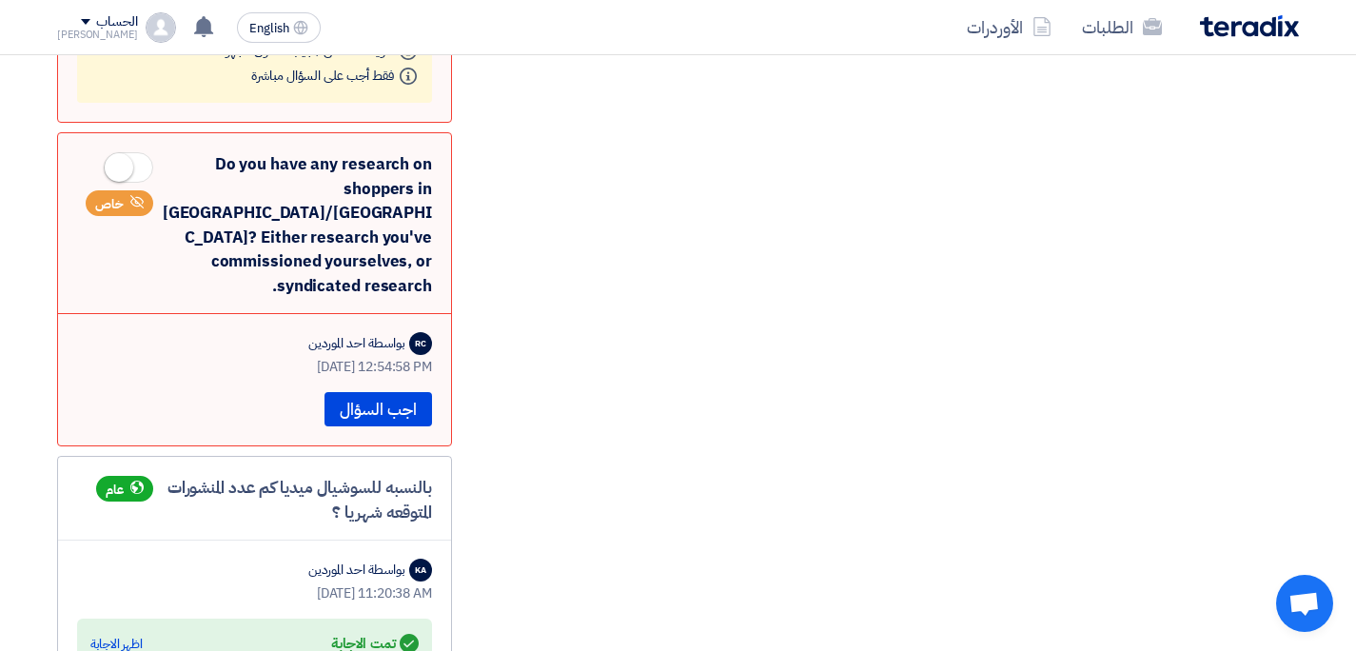
click at [348, 195] on div "Do you have any research on shoppers in [GEOGRAPHIC_DATA]/[GEOGRAPHIC_DATA]? Ei…" at bounding box center [254, 225] width 355 height 146
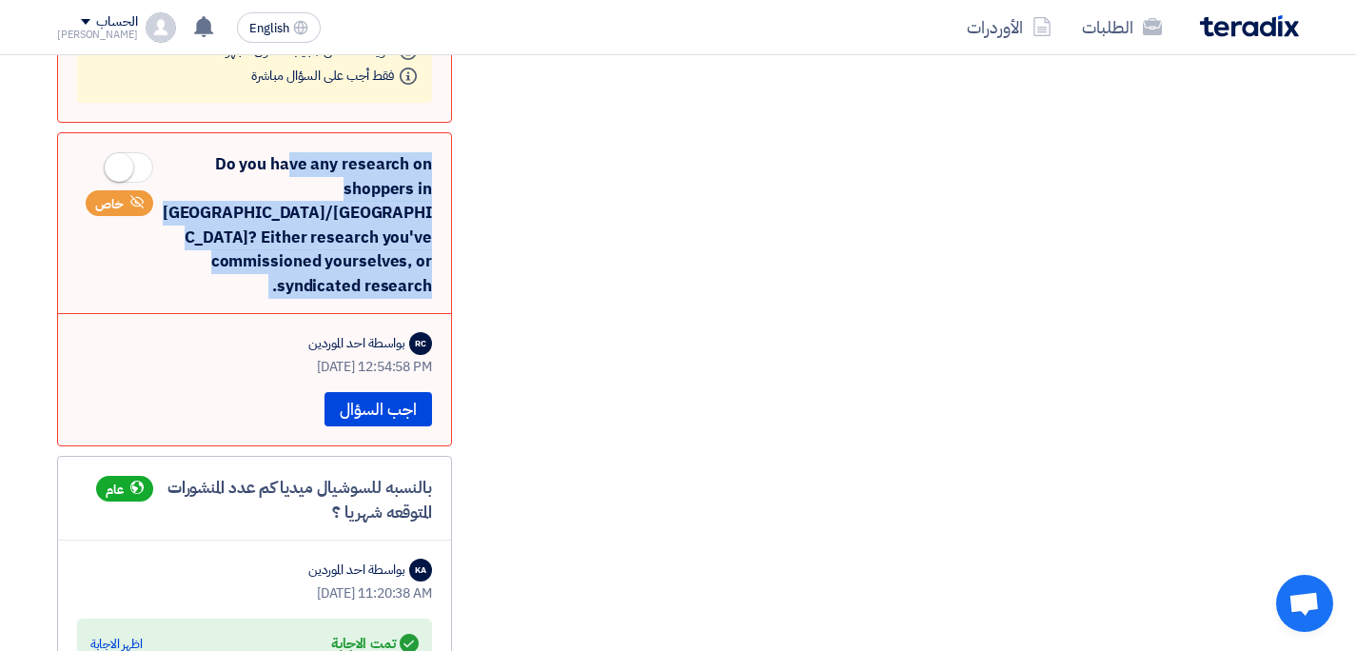
click at [348, 195] on div "Do you have any research on shoppers in [GEOGRAPHIC_DATA]/[GEOGRAPHIC_DATA]? Ei…" at bounding box center [254, 225] width 355 height 146
copy div "Do you have any research on shoppers in [GEOGRAPHIC_DATA]/[GEOGRAPHIC_DATA]? Ei…"
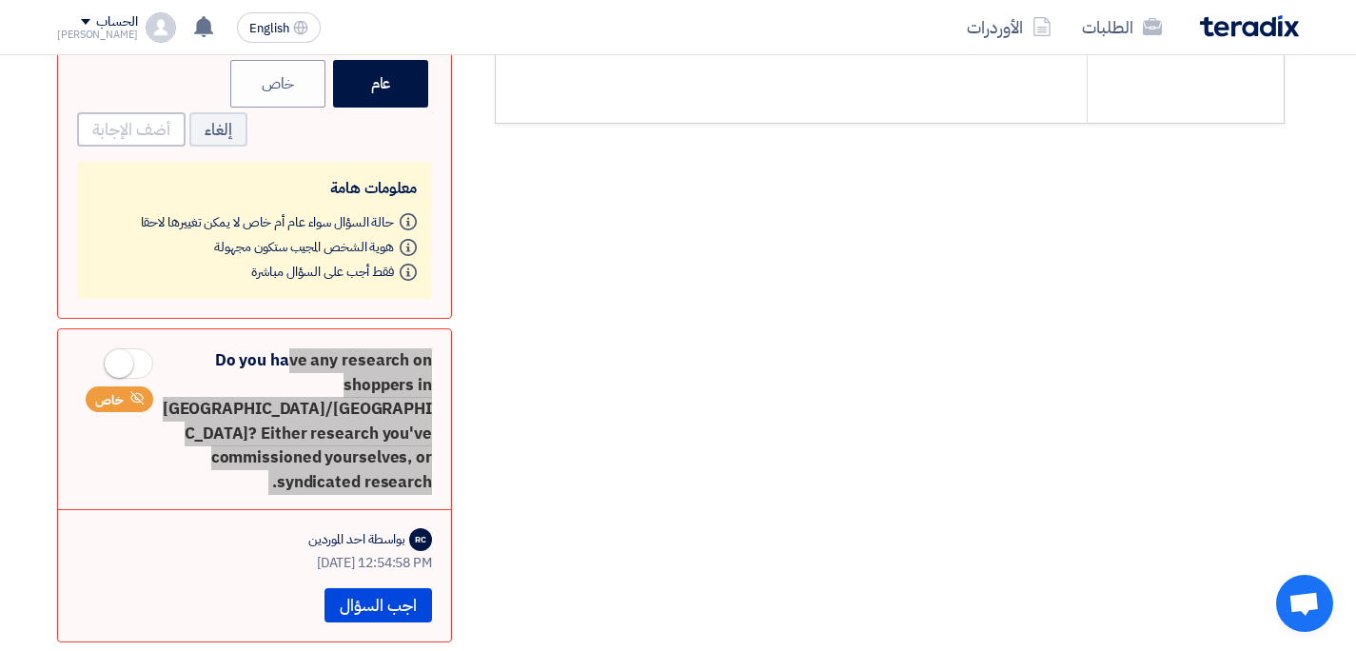
scroll to position [728, 0]
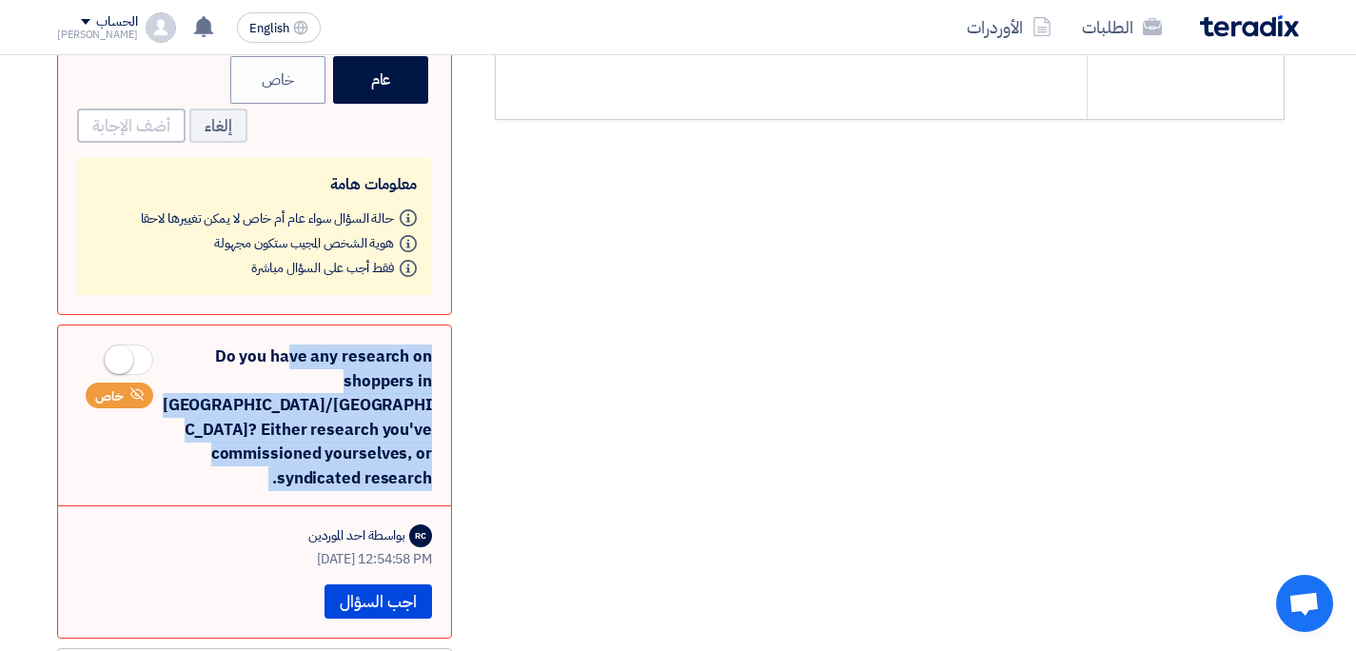
click at [184, 417] on div "Do you have any research on shoppers in [GEOGRAPHIC_DATA]/[GEOGRAPHIC_DATA]? Ei…" at bounding box center [254, 418] width 355 height 146
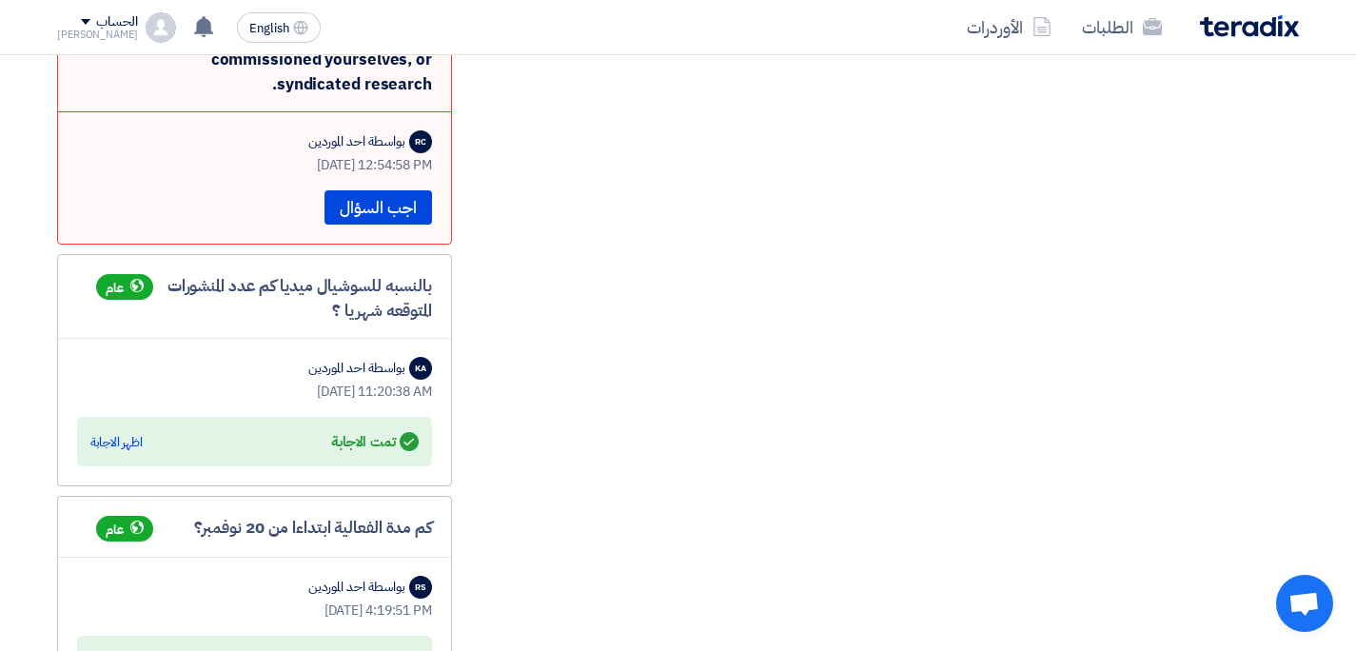
scroll to position [872, 0]
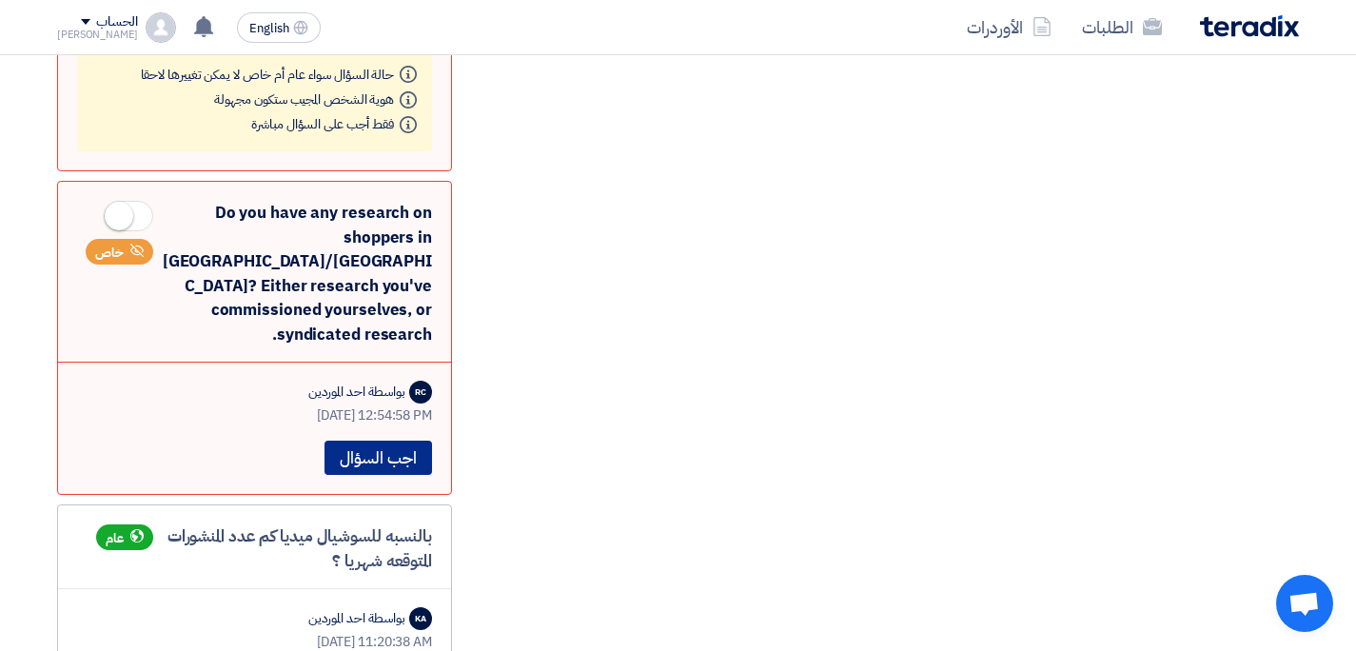
click at [394, 441] on button "اجب السؤال" at bounding box center [379, 458] width 108 height 34
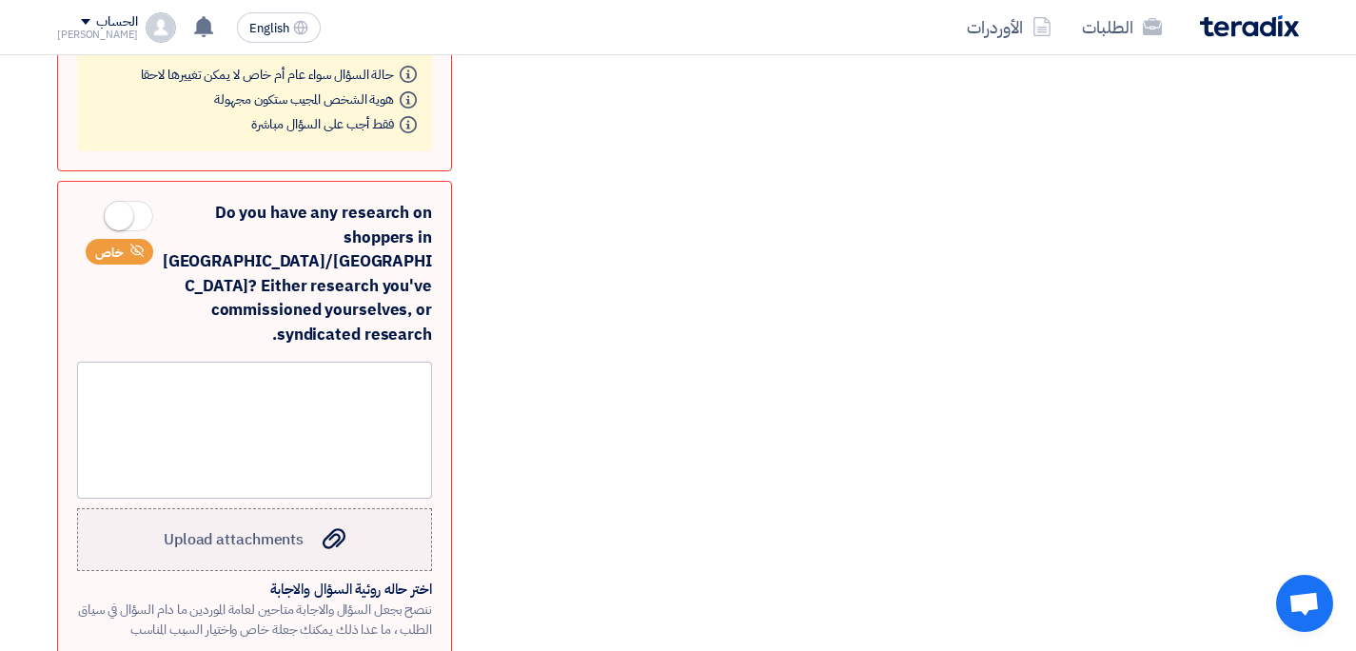
click at [274, 528] on span "Upload attachments" at bounding box center [234, 539] width 140 height 23
click at [0, 0] on input "Upload attachments Upload attachments" at bounding box center [0, 0] width 0 height 0
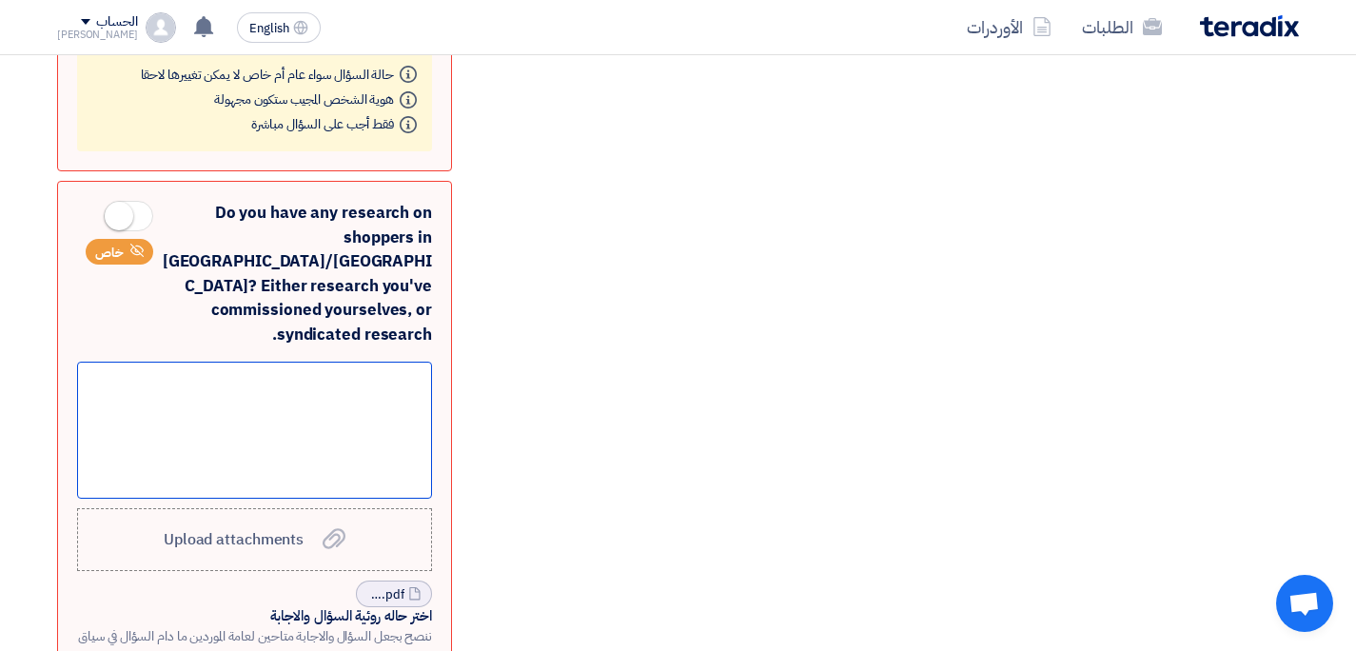
click at [279, 371] on div at bounding box center [254, 430] width 355 height 137
click at [361, 384] on div at bounding box center [254, 430] width 355 height 137
paste div
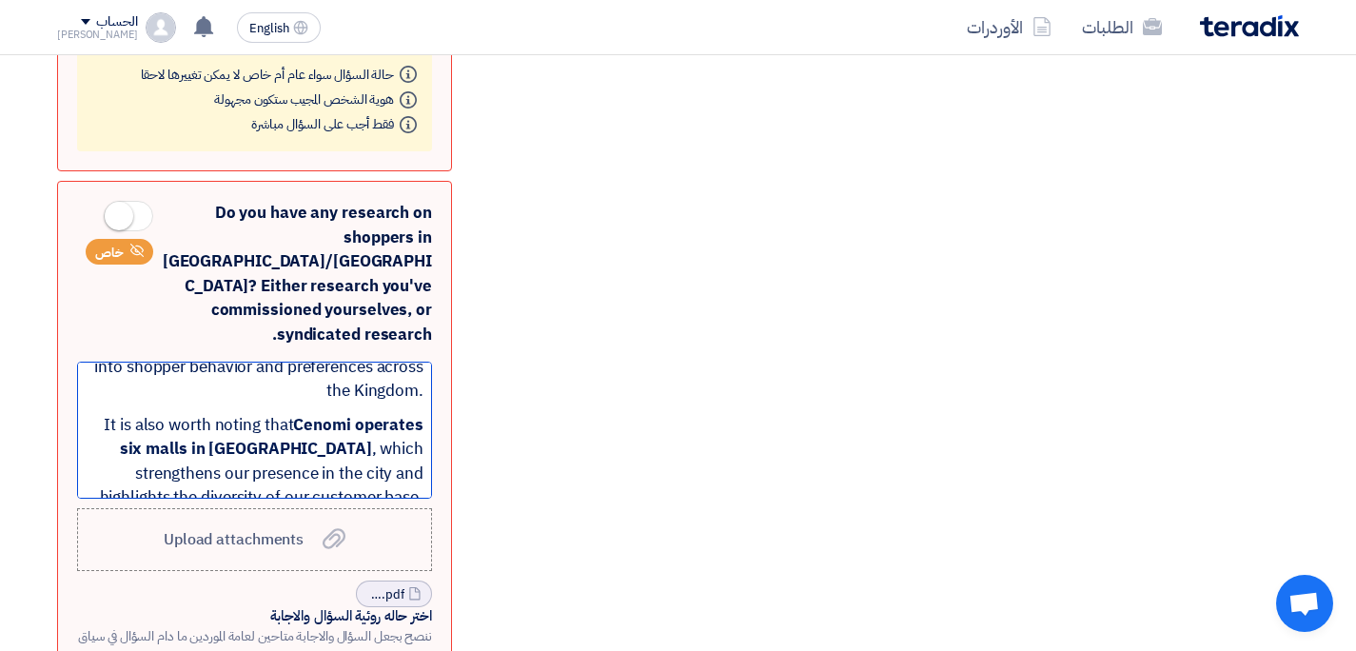
scroll to position [108, 0]
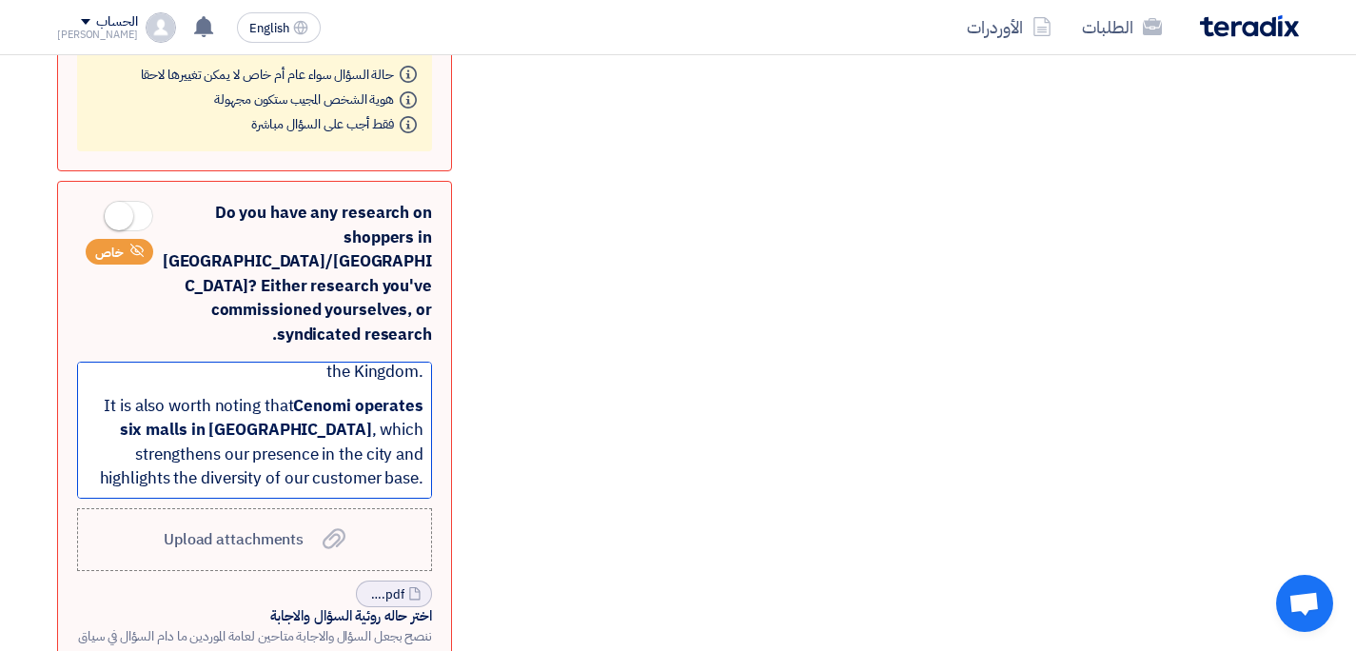
click at [358, 394] on strong "Cenomi operates six malls in [GEOGRAPHIC_DATA]" at bounding box center [272, 418] width 304 height 49
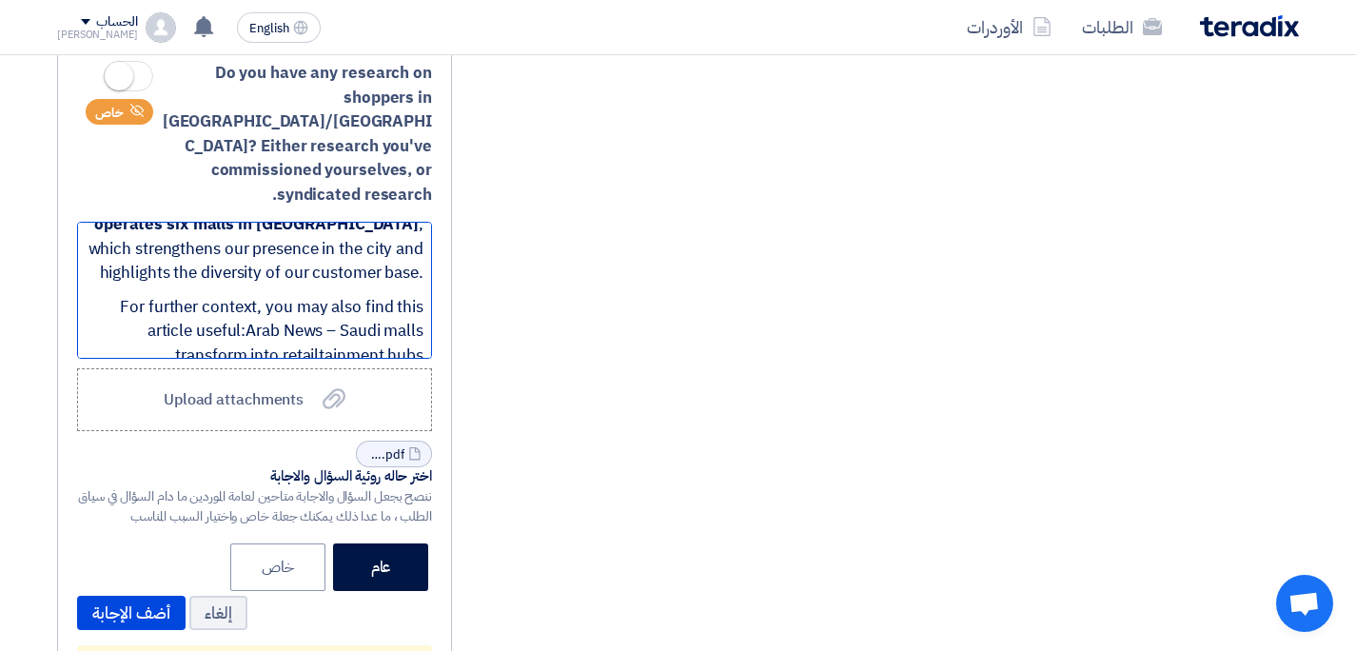
scroll to position [1028, 0]
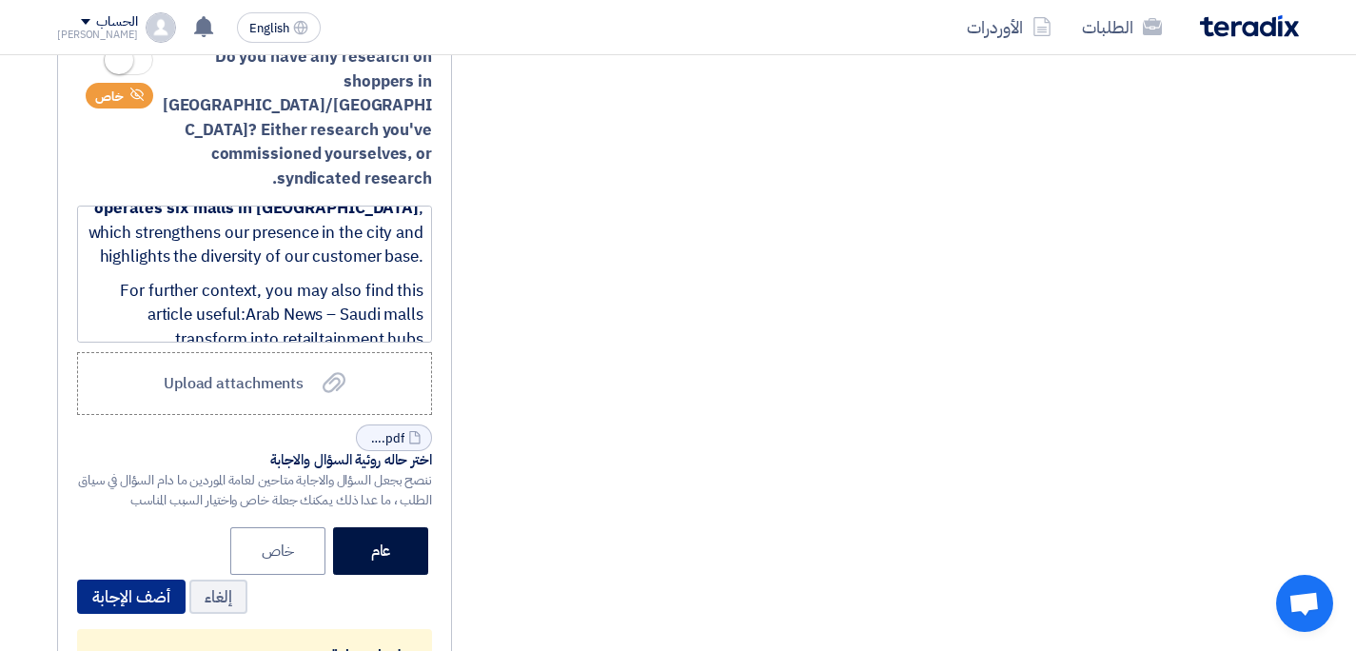
click at [132, 580] on button "أضف الإجابة" at bounding box center [131, 597] width 109 height 34
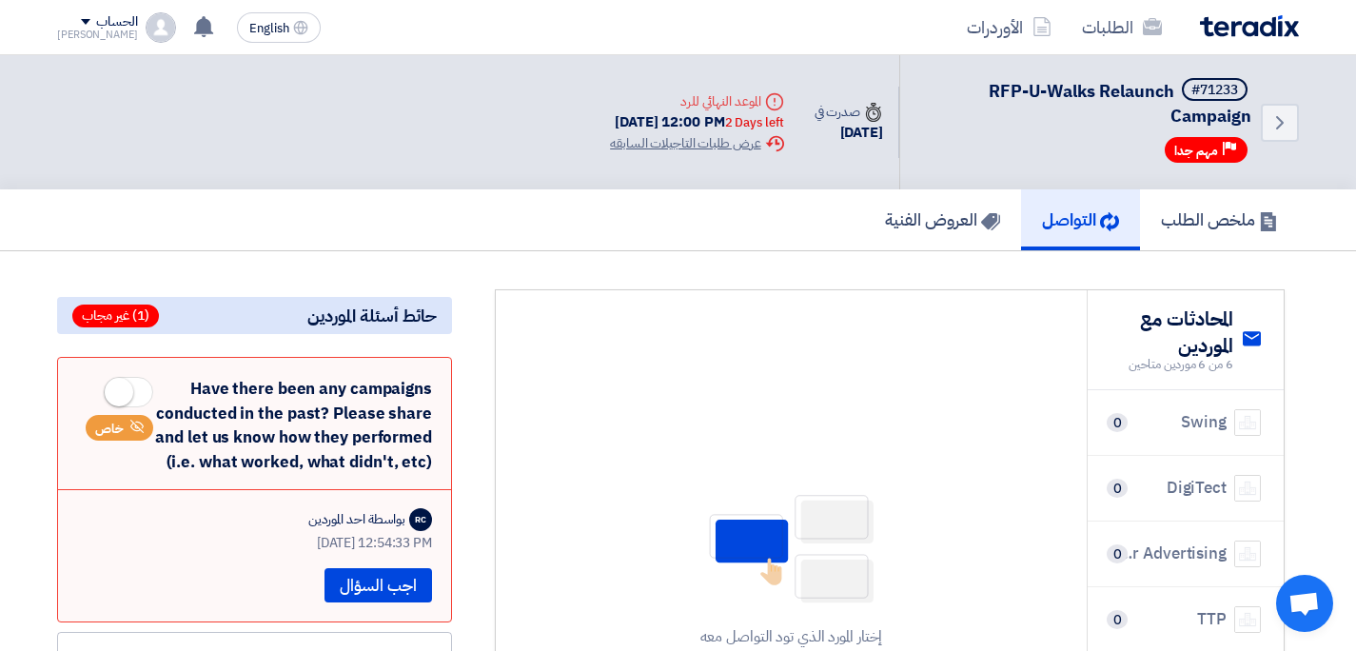
scroll to position [111, 0]
